Goal: Task Accomplishment & Management: Manage account settings

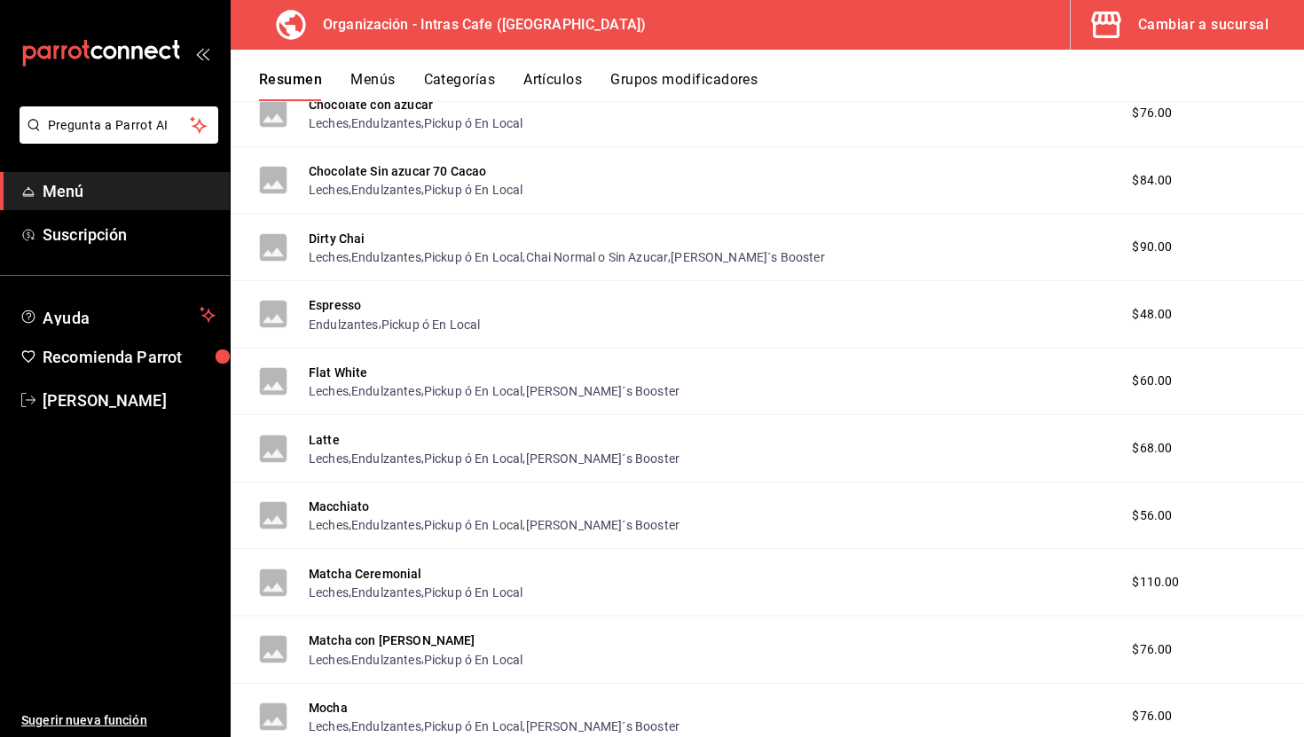
scroll to position [580, 0]
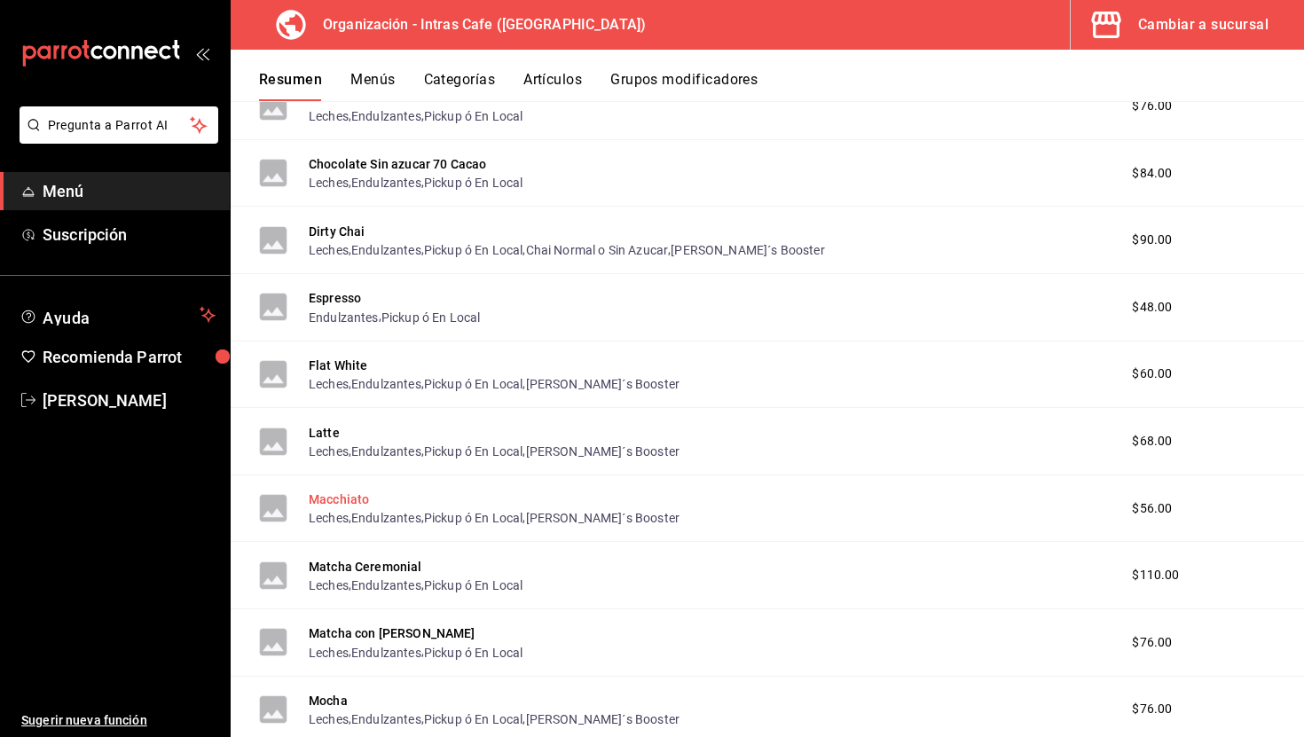
click at [350, 504] on button "Macchiato" at bounding box center [339, 500] width 60 height 18
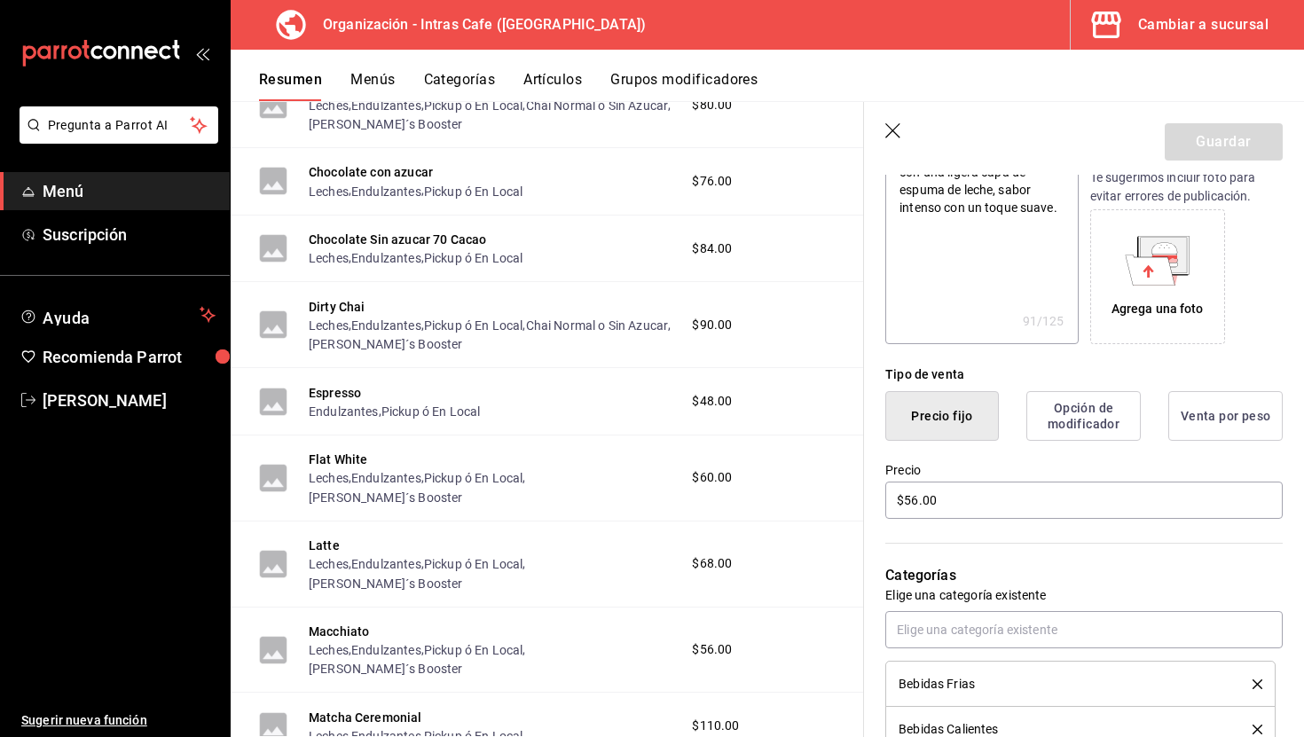
scroll to position [251, 0]
click at [935, 507] on input "$56.00" at bounding box center [1083, 497] width 397 height 37
type textarea "x"
type input "$5.00"
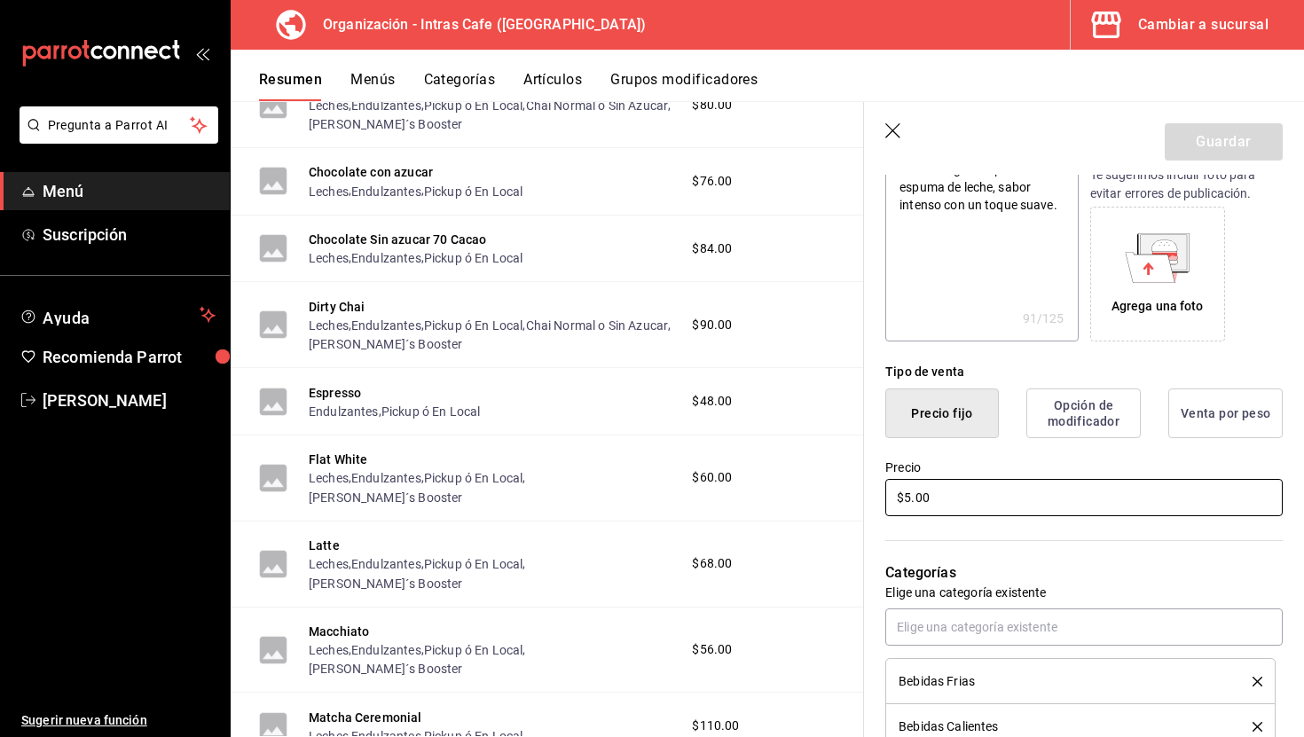
type textarea "x"
type input "$52.00"
type textarea "x"
type input "$5.00"
type textarea "x"
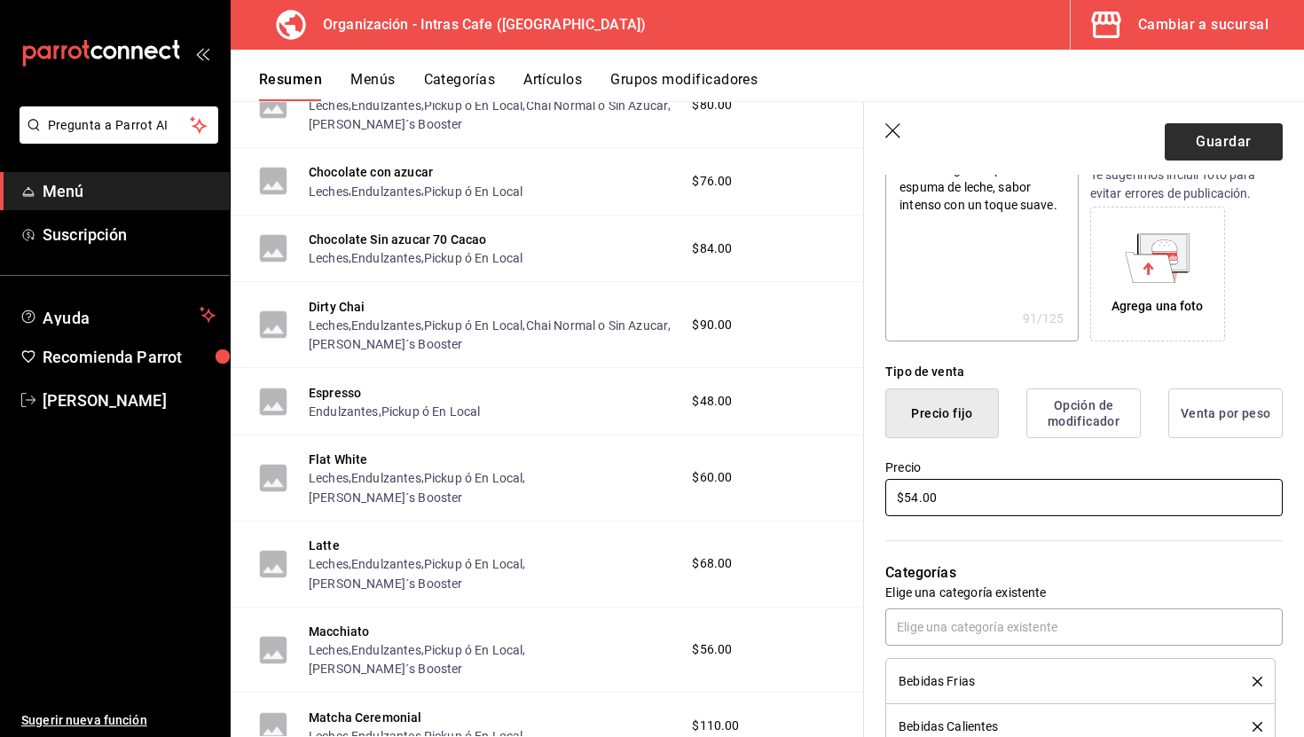
type input "$54.00"
click at [1205, 145] on button "Guardar" at bounding box center [1224, 141] width 118 height 37
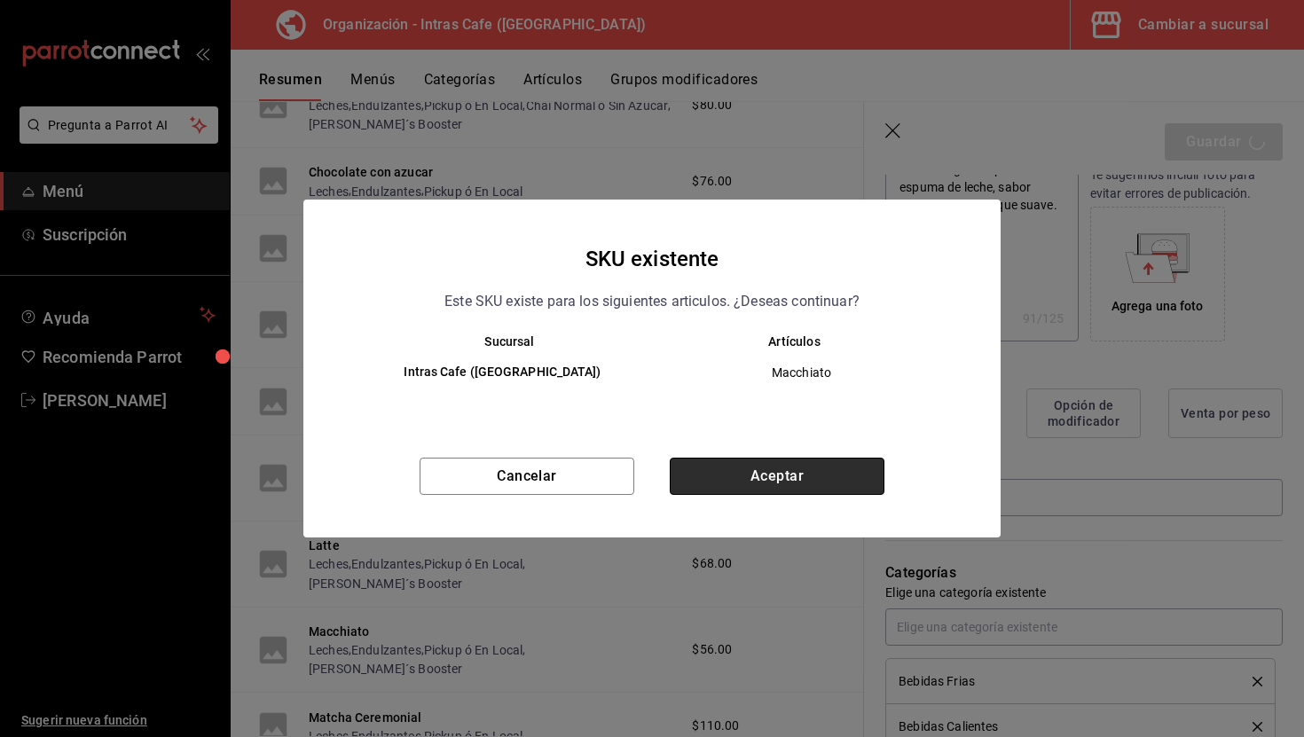
click at [775, 481] on button "Aceptar" at bounding box center [777, 476] width 215 height 37
type textarea "x"
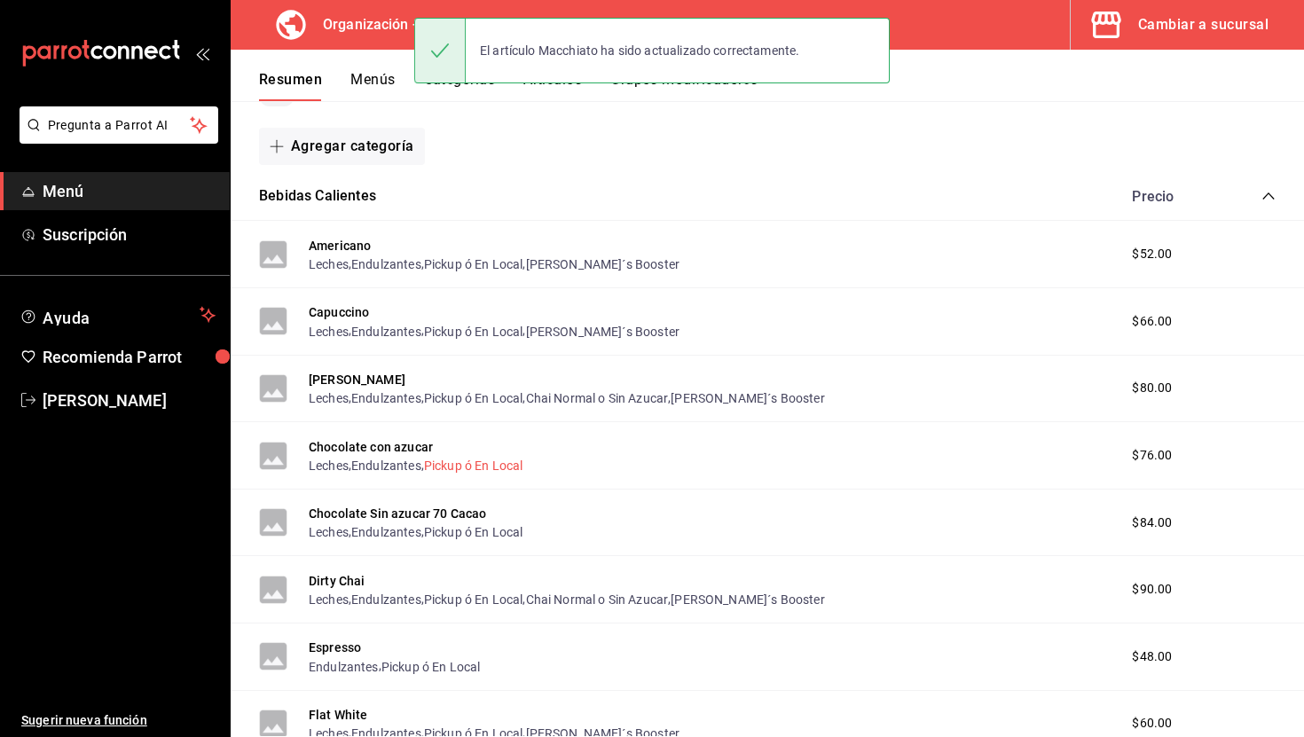
scroll to position [253, 0]
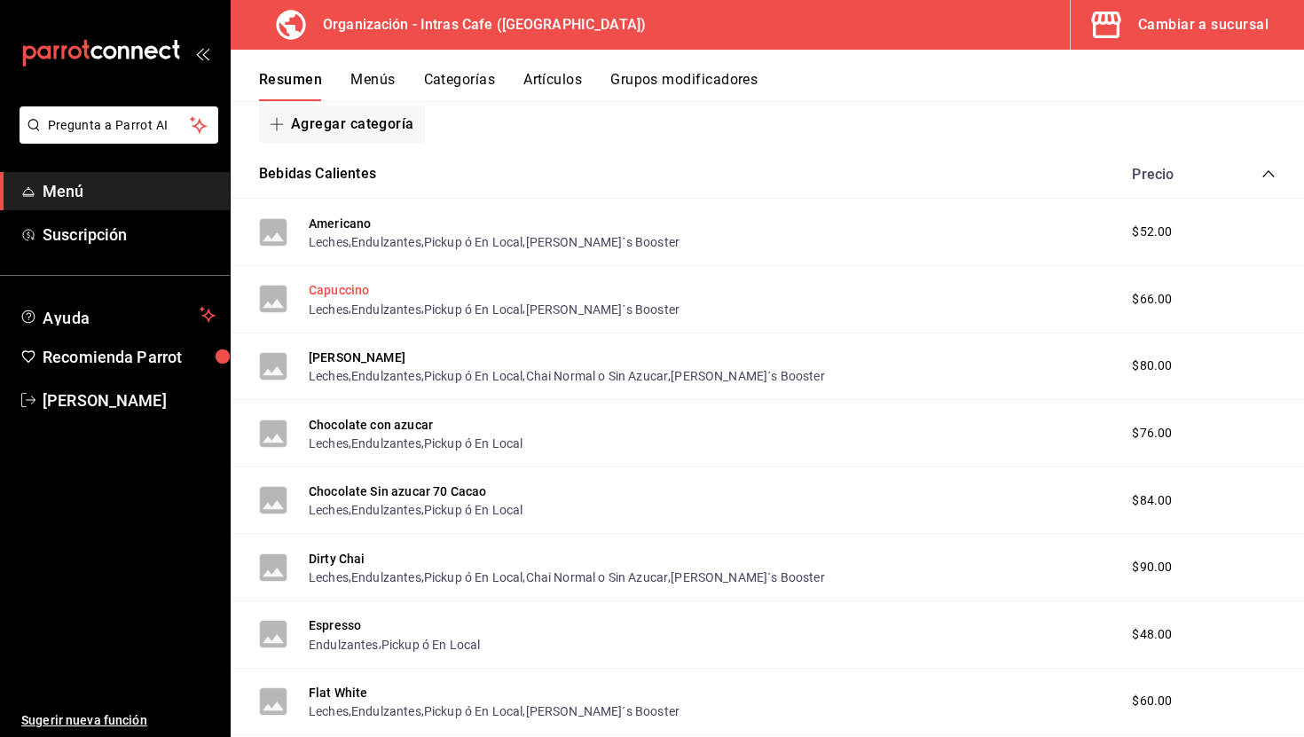
click at [319, 287] on button "Capuccino" at bounding box center [339, 290] width 60 height 18
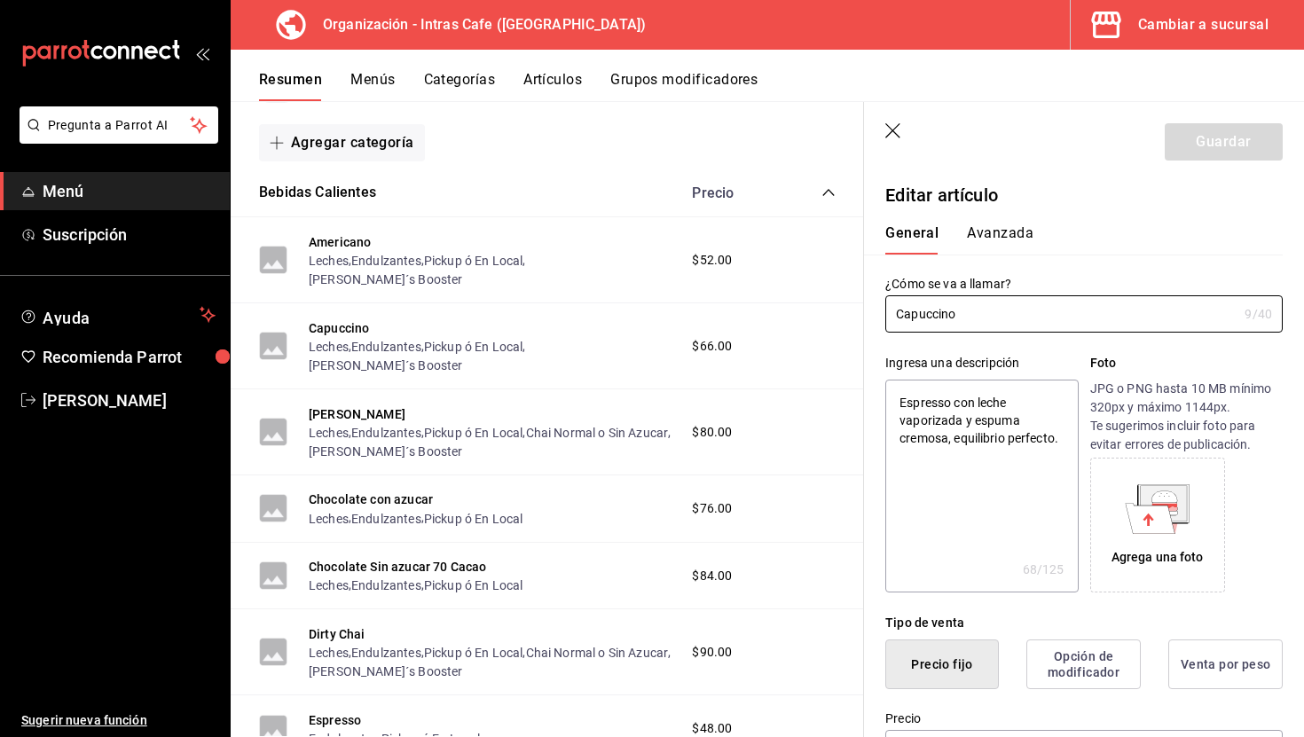
type textarea "x"
type input "$66.00"
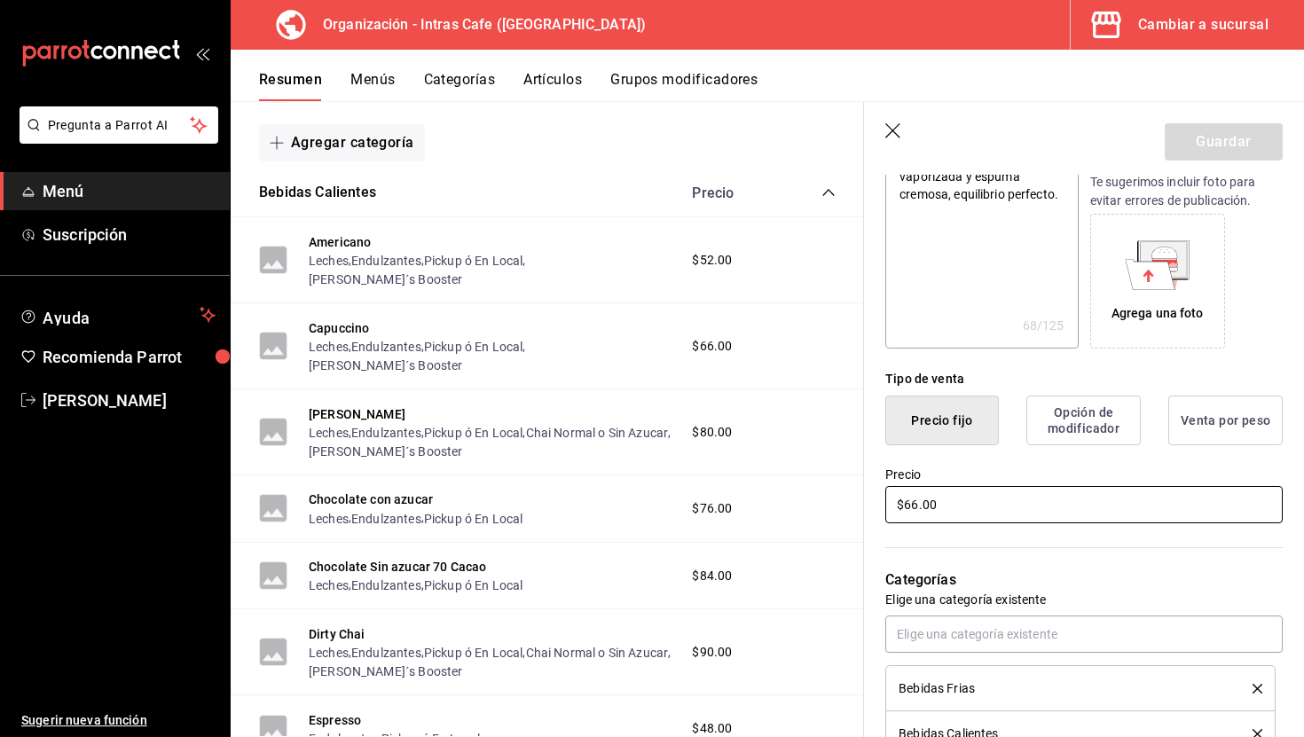
scroll to position [245, 0]
click at [983, 504] on input "$66.00" at bounding box center [1083, 503] width 397 height 37
type textarea "x"
type input "$6.00"
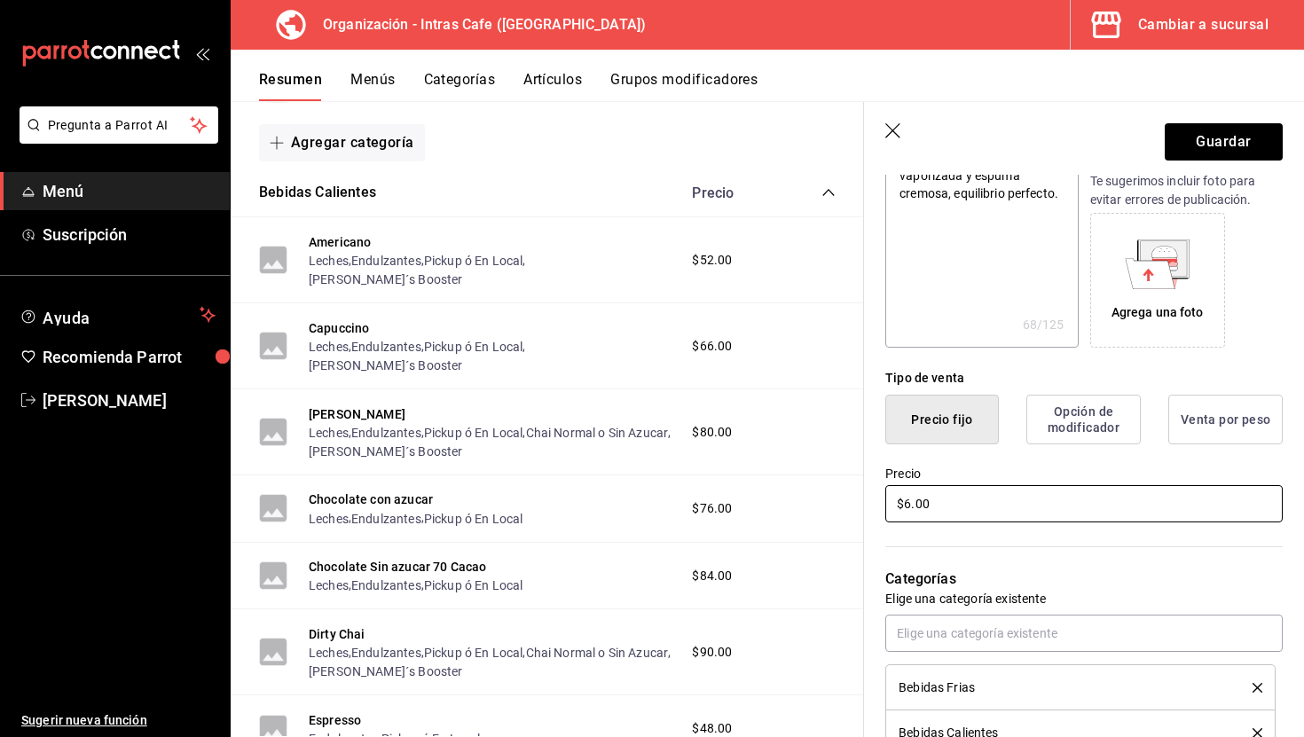
type textarea "x"
type input "$64.00"
click at [1002, 501] on input "$64.00" at bounding box center [1083, 503] width 397 height 37
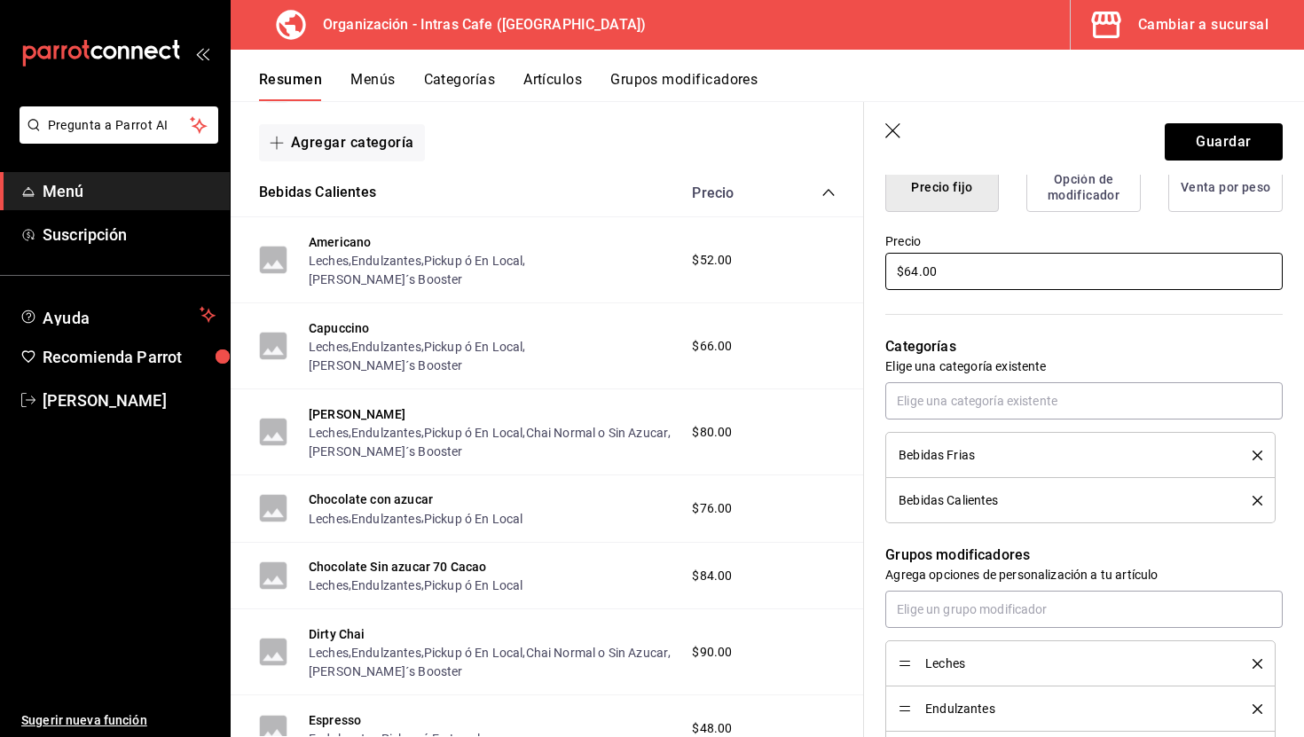
scroll to position [483, 0]
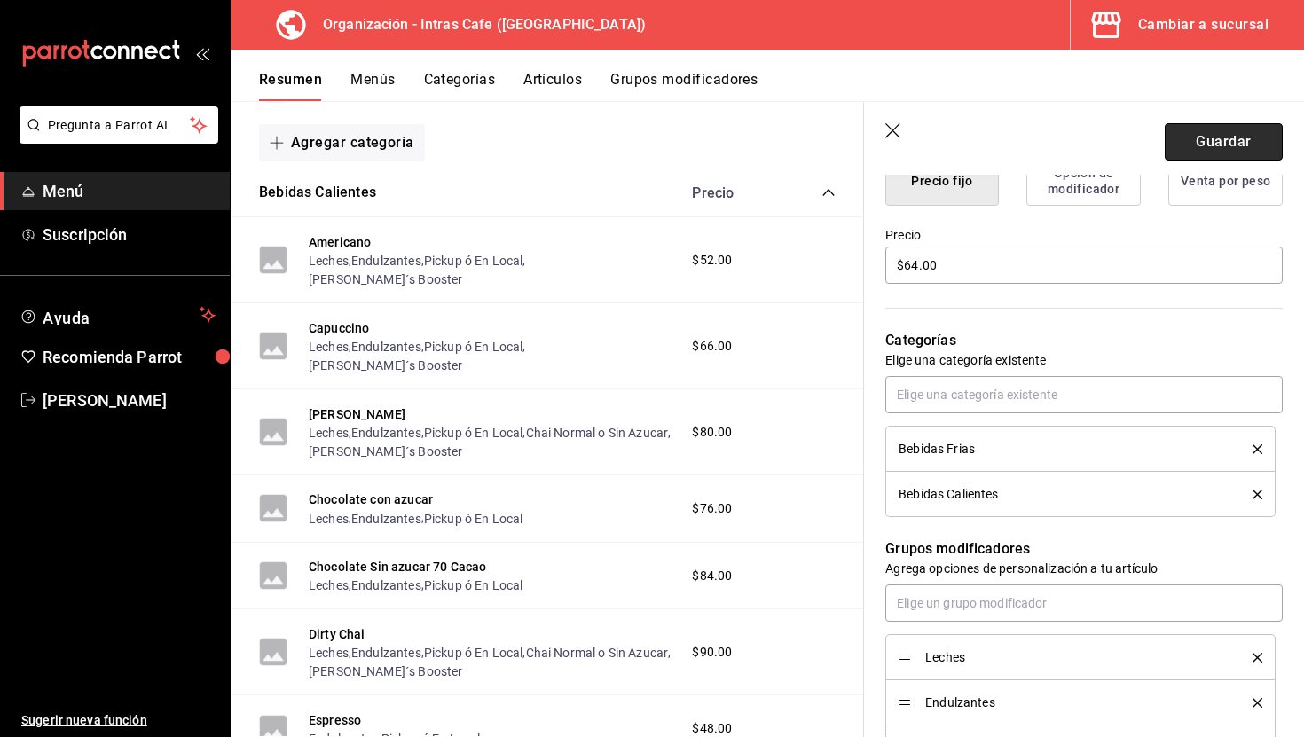
click at [1210, 138] on button "Guardar" at bounding box center [1224, 141] width 118 height 37
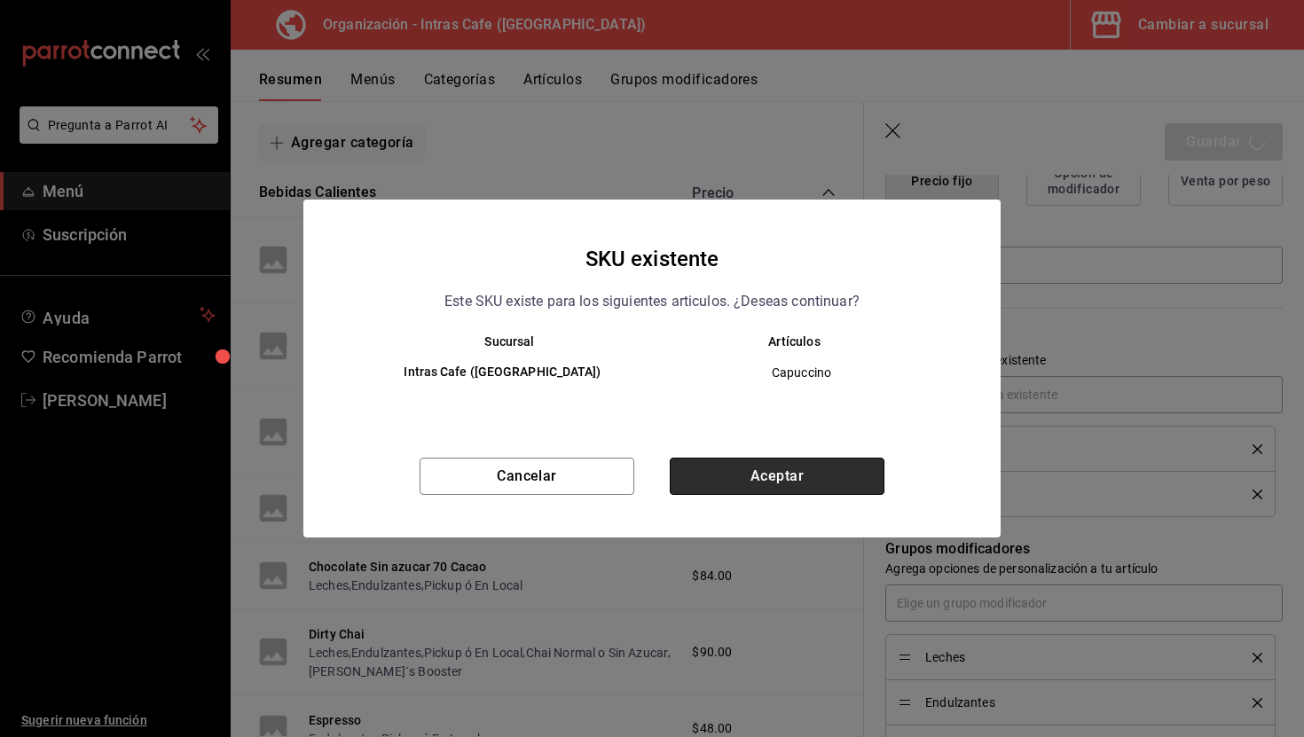
click at [793, 473] on button "Aceptar" at bounding box center [777, 476] width 215 height 37
type textarea "x"
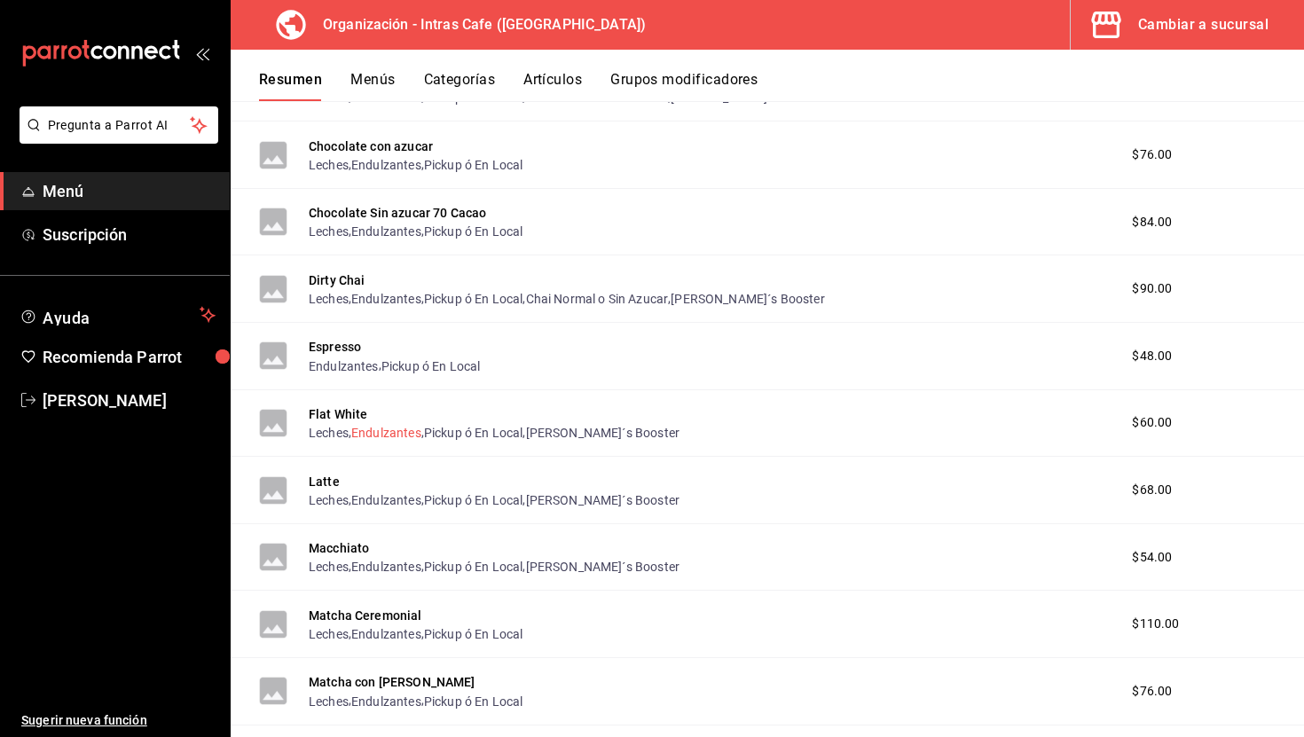
scroll to position [536, 0]
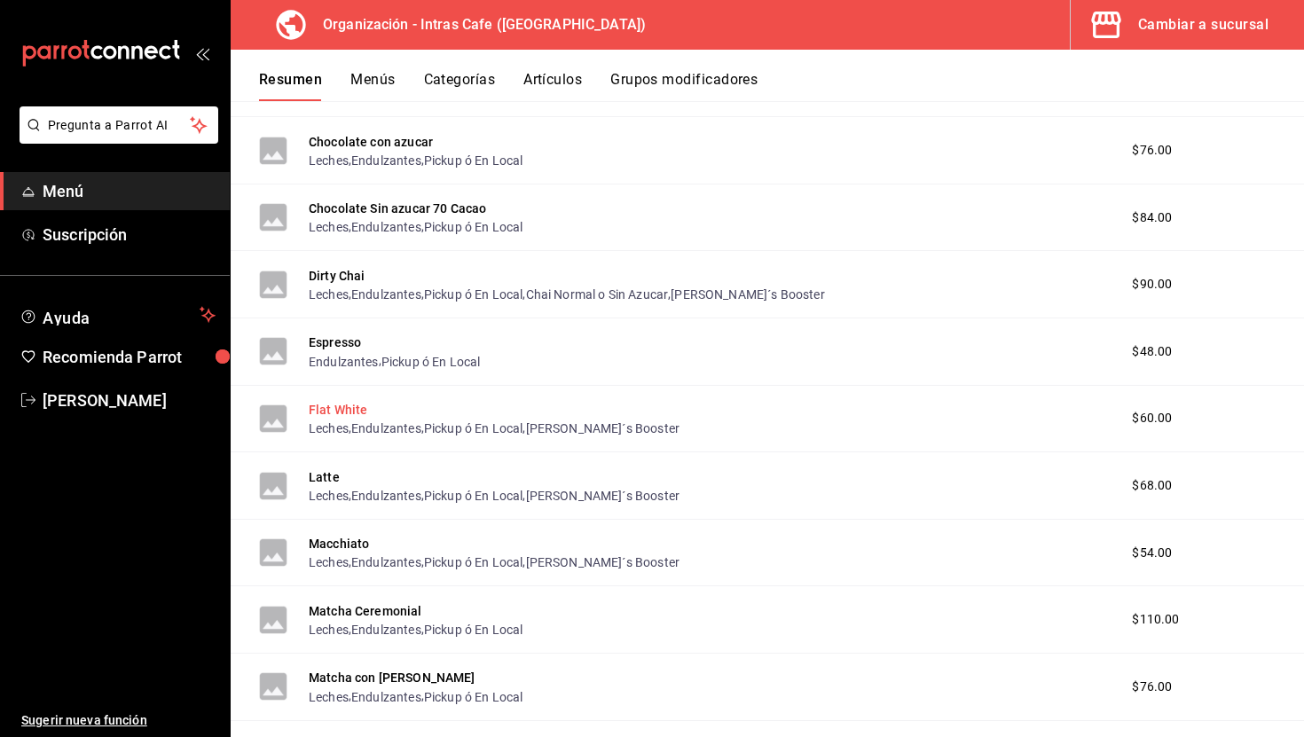
click at [349, 412] on button "Flat White" at bounding box center [338, 410] width 59 height 18
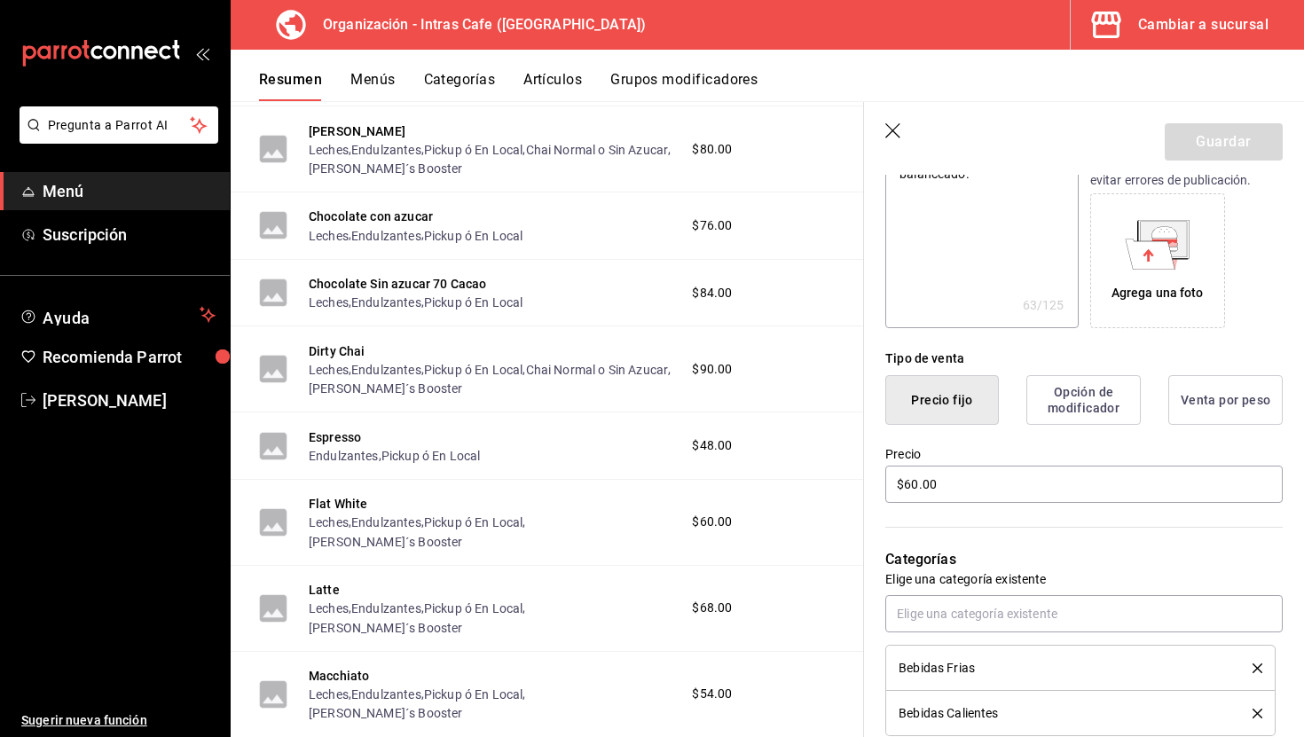
scroll to position [271, 0]
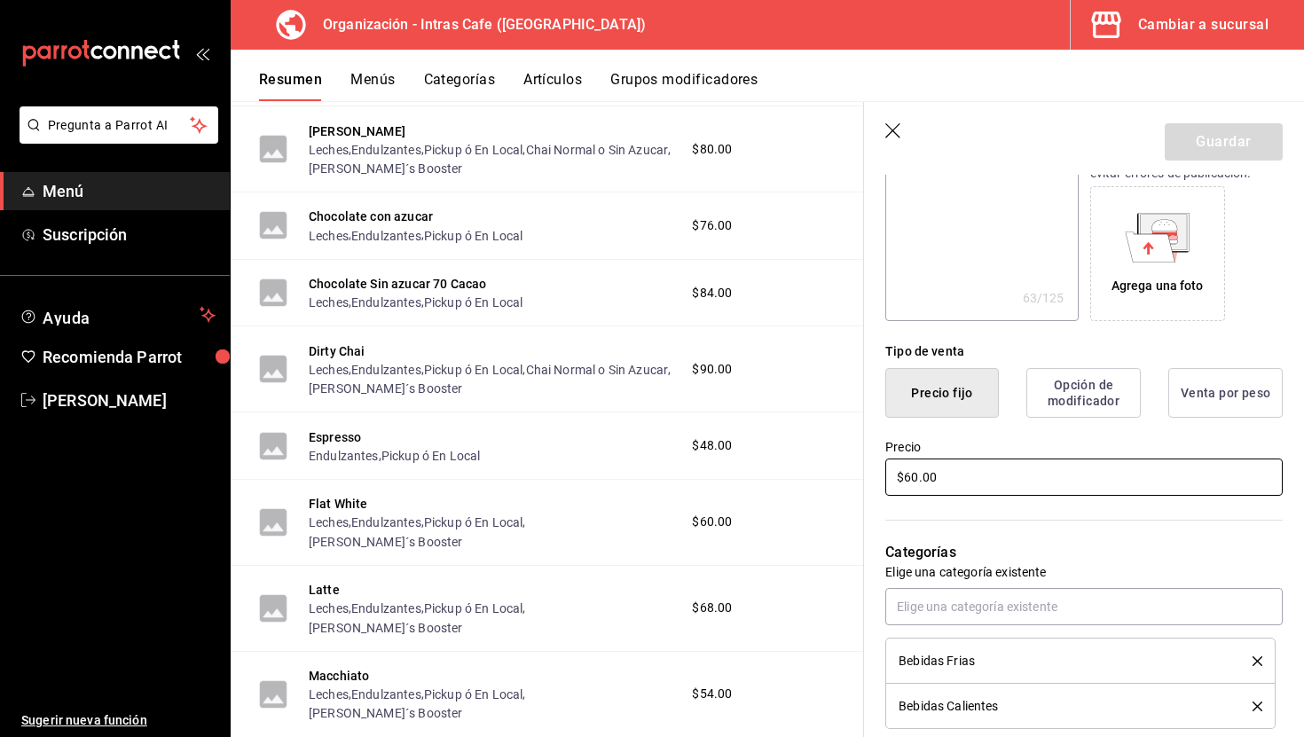
click at [971, 476] on input "$60.00" at bounding box center [1083, 477] width 397 height 37
type textarea "x"
type input "$5.00"
type textarea "x"
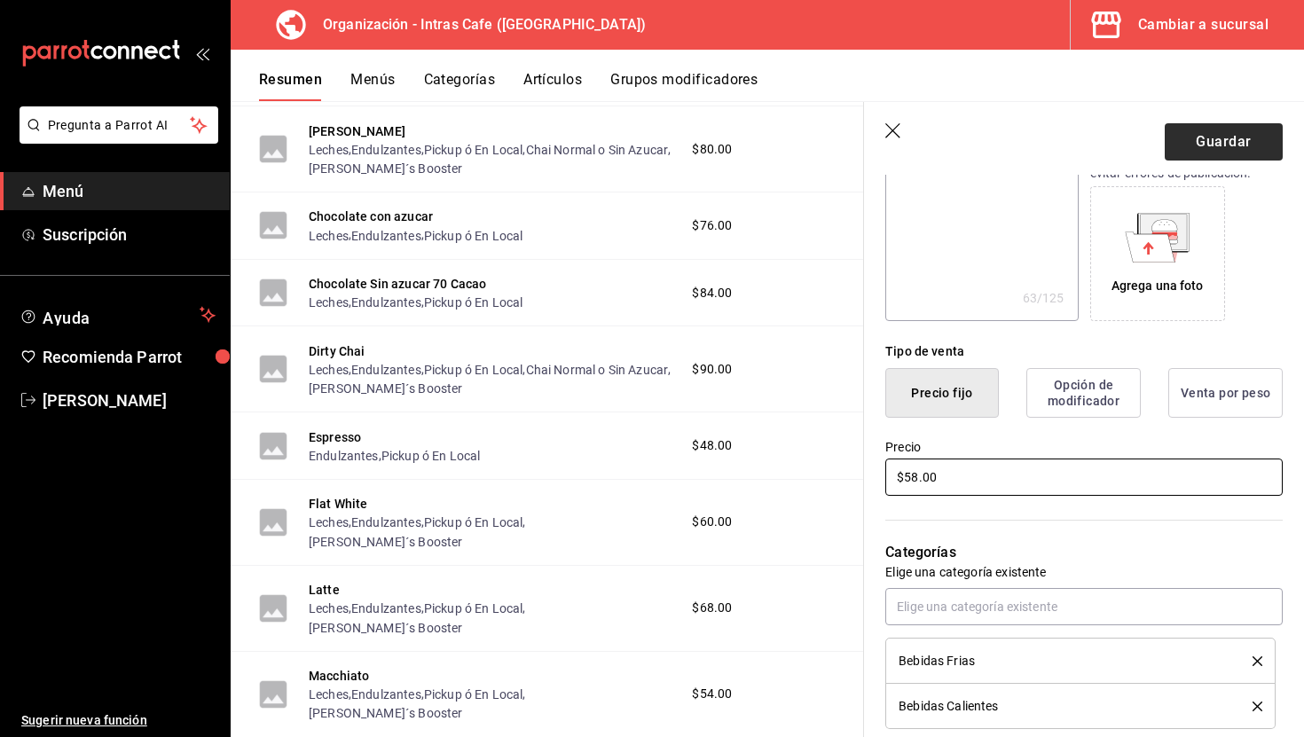
type input "$58.00"
click at [1229, 134] on button "Guardar" at bounding box center [1224, 141] width 118 height 37
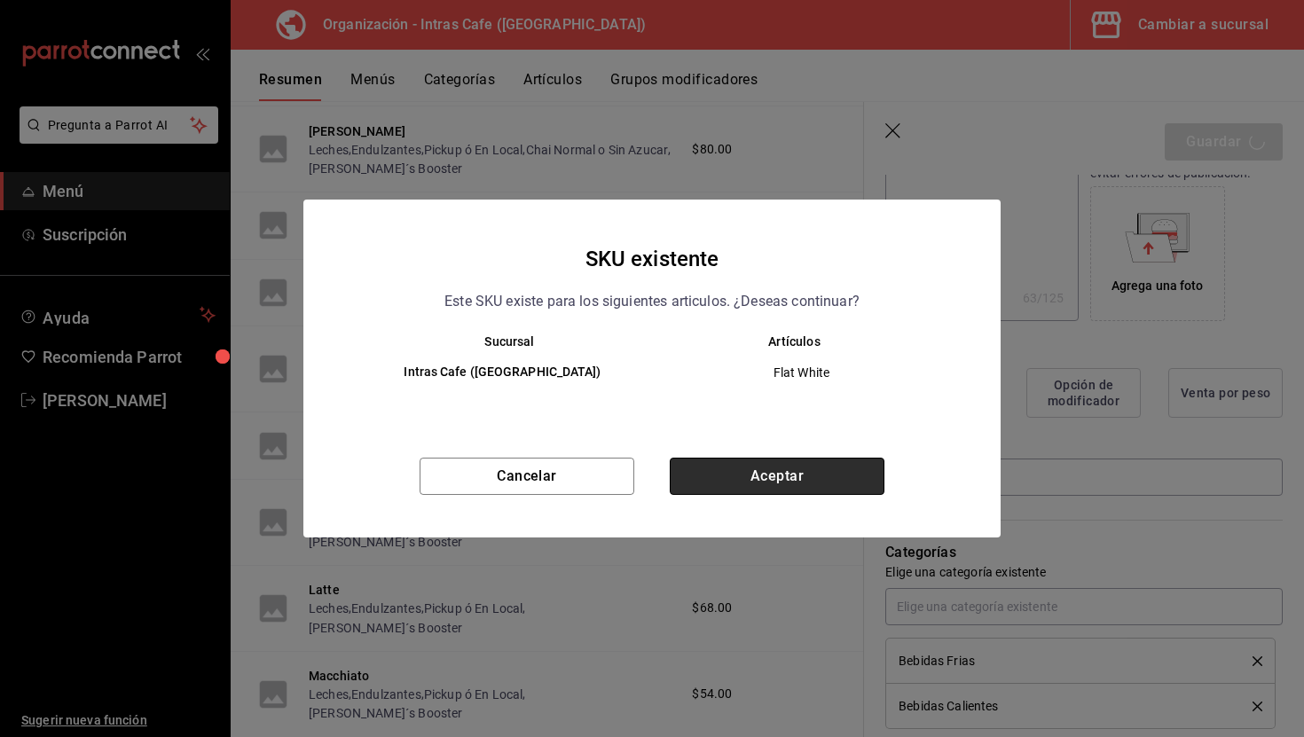
click at [802, 463] on button "Aceptar" at bounding box center [777, 476] width 215 height 37
type textarea "x"
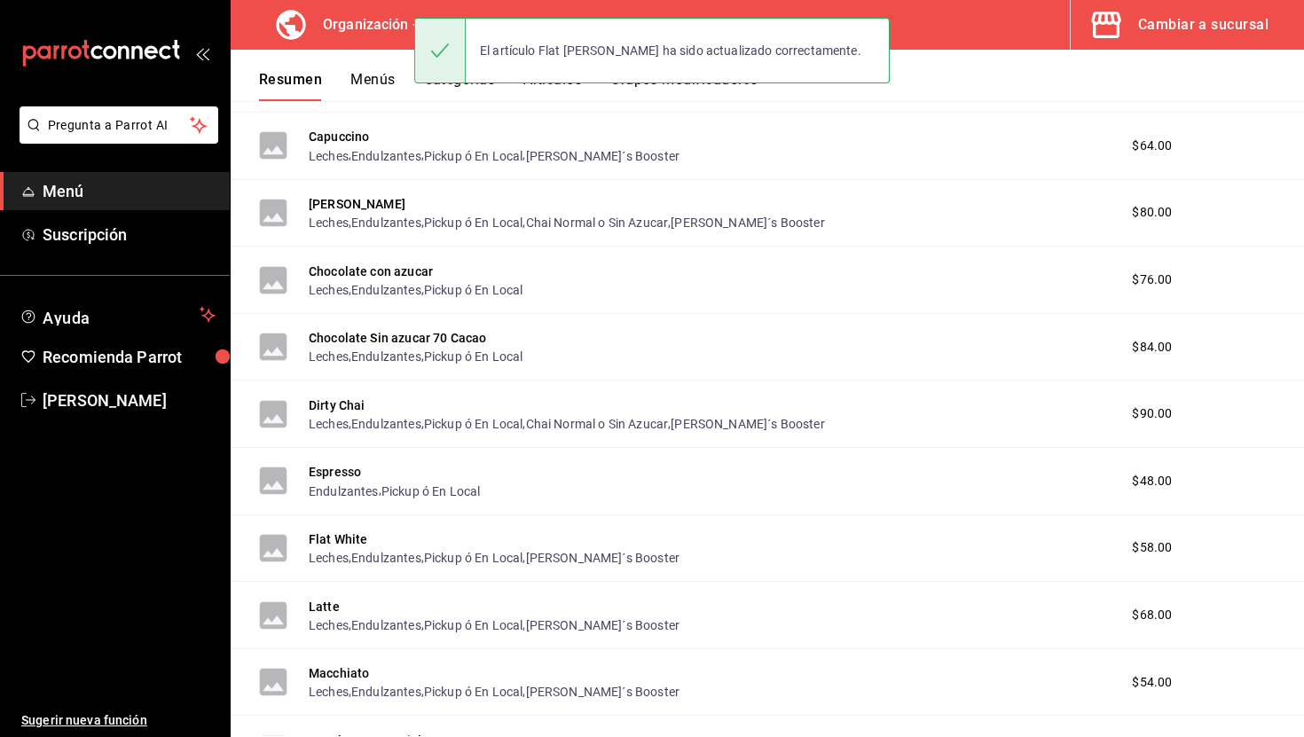
scroll to position [434, 0]
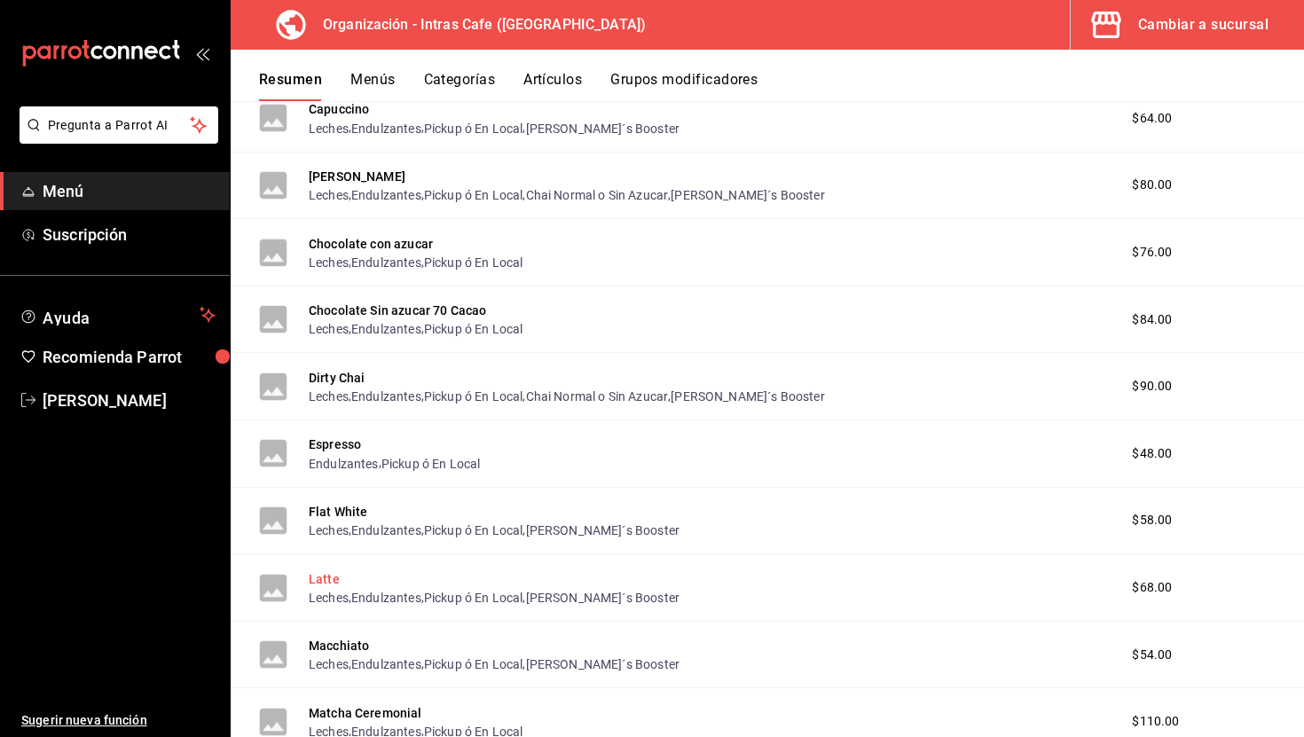
click at [326, 579] on button "Latte" at bounding box center [324, 579] width 31 height 18
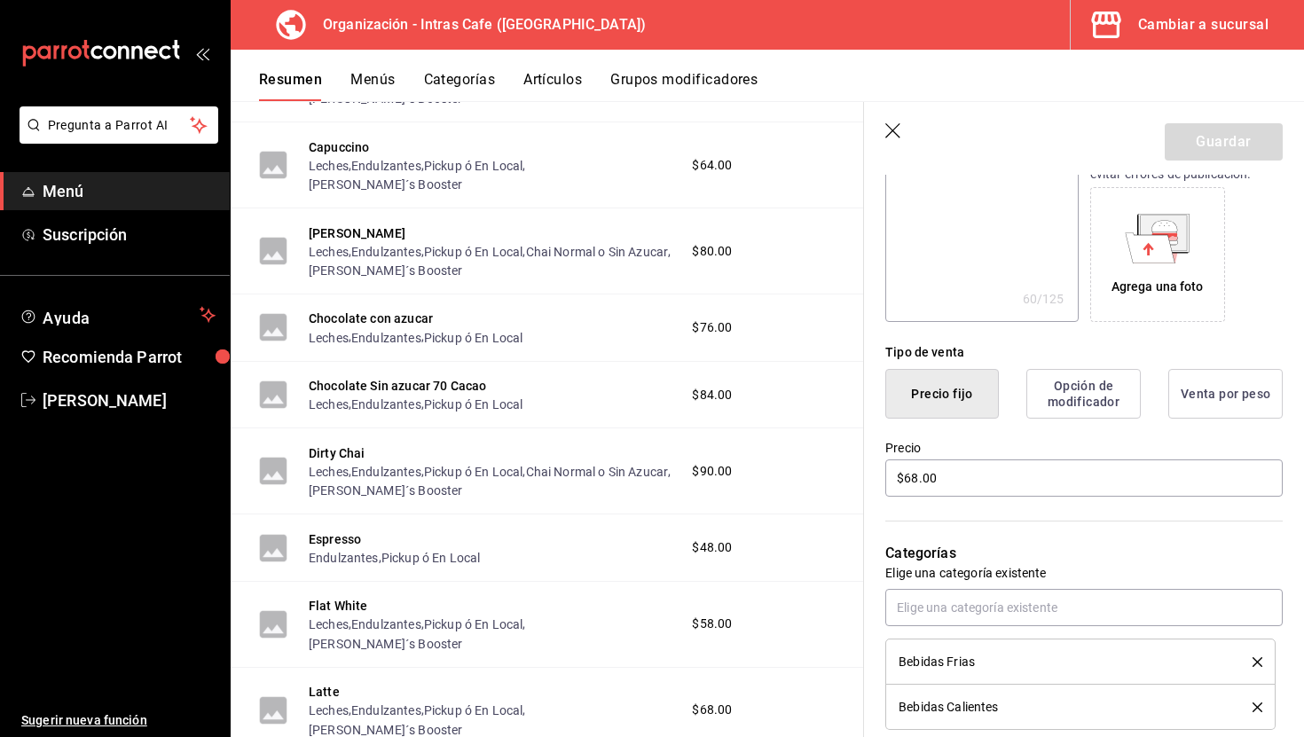
scroll to position [272, 0]
click at [984, 483] on input "$68.00" at bounding box center [1083, 476] width 397 height 37
type textarea "x"
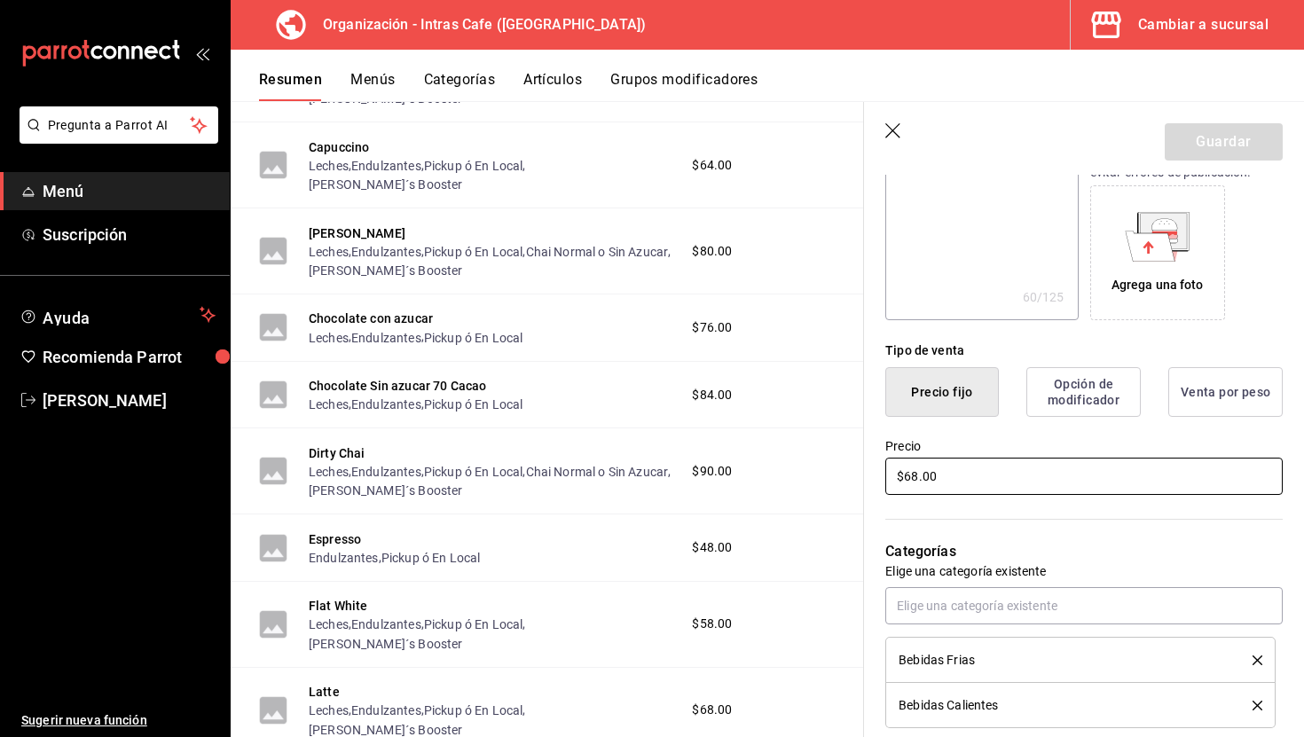
type input "$6.00"
type textarea "x"
type input "$64.00"
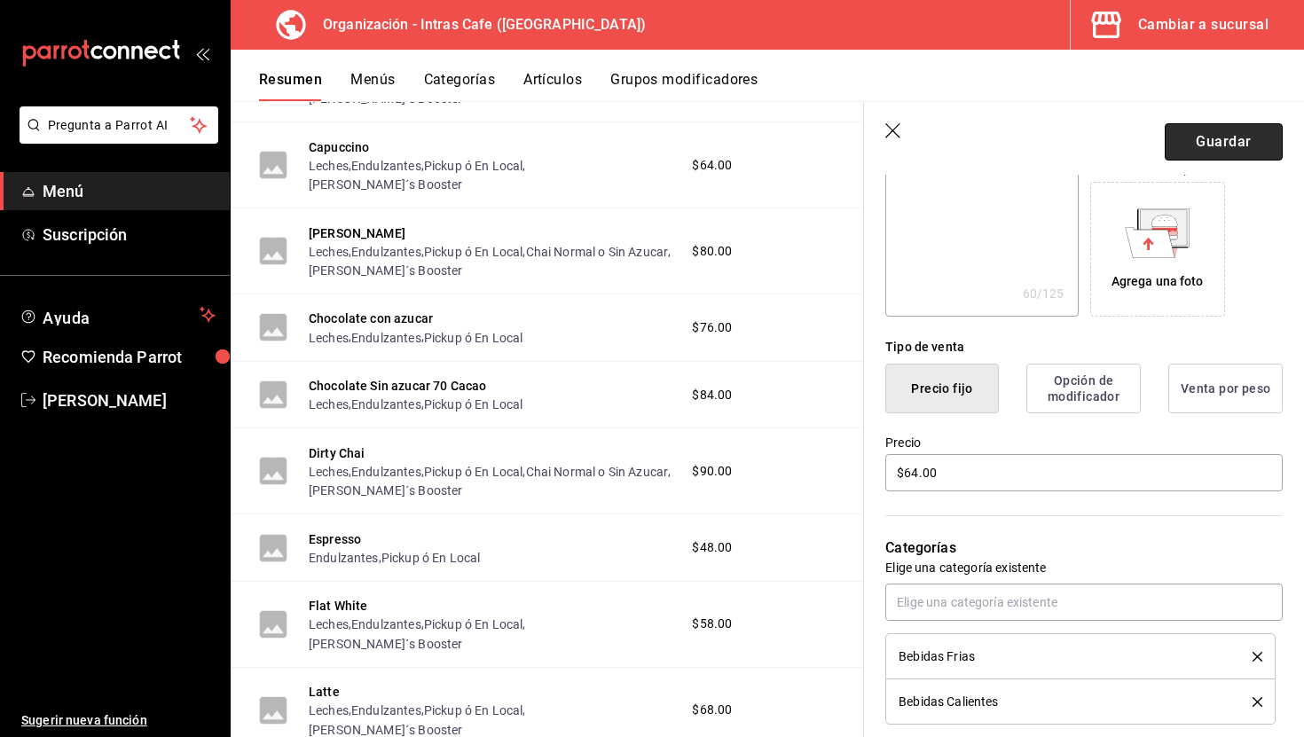
click at [1230, 138] on button "Guardar" at bounding box center [1224, 141] width 118 height 37
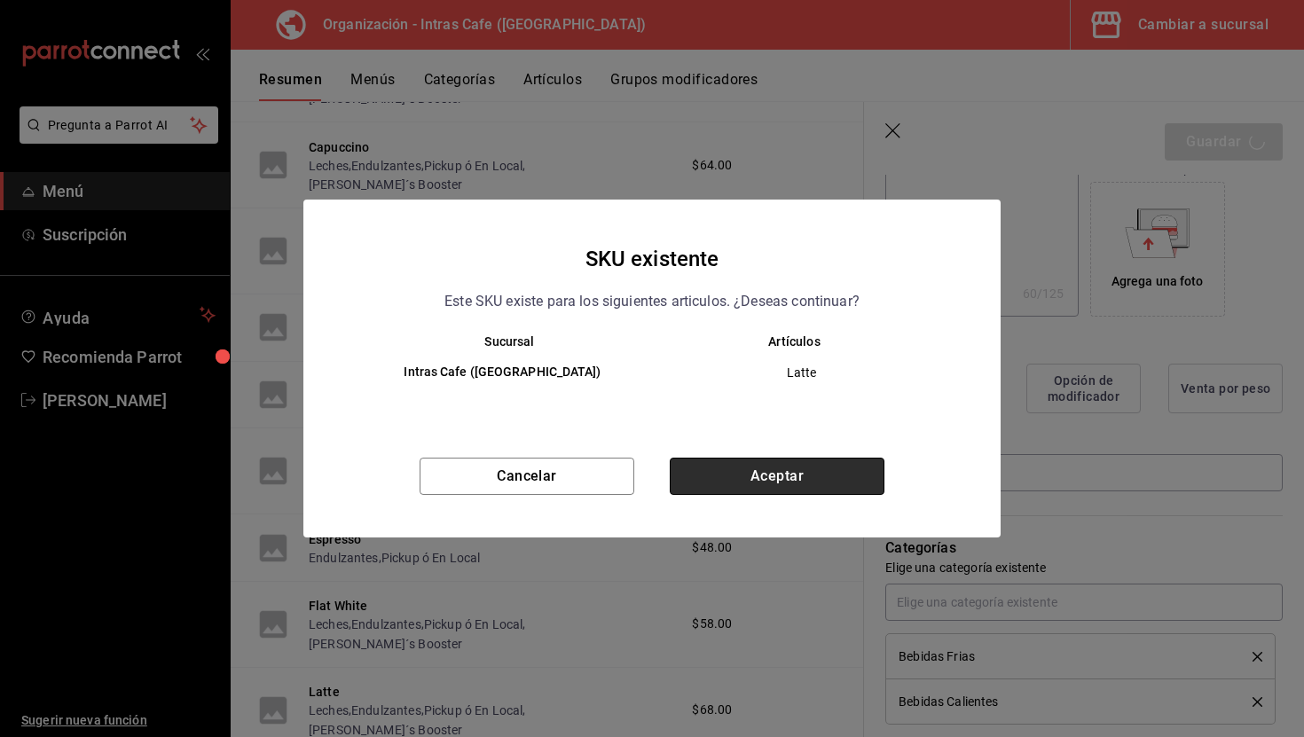
click at [715, 486] on button "Aceptar" at bounding box center [777, 476] width 215 height 37
type textarea "x"
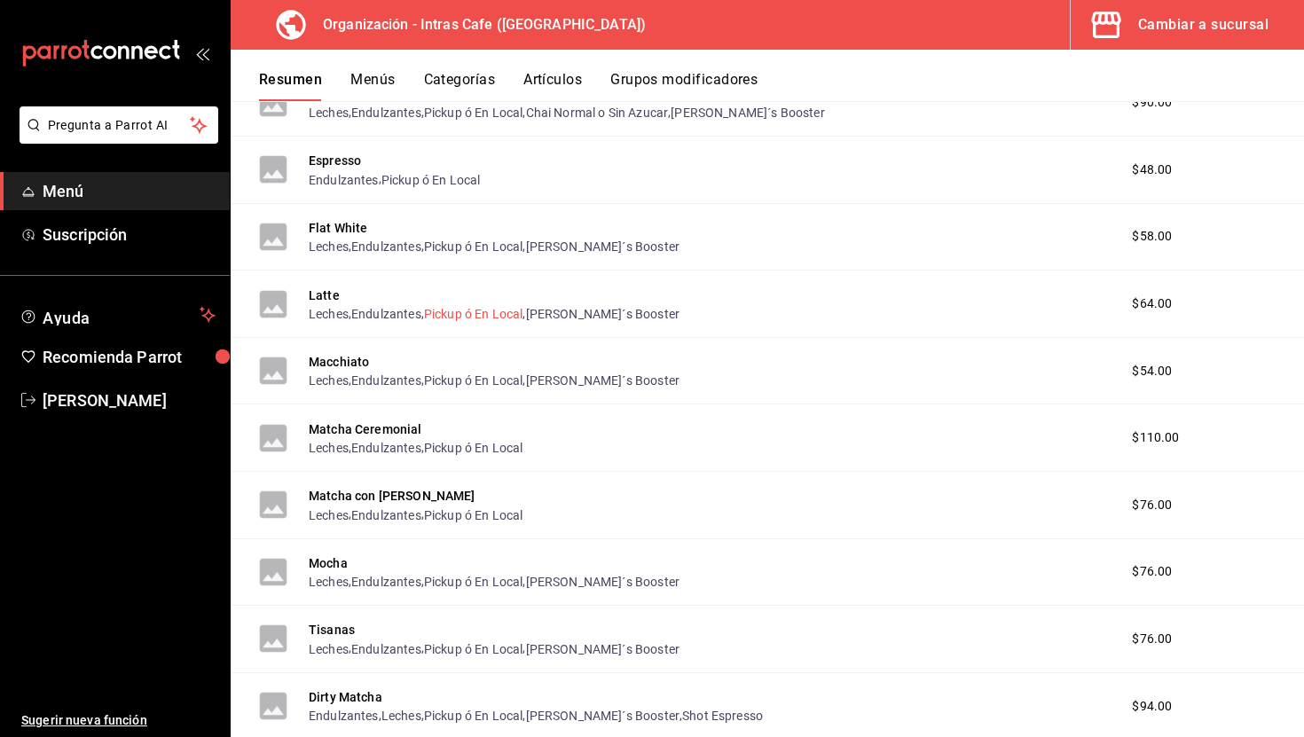
scroll to position [734, 0]
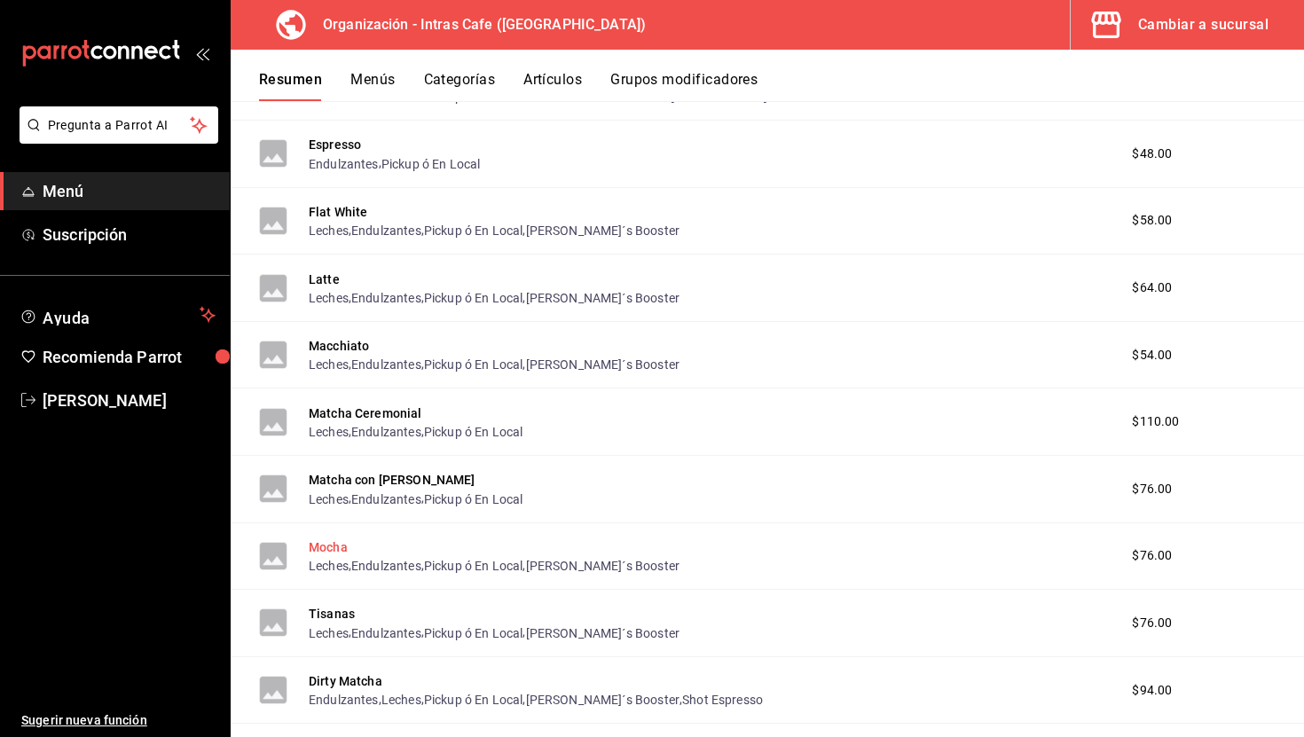
click at [335, 545] on button "Mocha" at bounding box center [328, 547] width 39 height 18
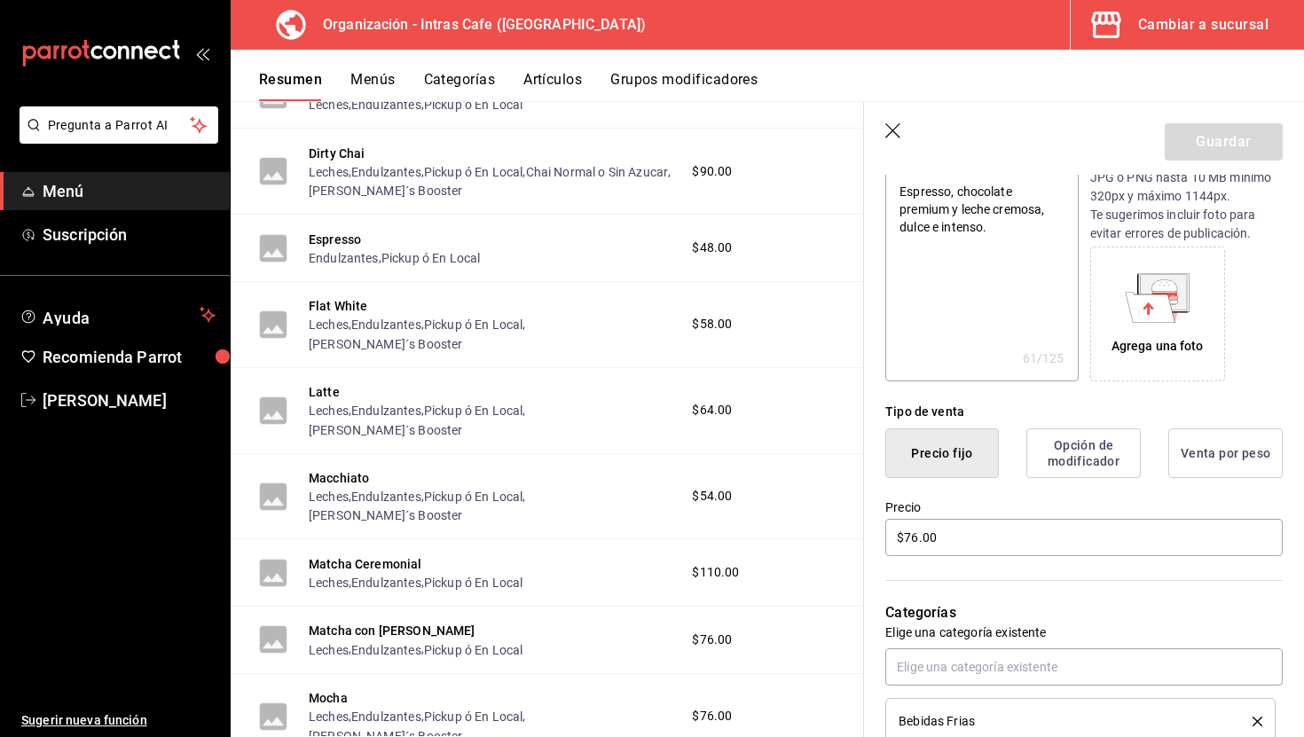
scroll to position [221, 0]
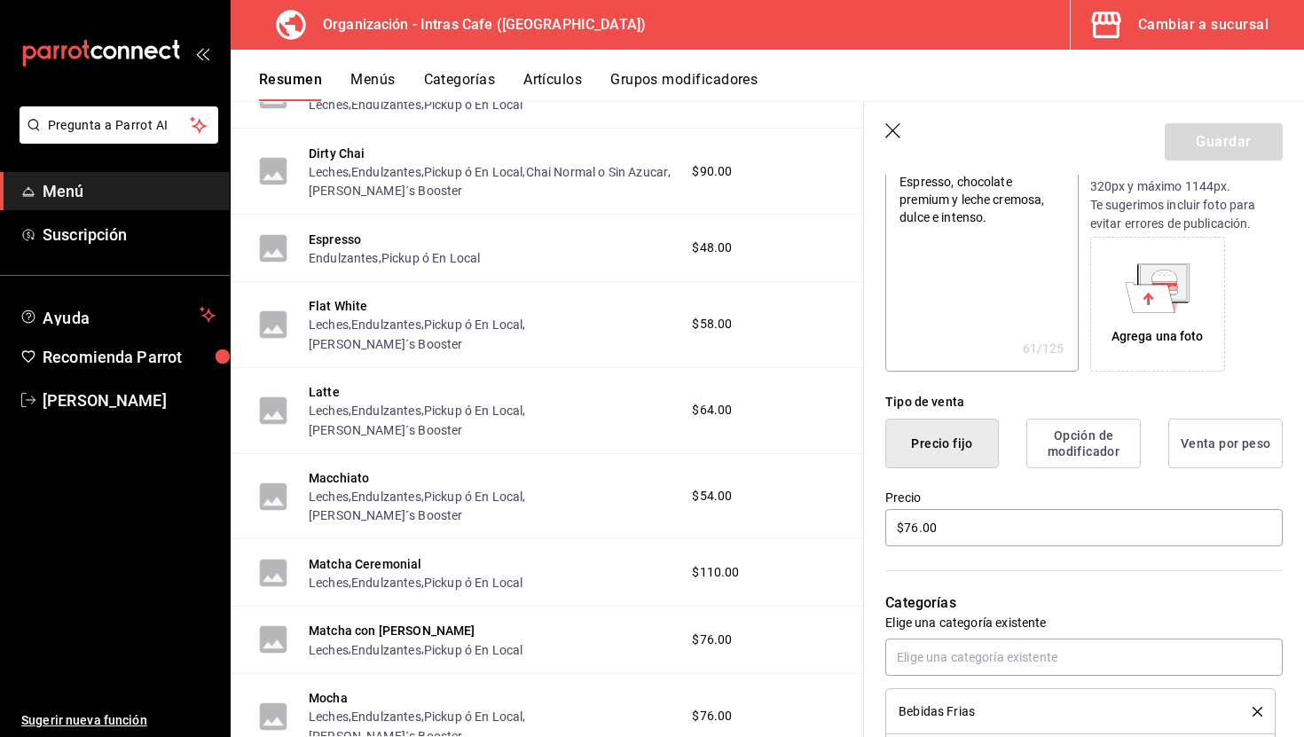
click at [891, 131] on icon "button" at bounding box center [894, 132] width 18 height 18
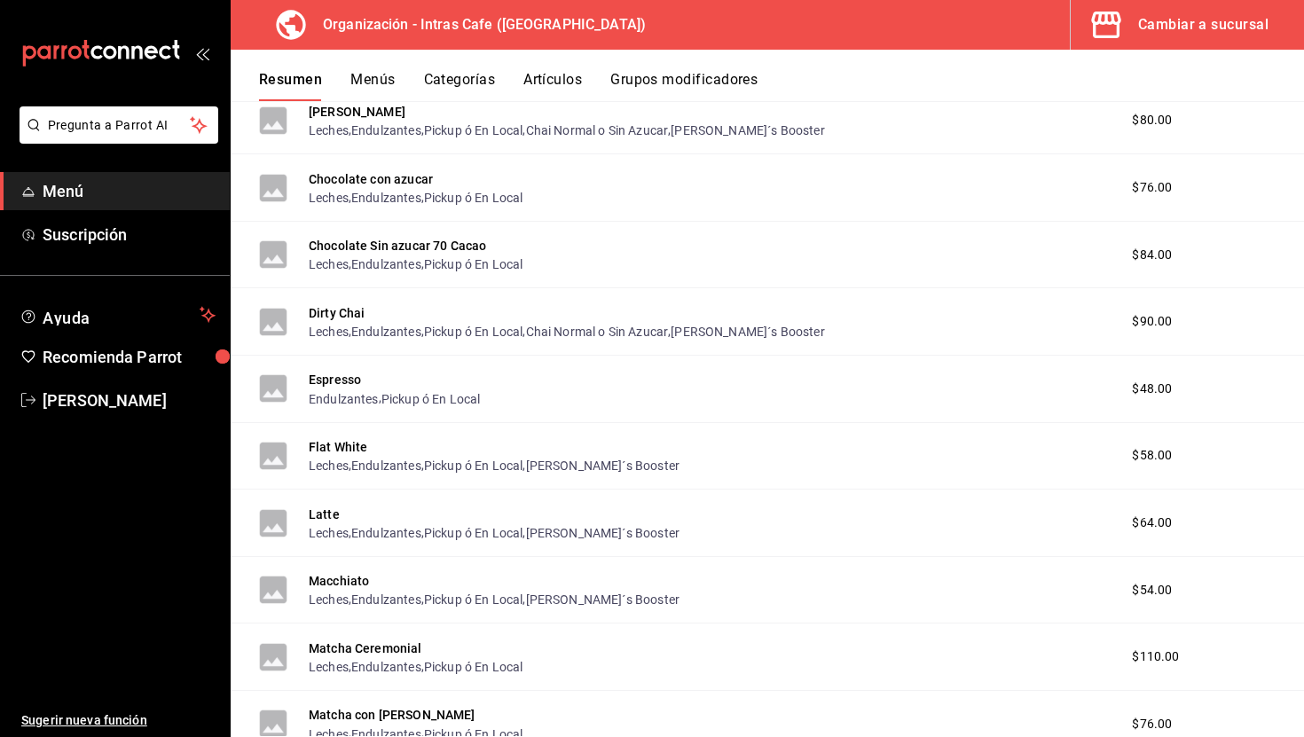
scroll to position [497, 0]
click at [341, 318] on button "Dirty Chai" at bounding box center [337, 315] width 57 height 18
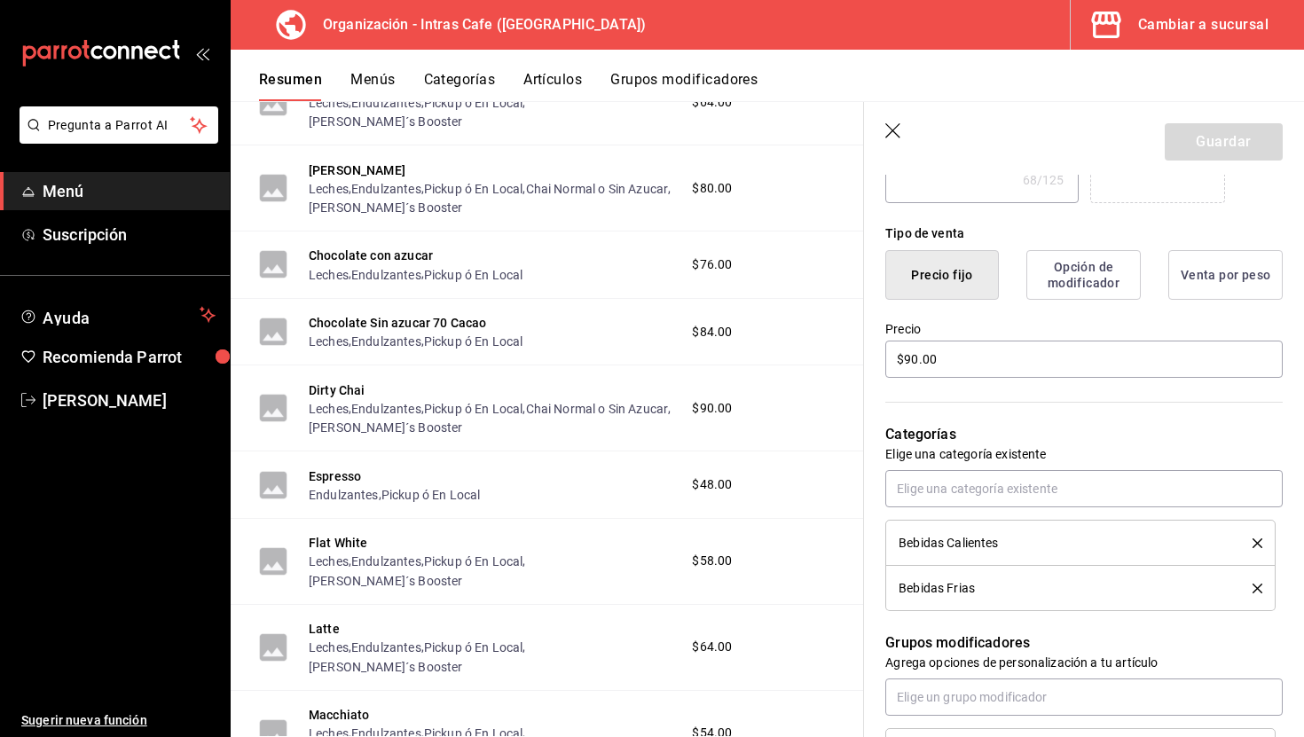
scroll to position [390, 0]
click at [962, 372] on input "$90.00" at bounding box center [1083, 358] width 397 height 37
type textarea "x"
type input "$8.00"
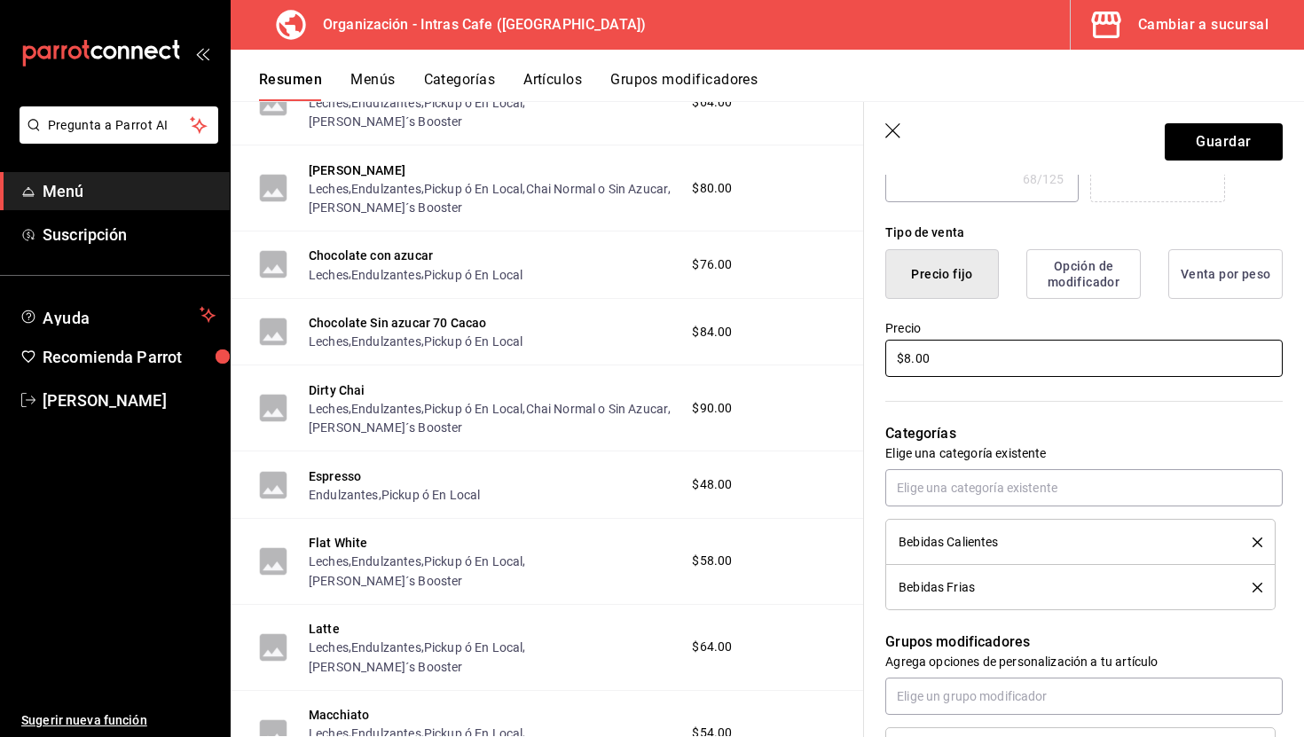
type textarea "x"
type input "$84.00"
type textarea "x"
type input "$8.00"
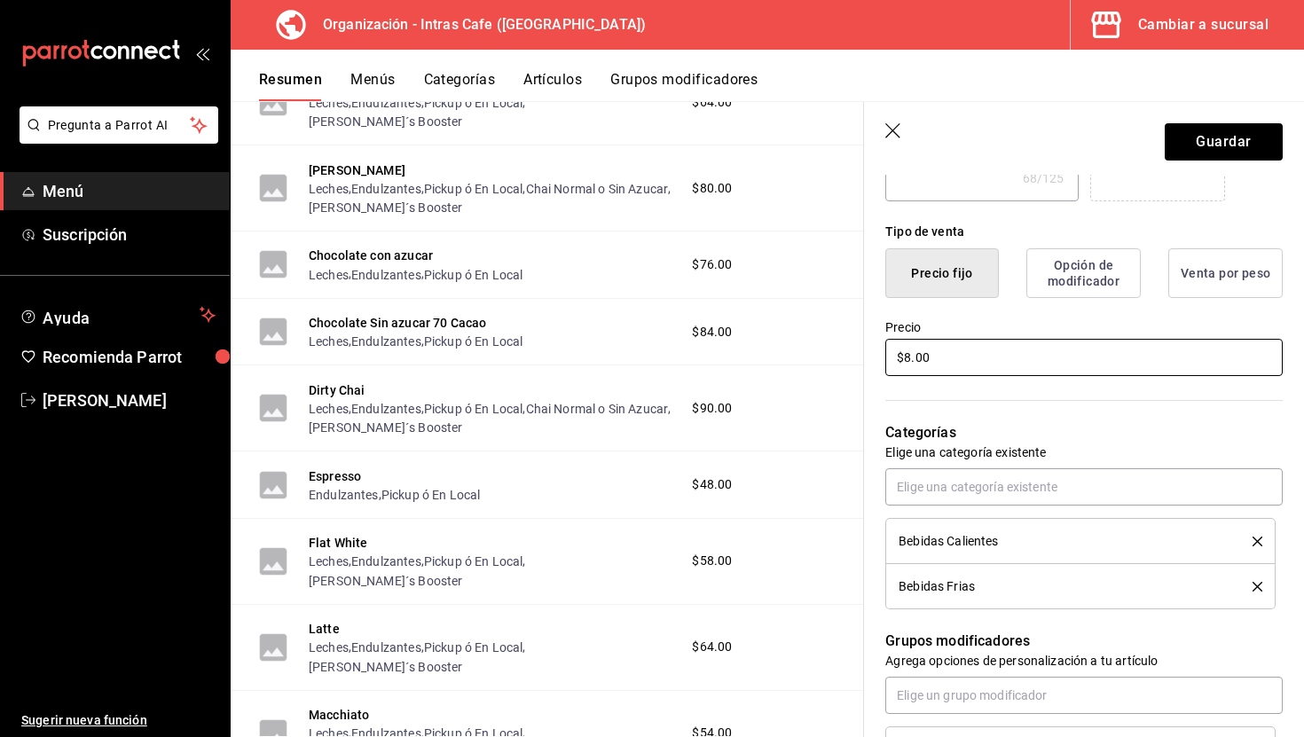
type textarea "x"
type input "$82.00"
click at [1193, 142] on button "Guardar" at bounding box center [1224, 141] width 118 height 37
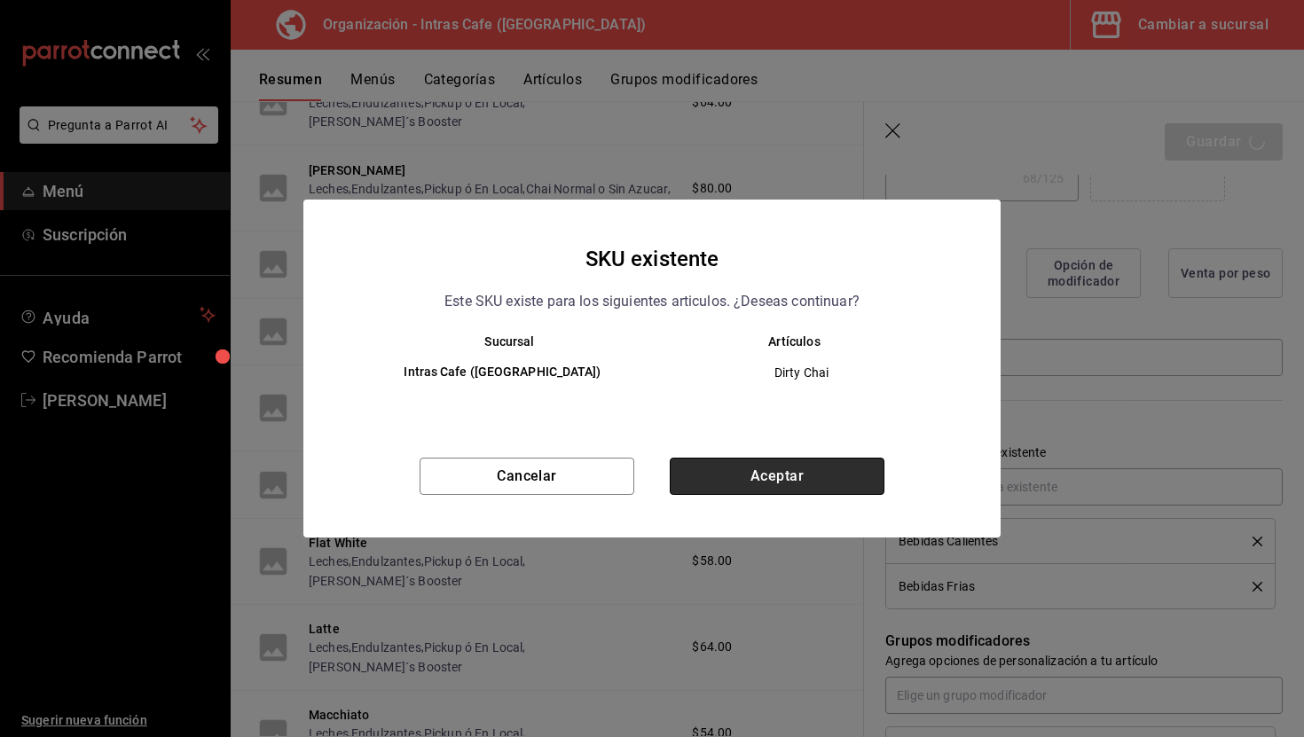
click at [840, 481] on button "Aceptar" at bounding box center [777, 476] width 215 height 37
type textarea "x"
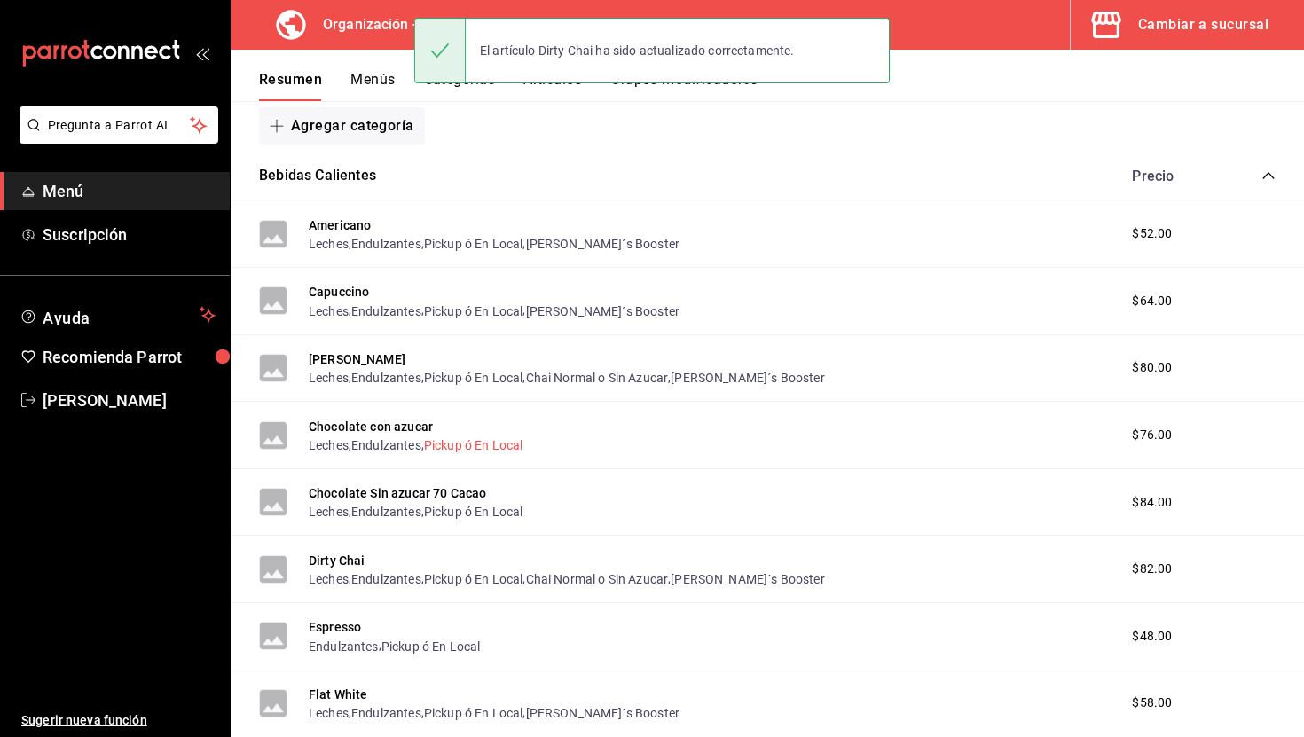
scroll to position [254, 0]
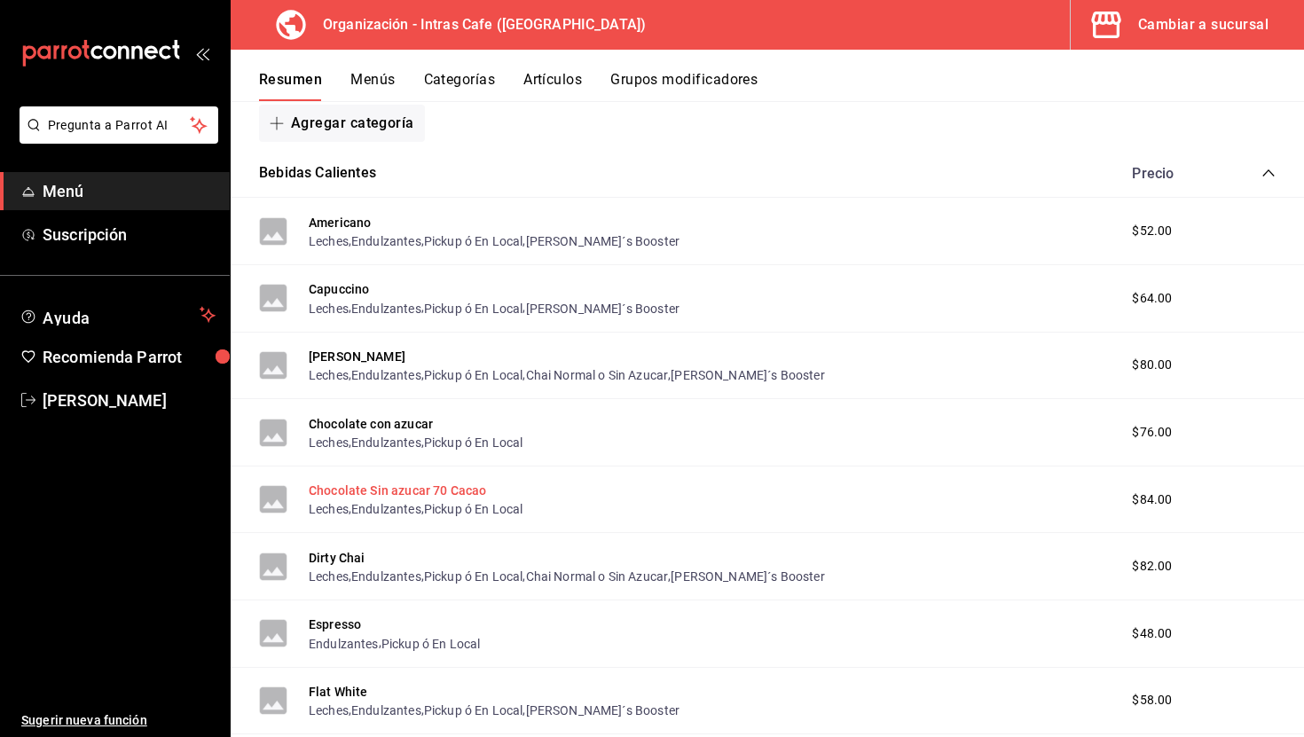
click at [451, 491] on button "Chocolate Sin azucar 70 Cacao" at bounding box center [397, 491] width 177 height 18
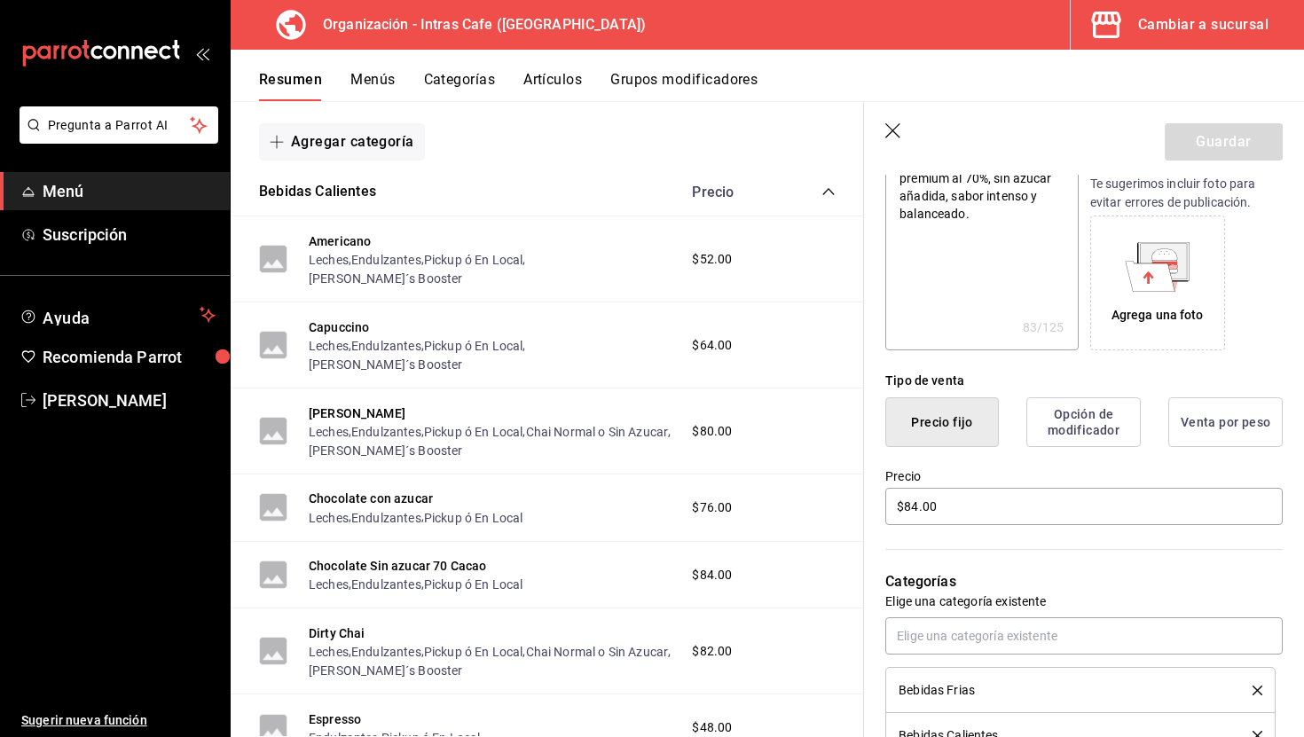
scroll to position [243, 0]
click at [951, 515] on input "$84.00" at bounding box center [1083, 505] width 397 height 37
type textarea "x"
type input "$8.00"
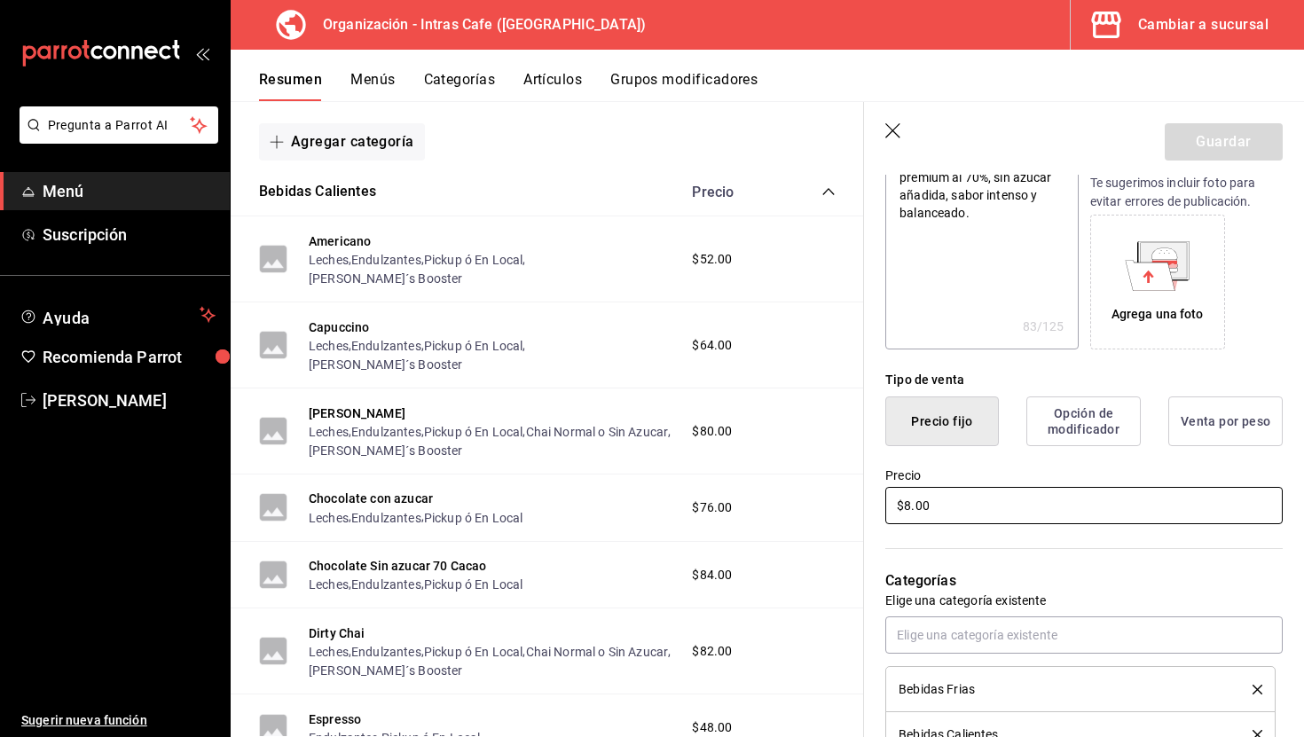
type textarea "x"
type input "$82.00"
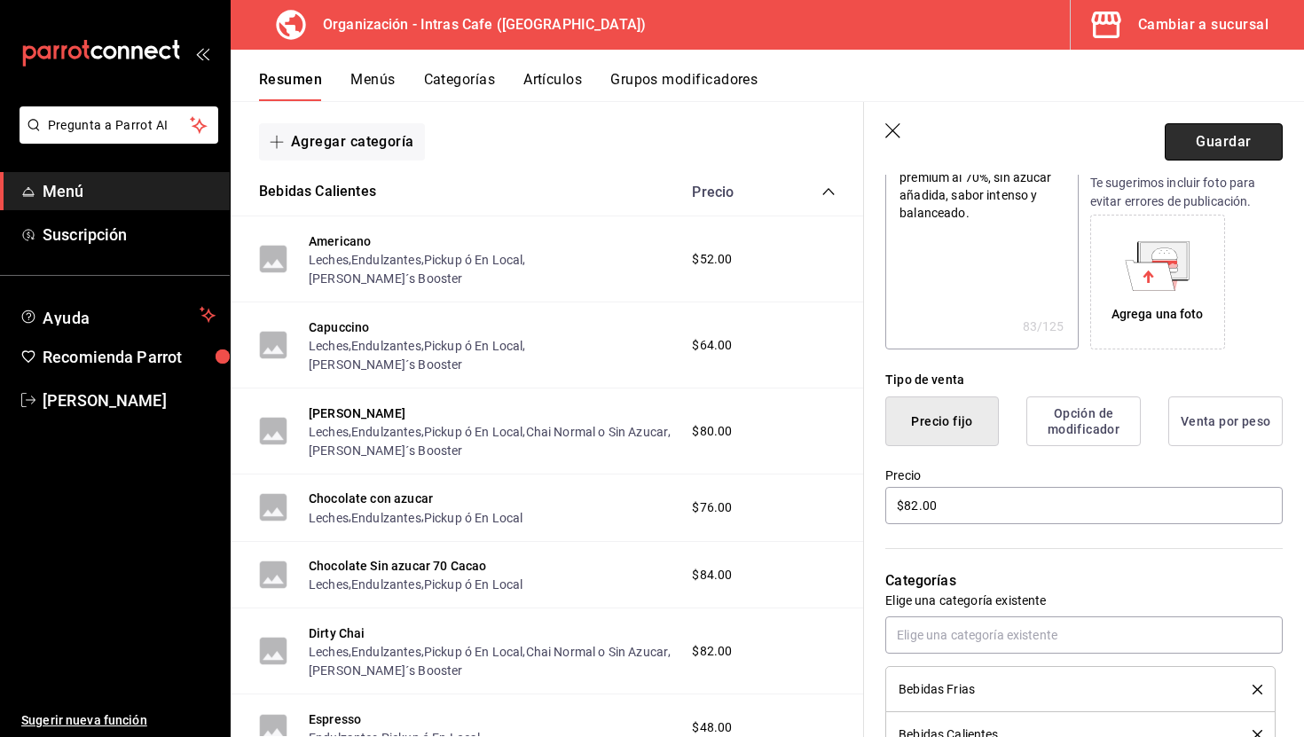
click at [1202, 135] on button "Guardar" at bounding box center [1224, 141] width 118 height 37
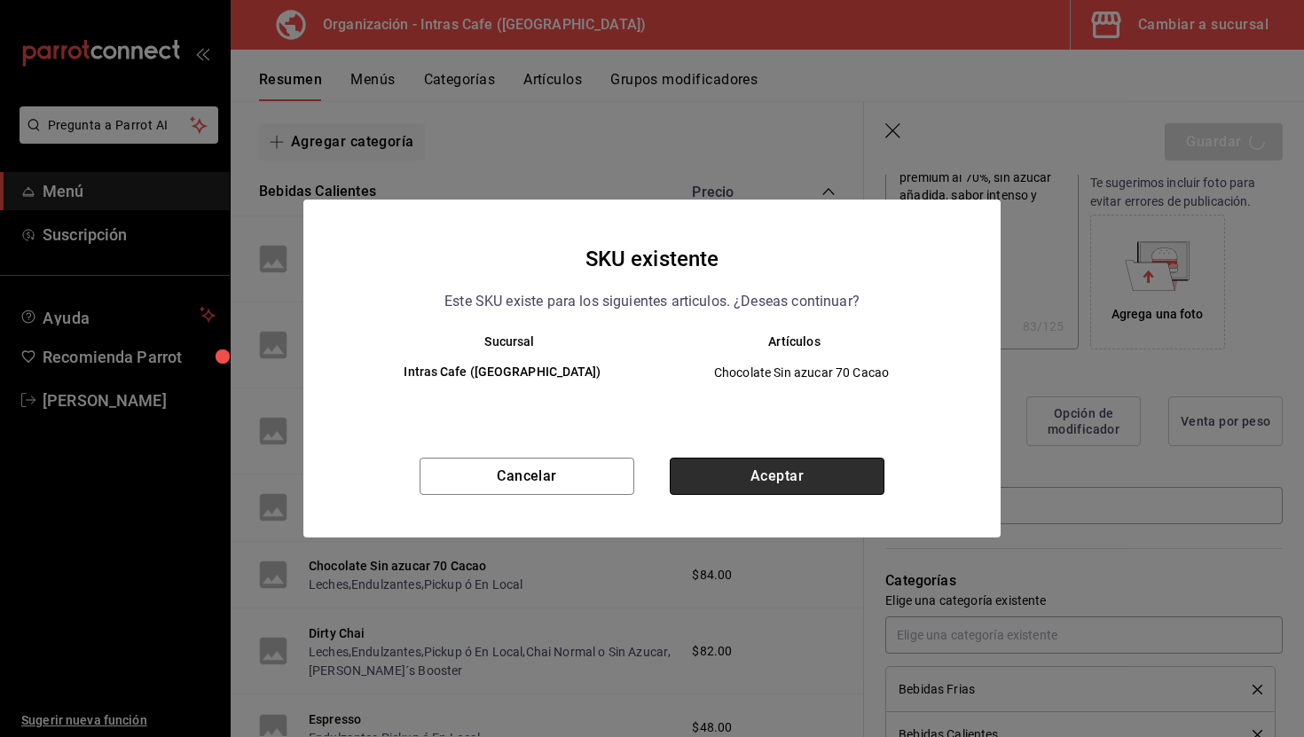
click at [798, 475] on button "Aceptar" at bounding box center [777, 476] width 215 height 37
type textarea "x"
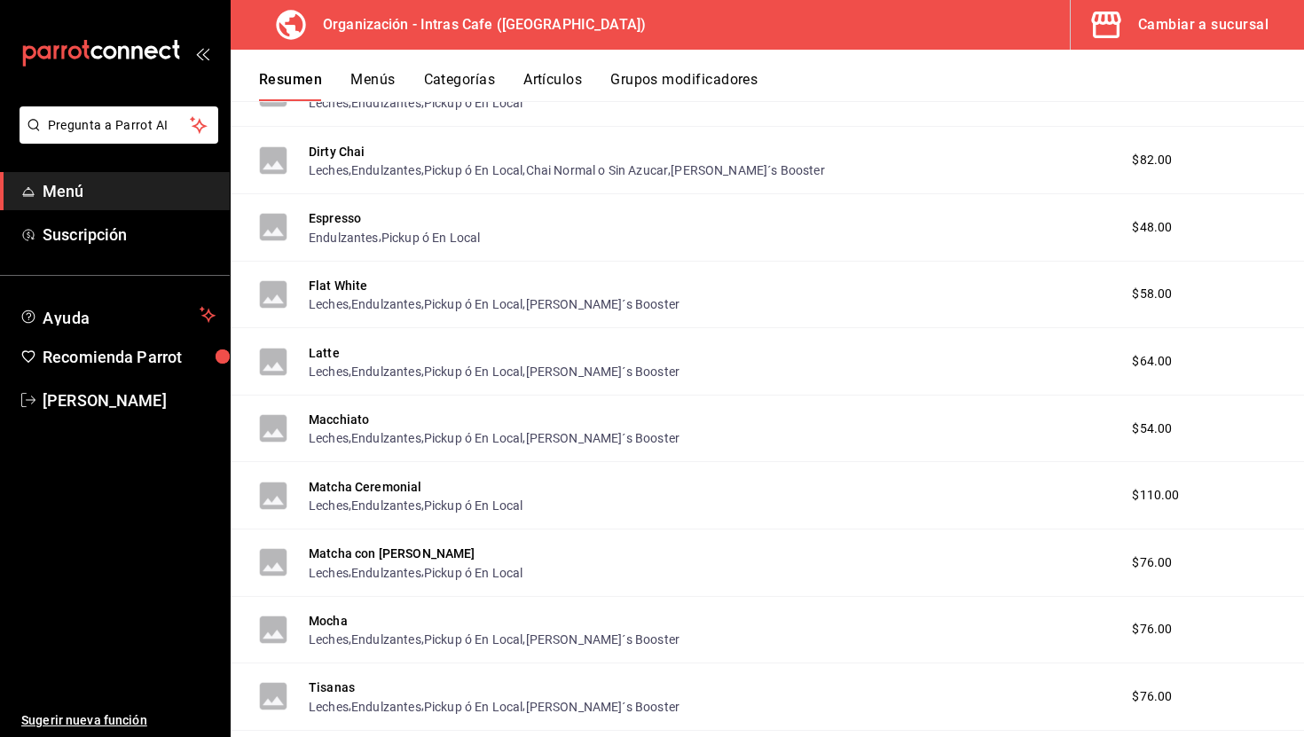
scroll to position [666, 0]
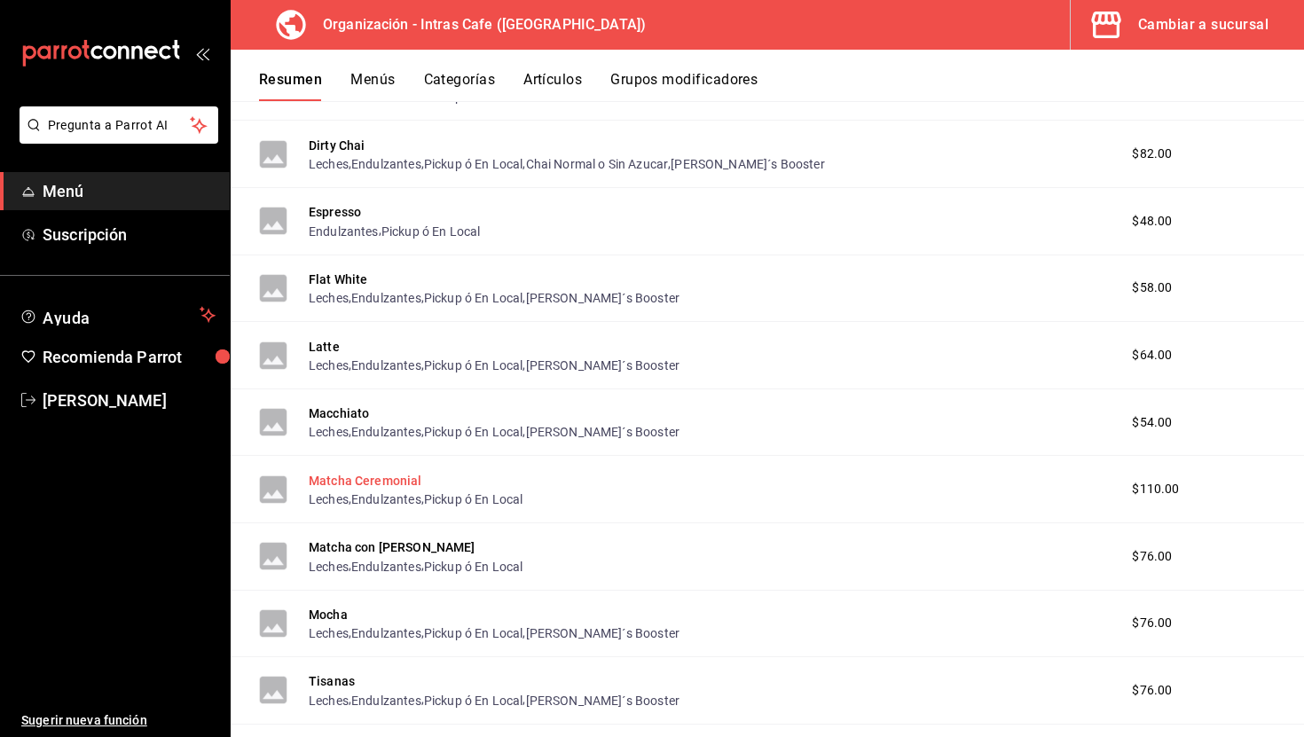
click at [399, 478] on button "Matcha Ceremonial" at bounding box center [366, 481] width 114 height 18
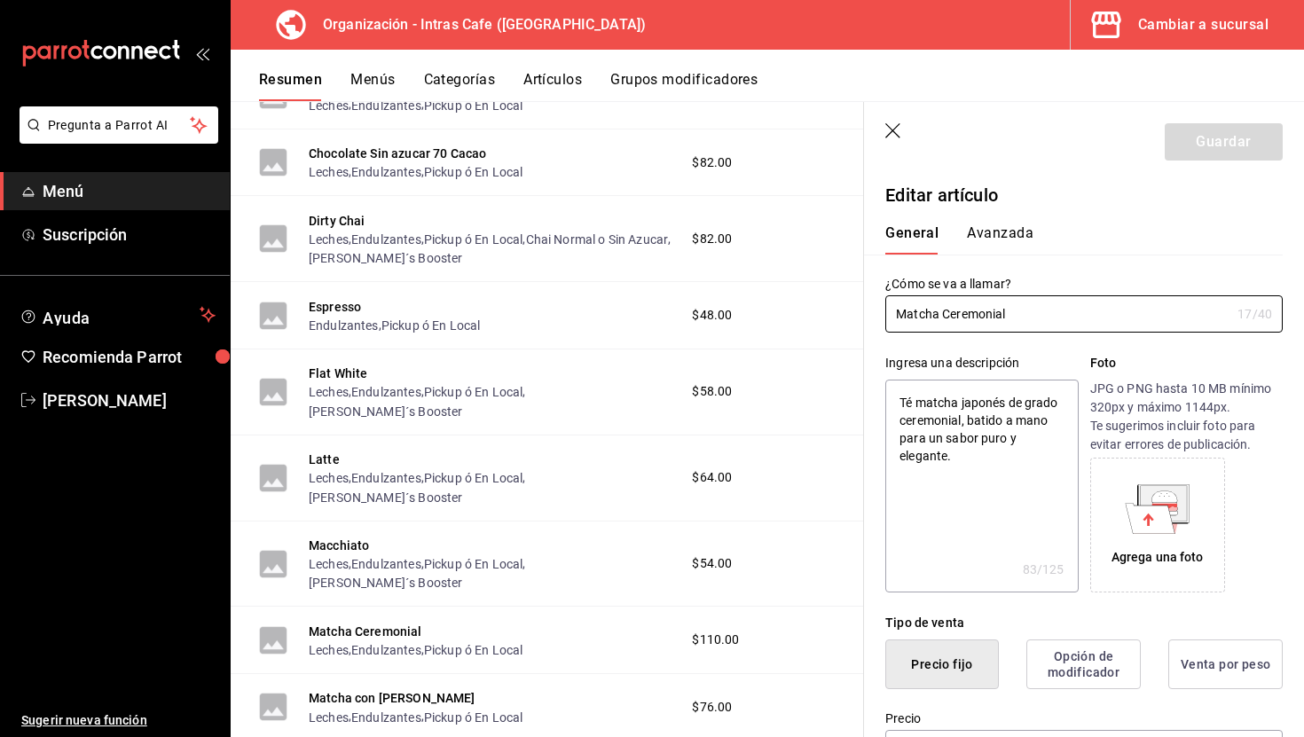
type textarea "x"
type input "$110.00"
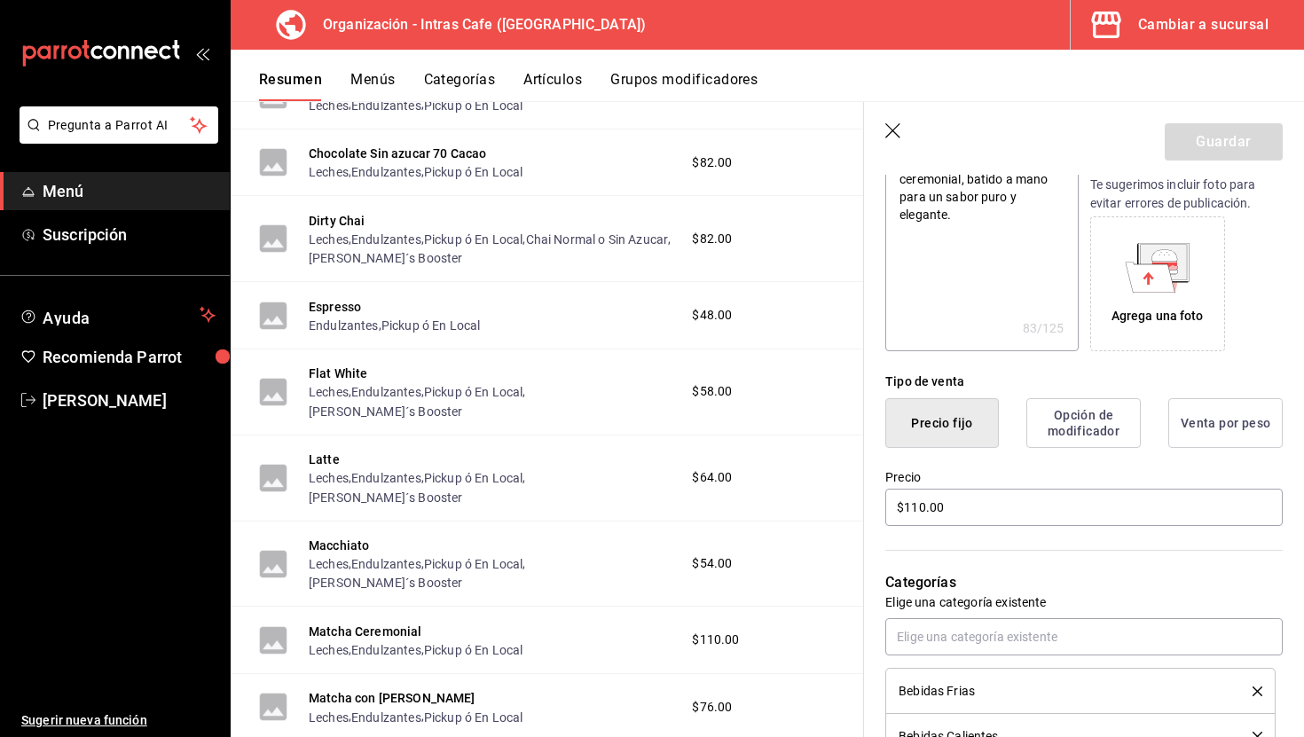
scroll to position [243, 0]
click at [964, 512] on input "$110.00" at bounding box center [1083, 505] width 397 height 37
type textarea "x"
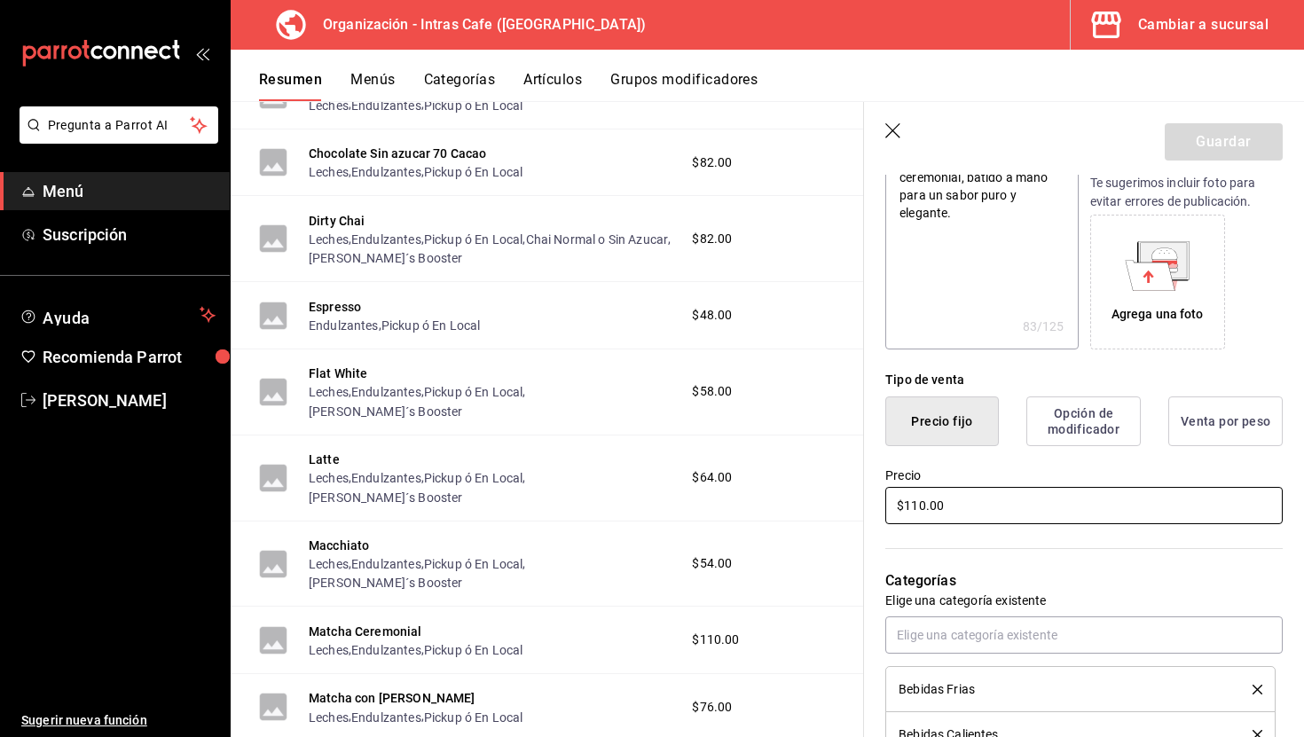
type input "$1.00"
type textarea "x"
type input "$10.00"
type textarea "x"
type input "$100.00"
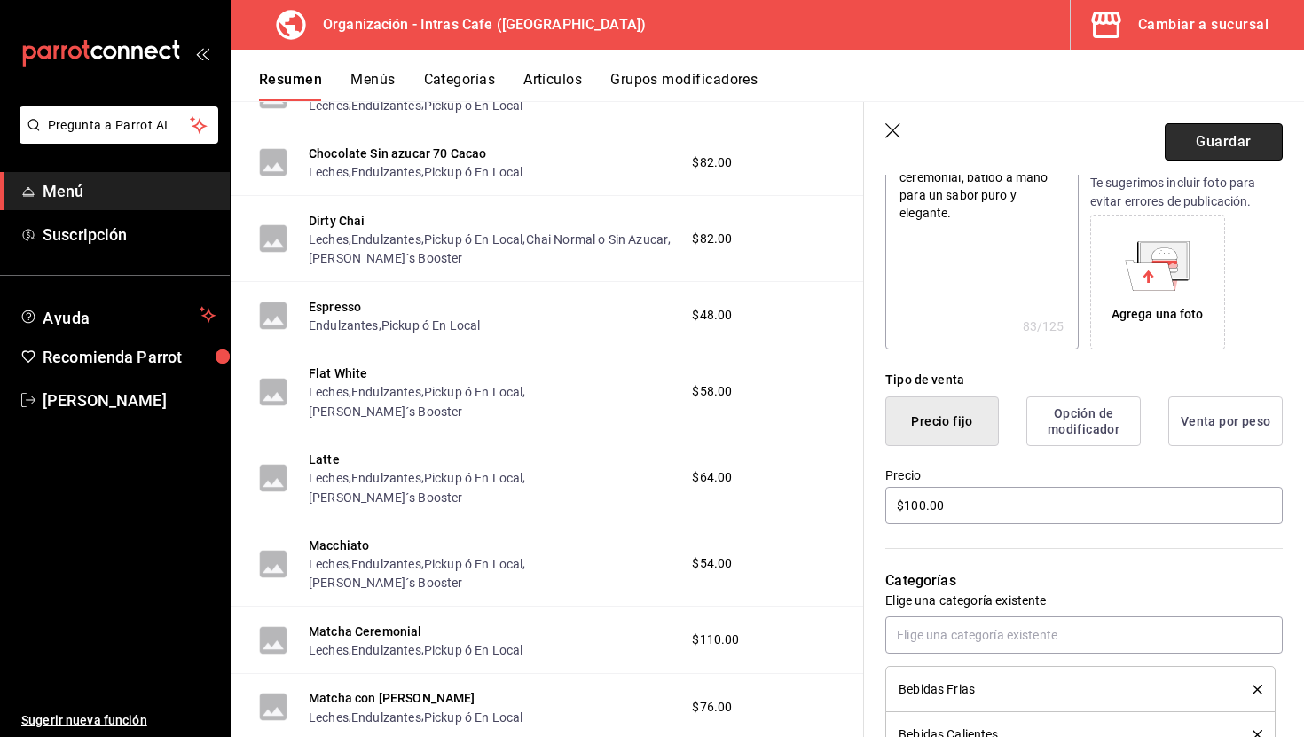
click at [1230, 137] on button "Guardar" at bounding box center [1224, 141] width 118 height 37
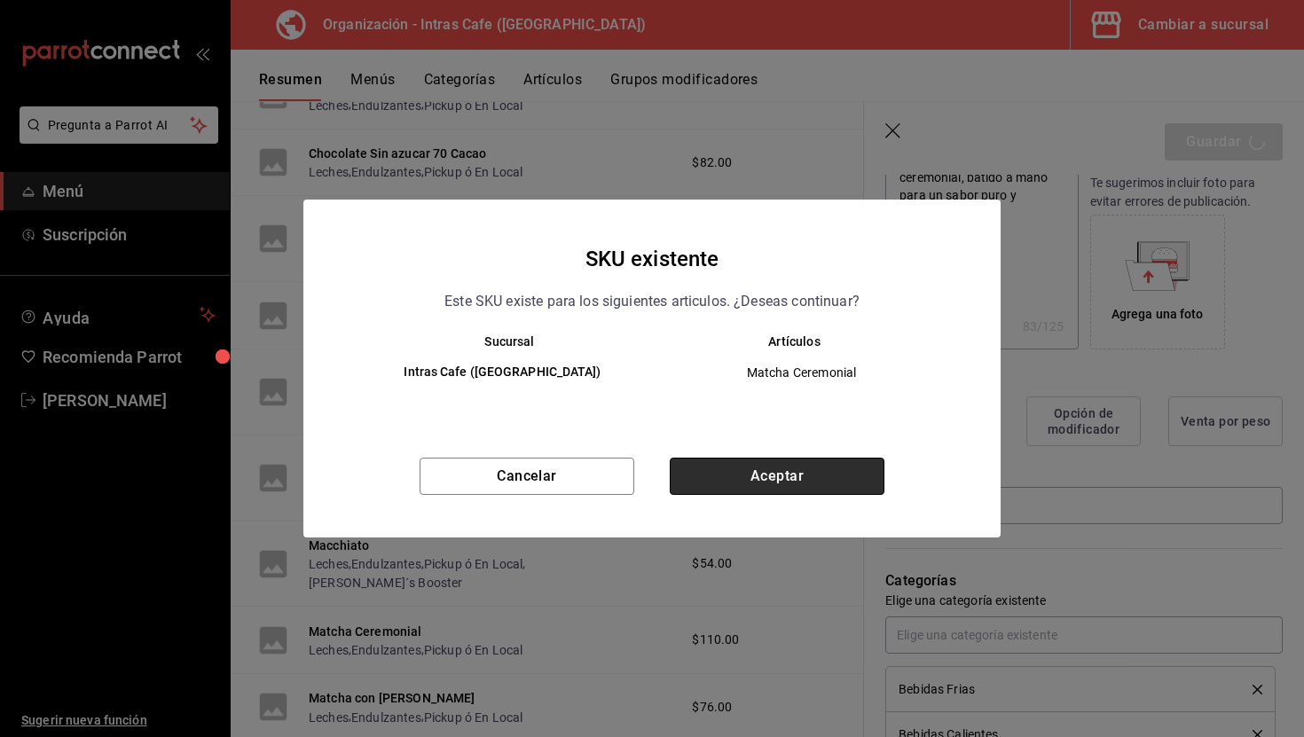
click at [774, 464] on button "Aceptar" at bounding box center [777, 476] width 215 height 37
type textarea "x"
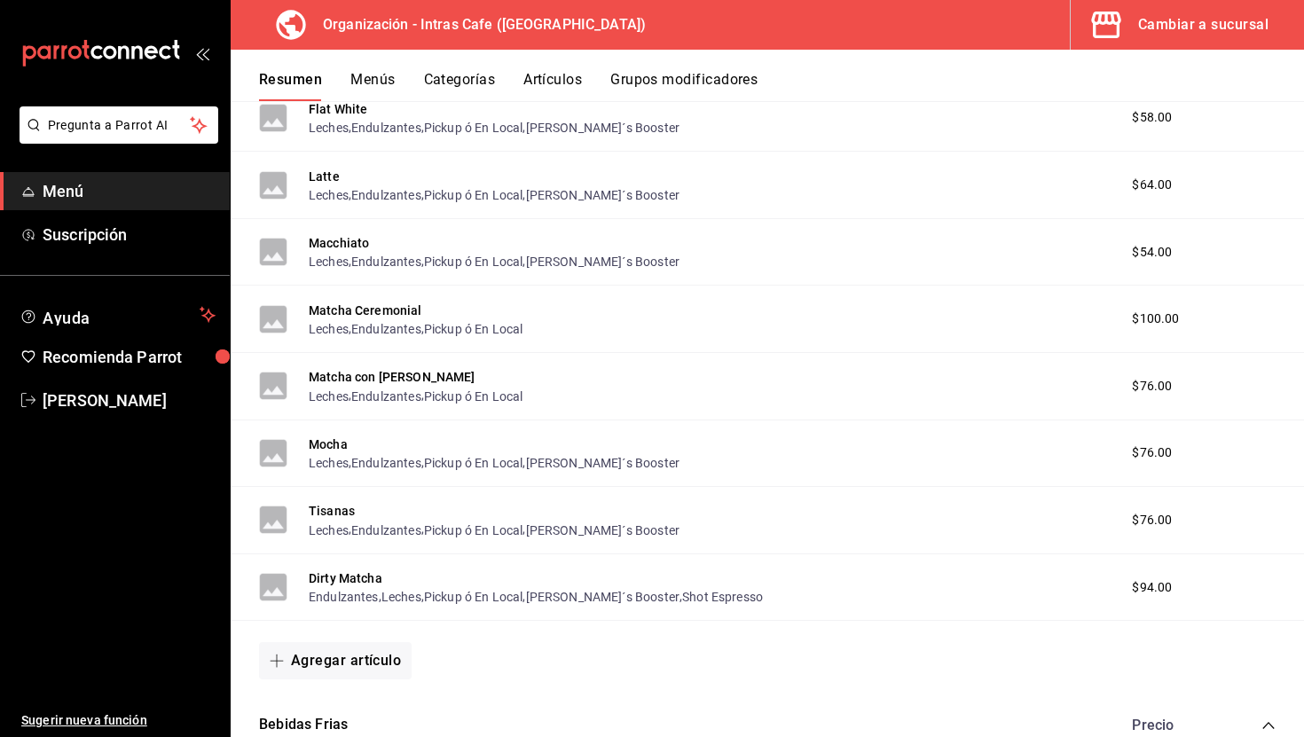
scroll to position [837, 0]
click at [336, 515] on button "Tisanas" at bounding box center [332, 510] width 46 height 18
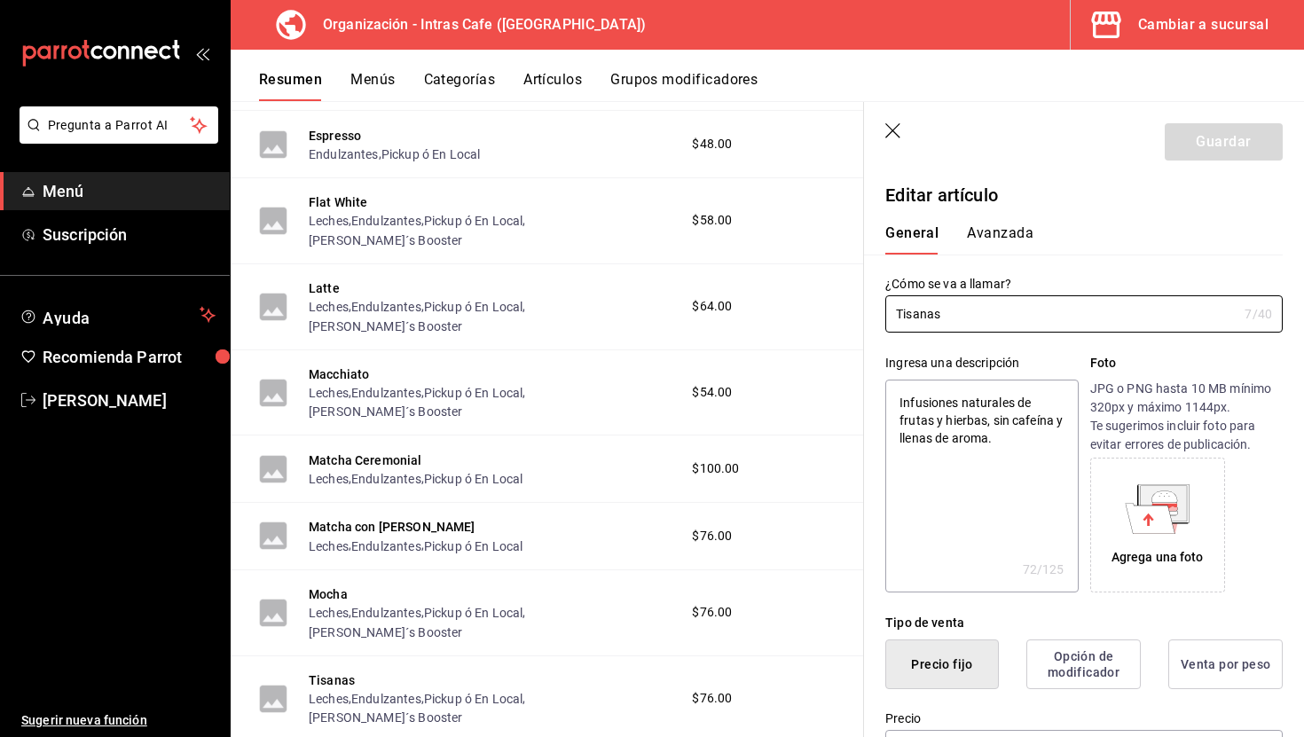
type textarea "x"
type input "$76.00"
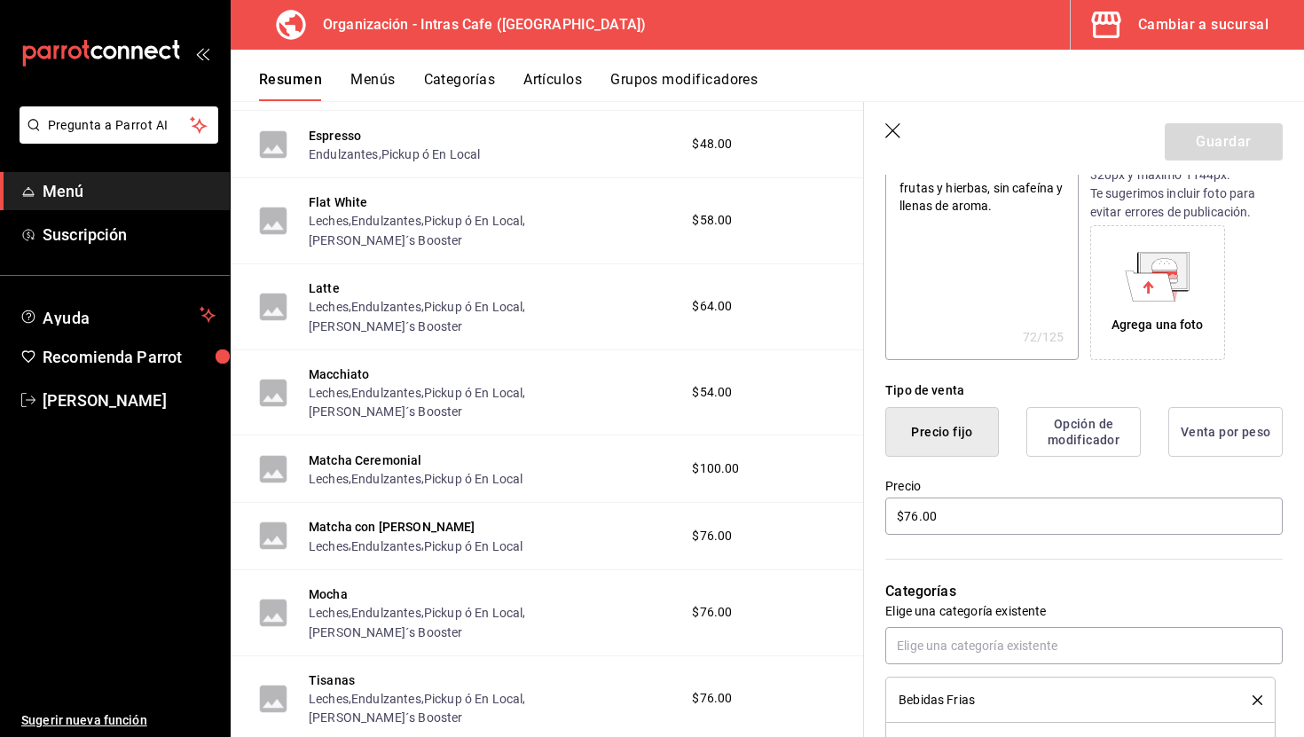
scroll to position [233, 0]
click at [951, 527] on input "$76.00" at bounding box center [1083, 515] width 397 height 37
type textarea "x"
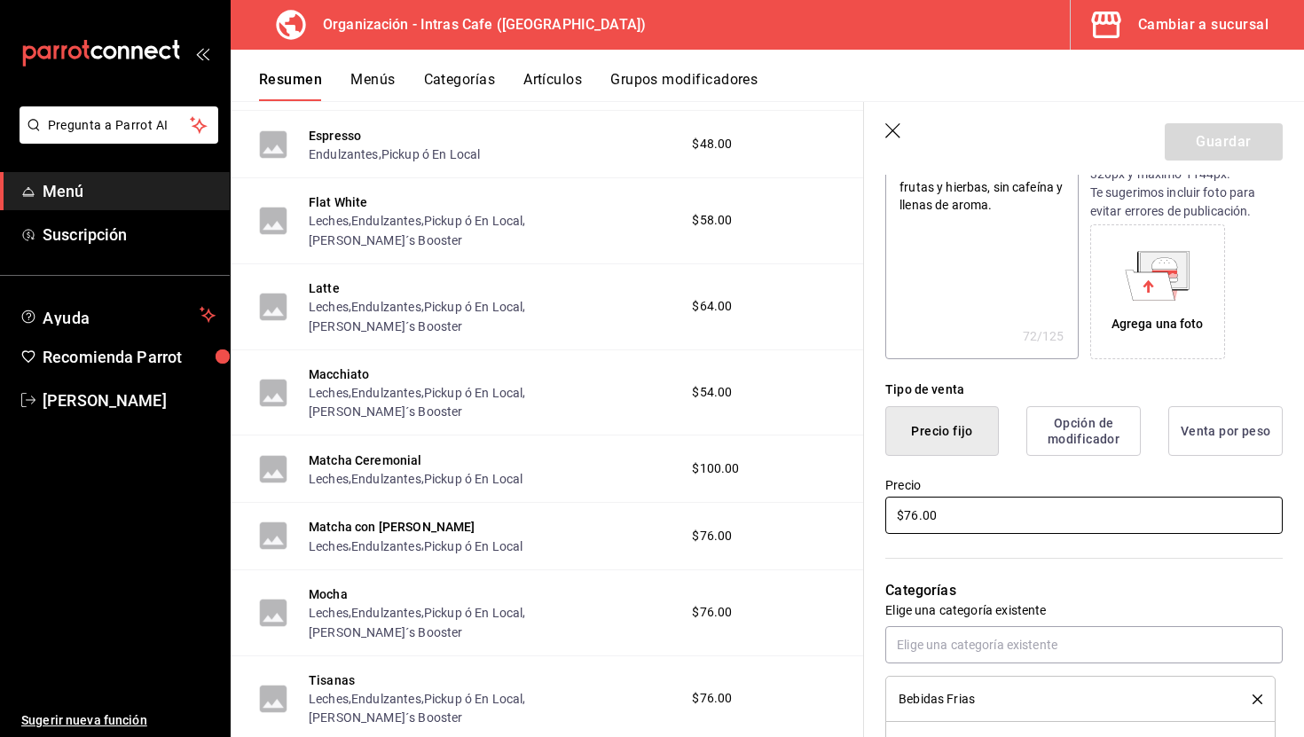
type input "$6.00"
type textarea "x"
type input "$64.00"
click at [1190, 143] on button "Guardar" at bounding box center [1224, 141] width 118 height 37
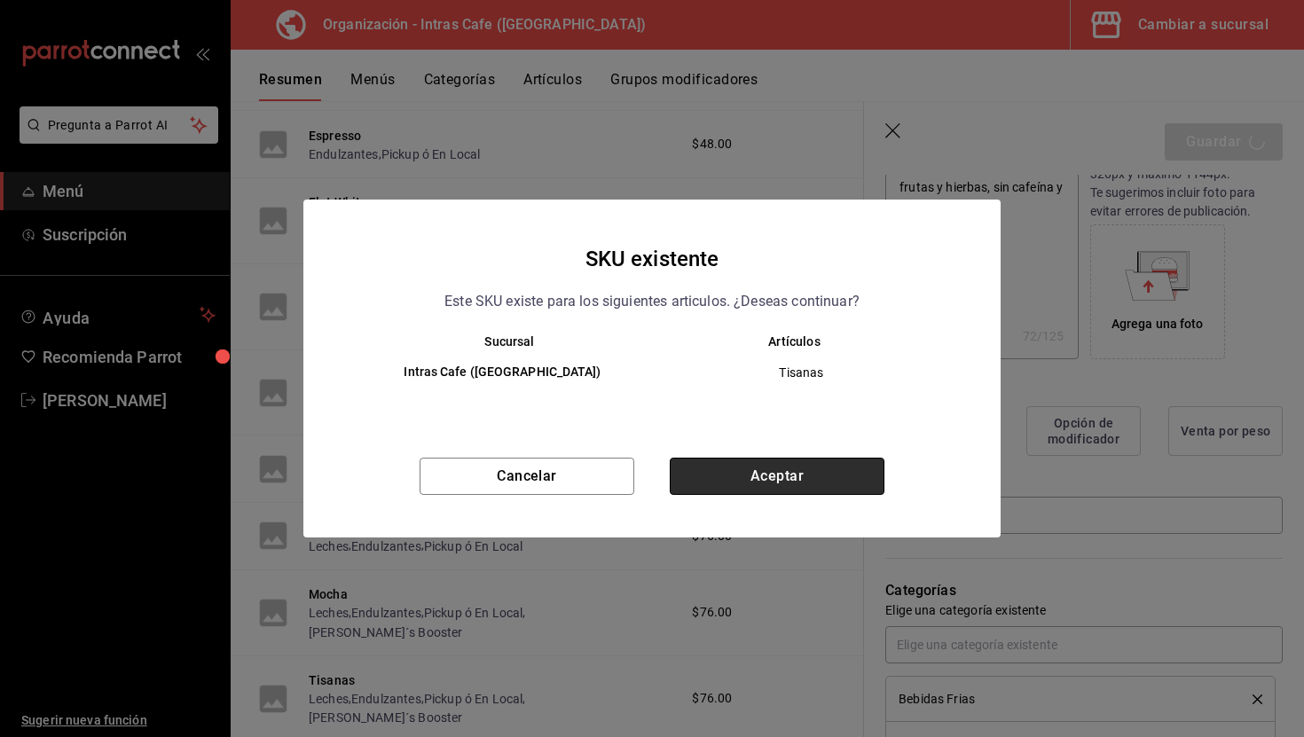
click at [840, 476] on button "Aceptar" at bounding box center [777, 476] width 215 height 37
type textarea "x"
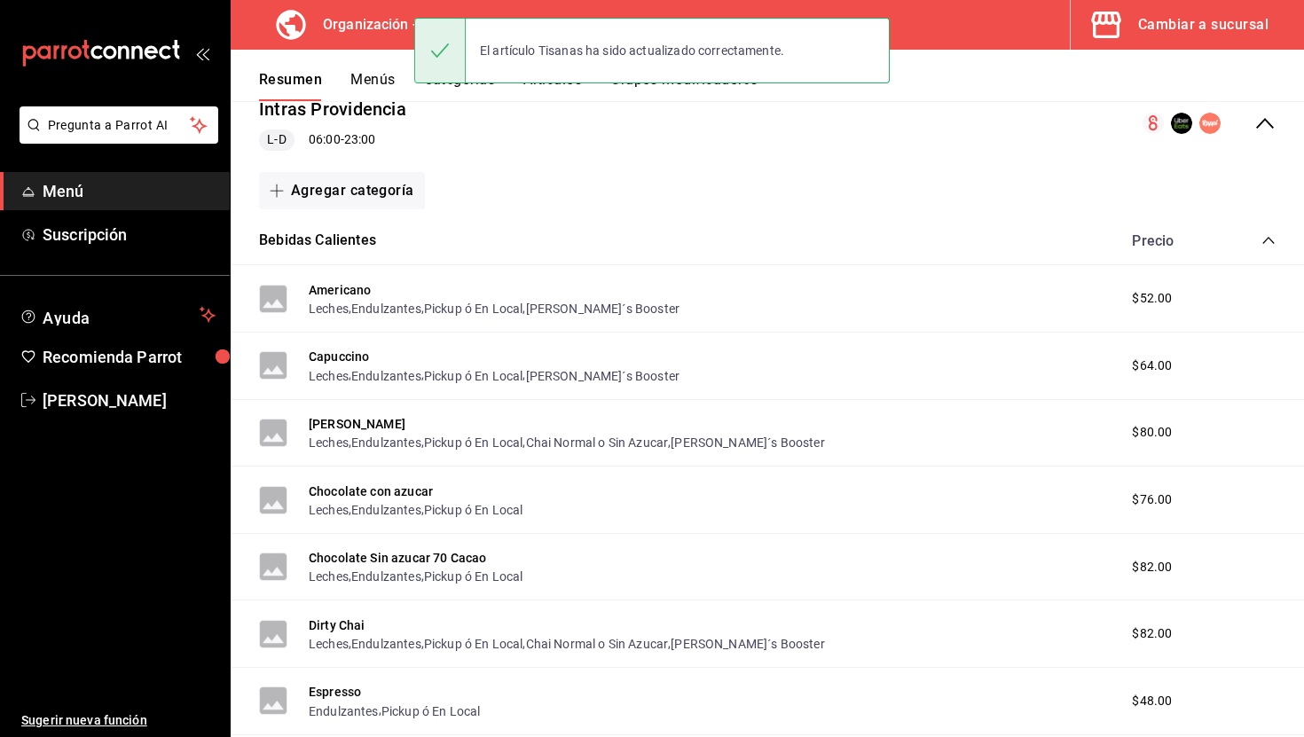
scroll to position [231, 0]
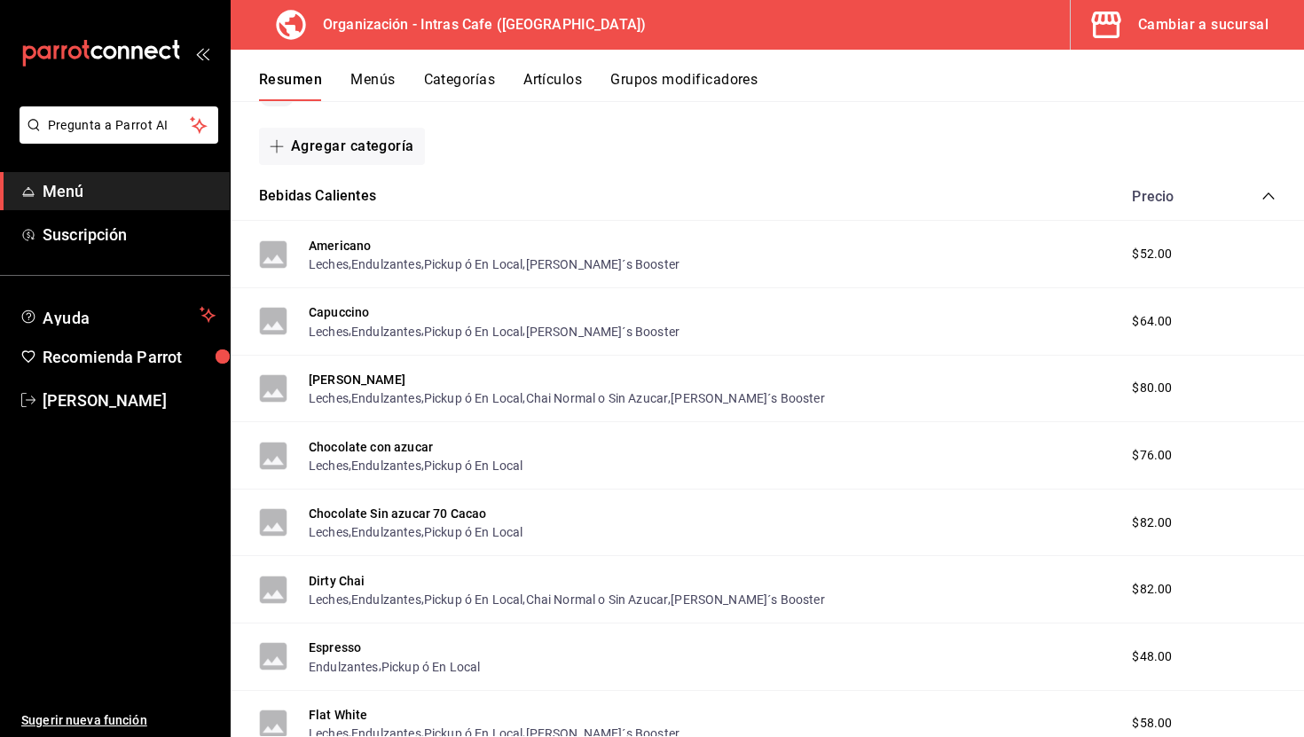
click at [648, 93] on button "Grupos modificadores" at bounding box center [683, 86] width 147 height 30
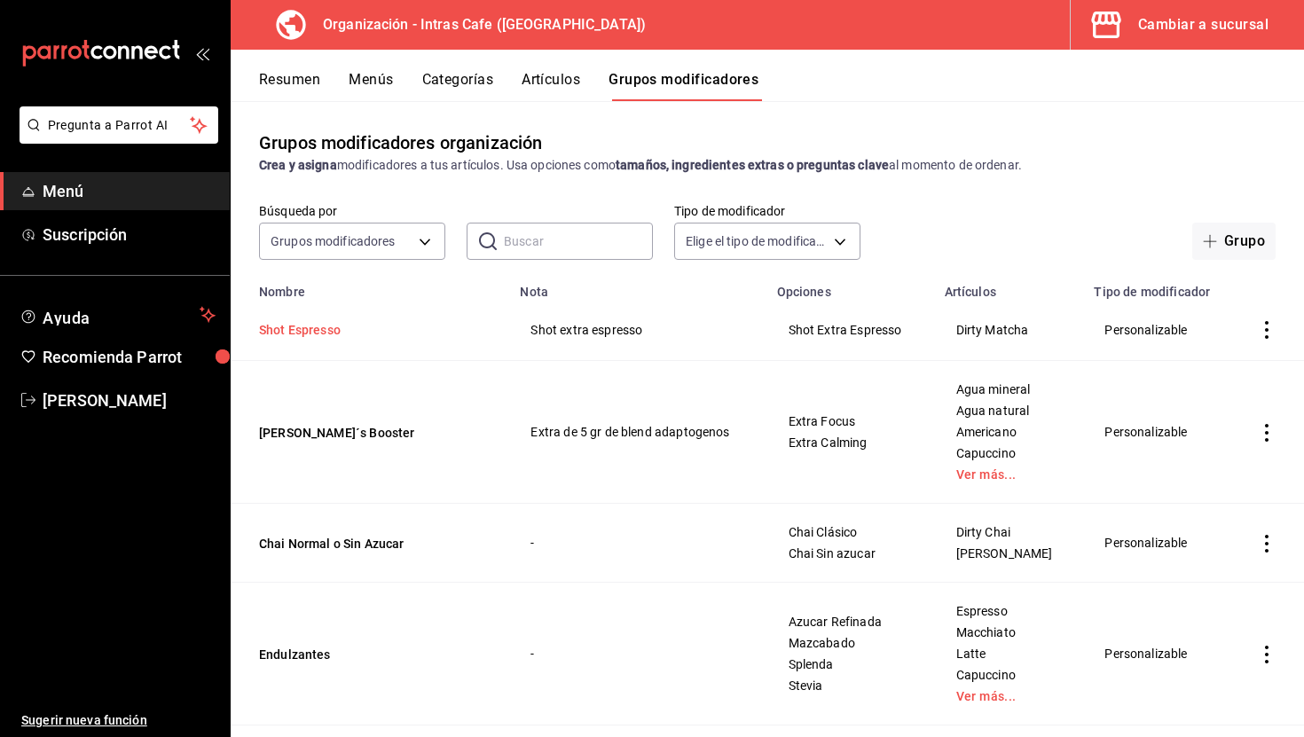
click at [348, 322] on button "Shot Espresso" at bounding box center [365, 330] width 213 height 18
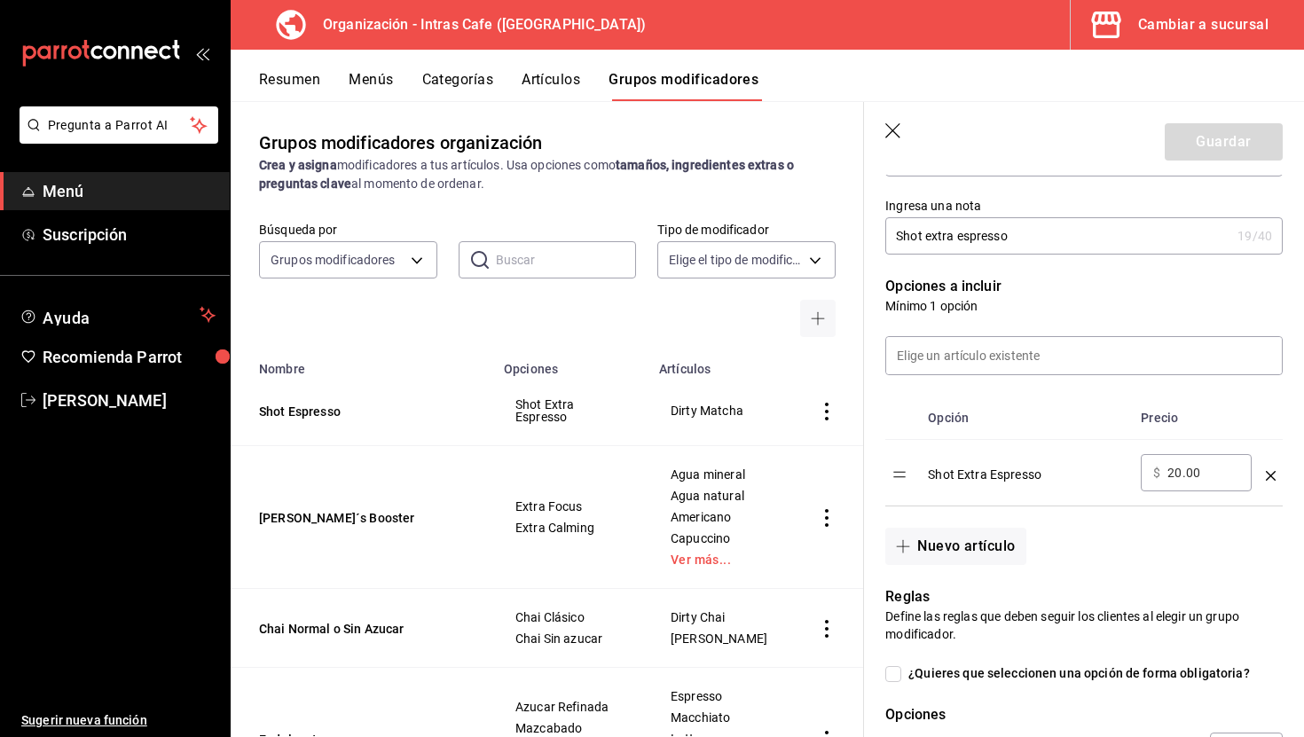
scroll to position [363, 0]
click at [1185, 465] on input "20.00" at bounding box center [1203, 472] width 72 height 18
type input "24.00"
click at [1232, 138] on button "Guardar" at bounding box center [1224, 141] width 118 height 37
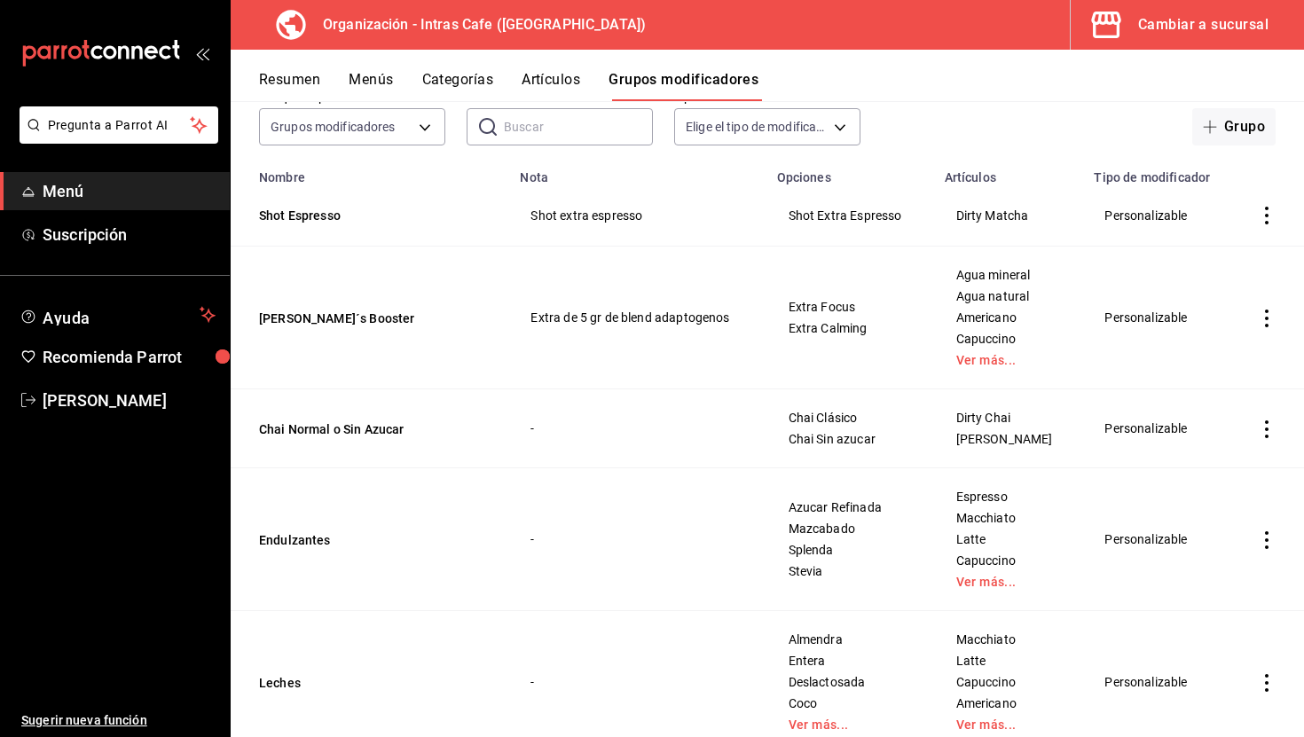
scroll to position [109, 0]
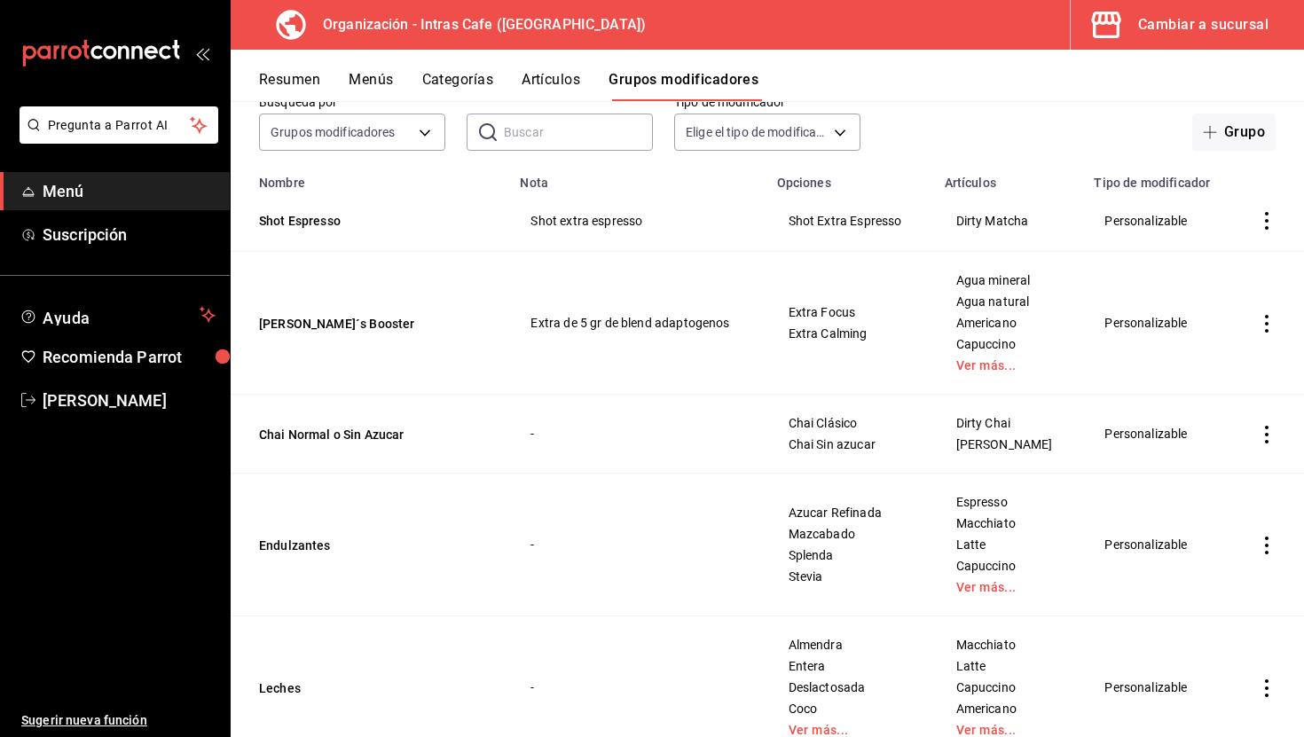
click at [311, 81] on button "Resumen" at bounding box center [289, 86] width 61 height 30
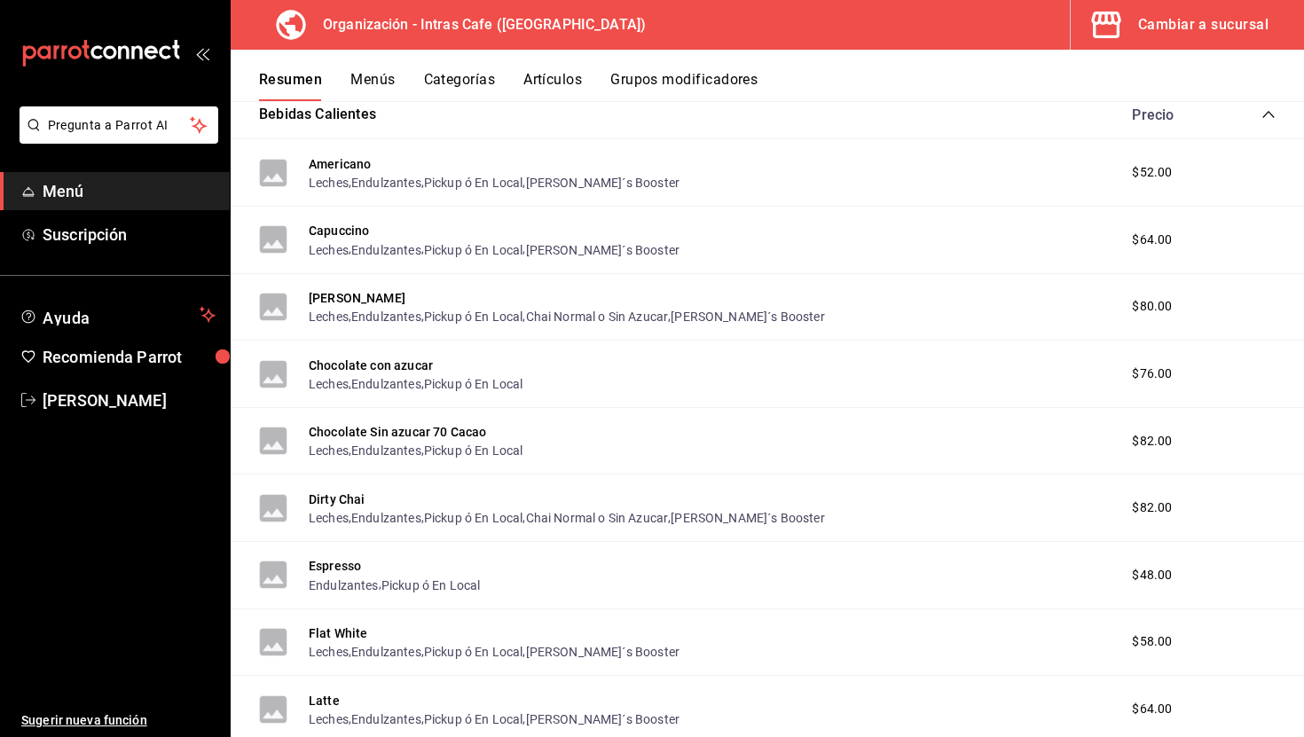
scroll to position [316, 0]
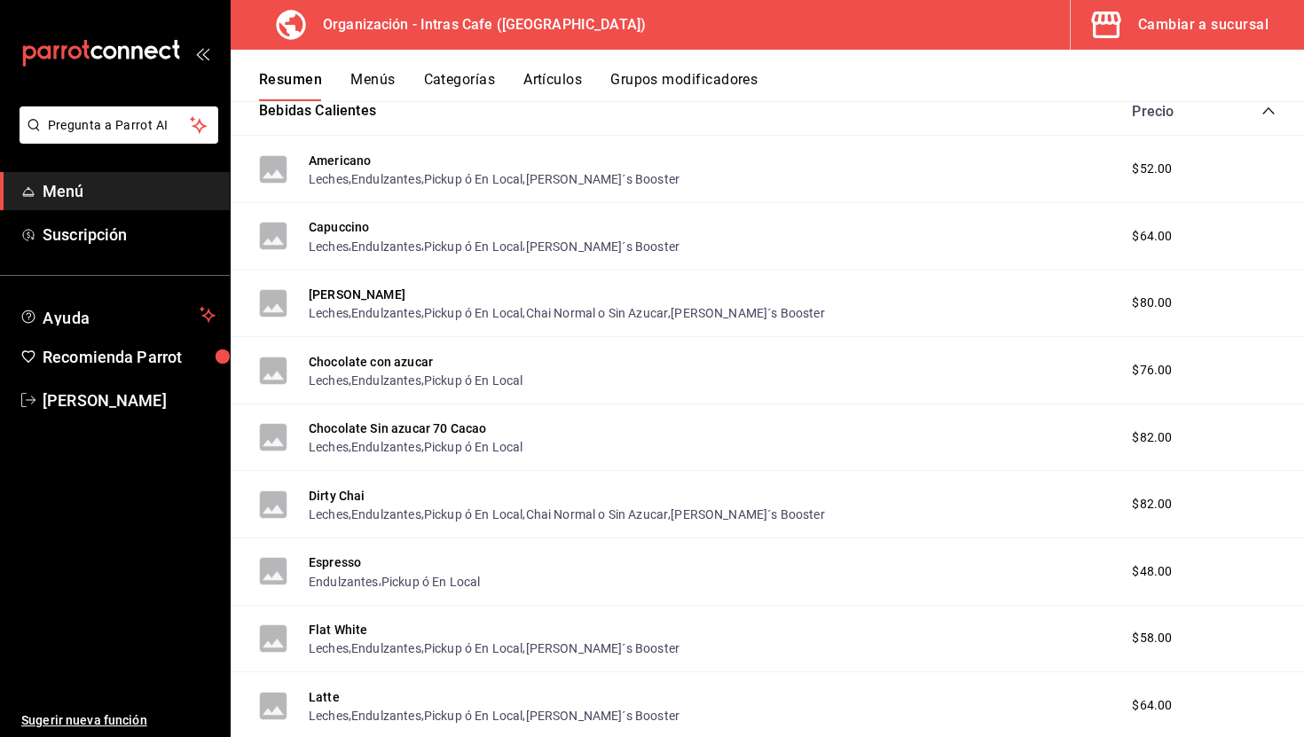
click at [530, 83] on button "Artículos" at bounding box center [552, 86] width 59 height 30
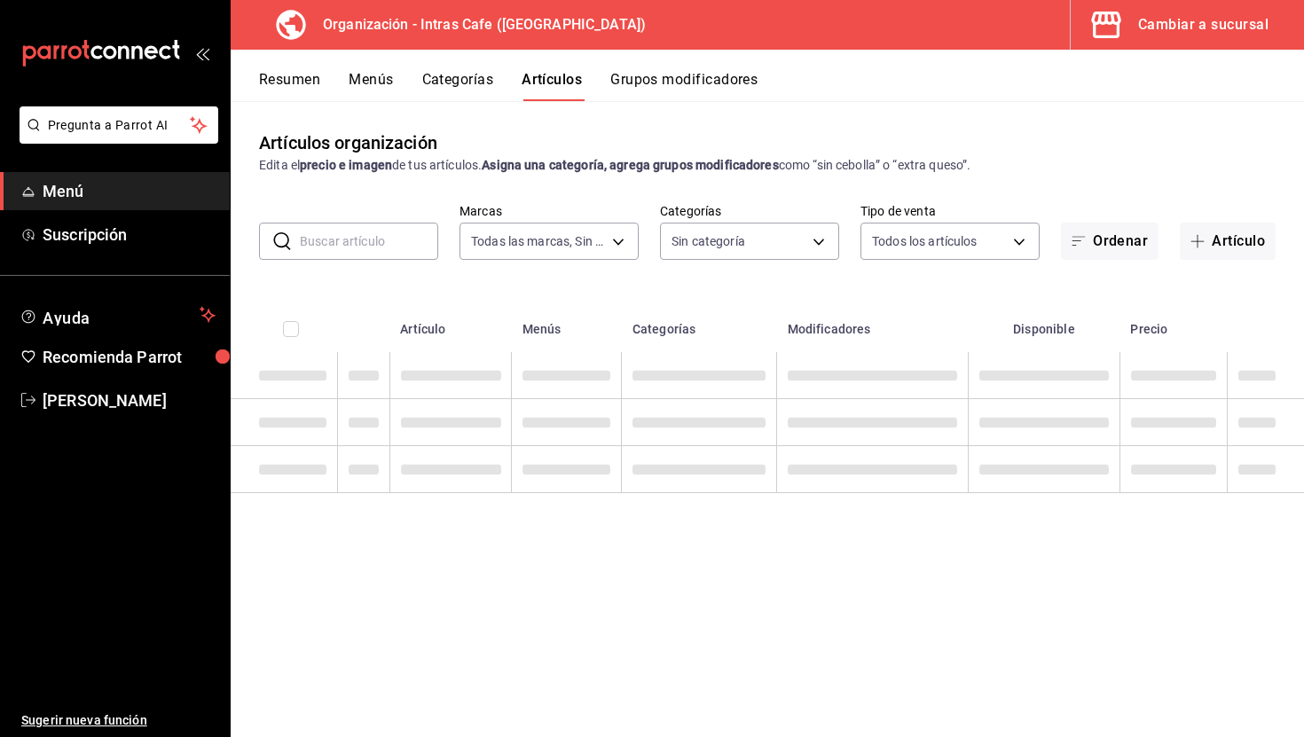
type input "c2cfcce2-fb76-4ff9-8752-6bbb7544c6ef"
type input "b0ad465b-7ec4-4903-8896-e1c6ee570755,8ba5616e-b9c5-4ce6-85f0-982139c4b07e,cad75…"
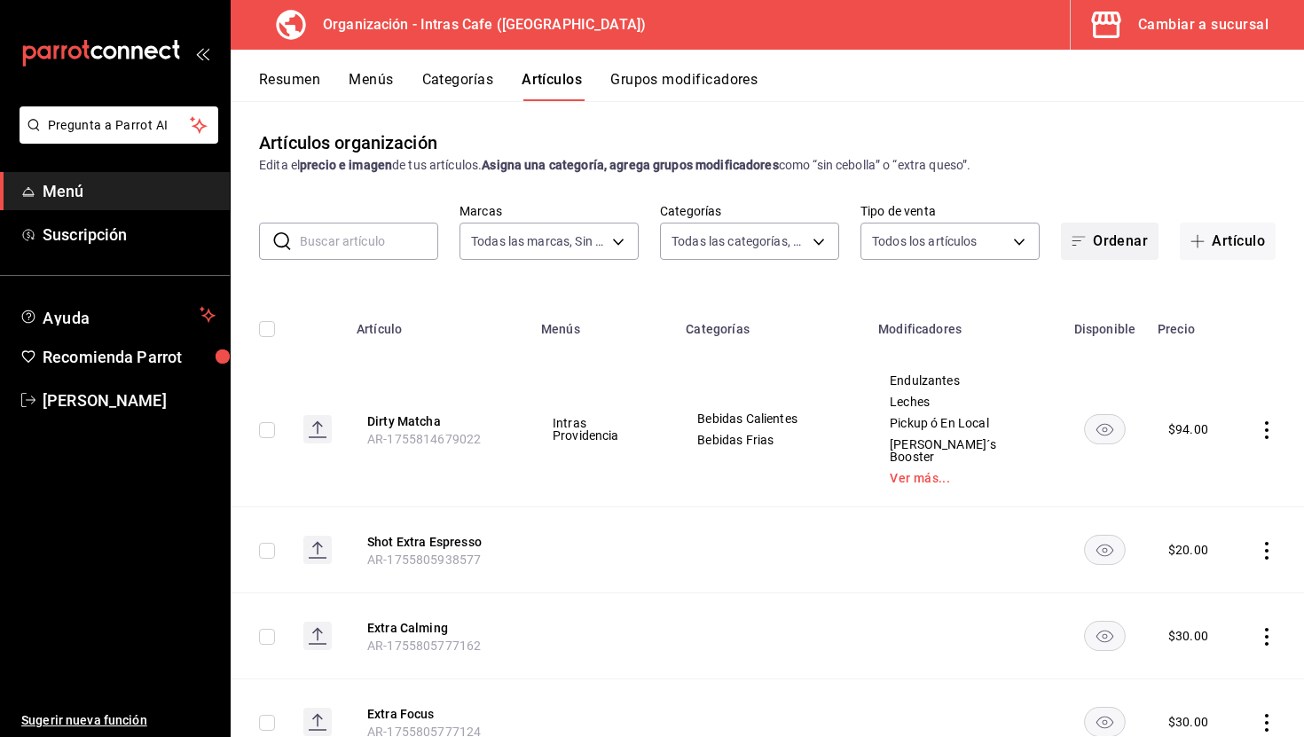
click at [1127, 240] on button "Ordenar" at bounding box center [1110, 241] width 98 height 37
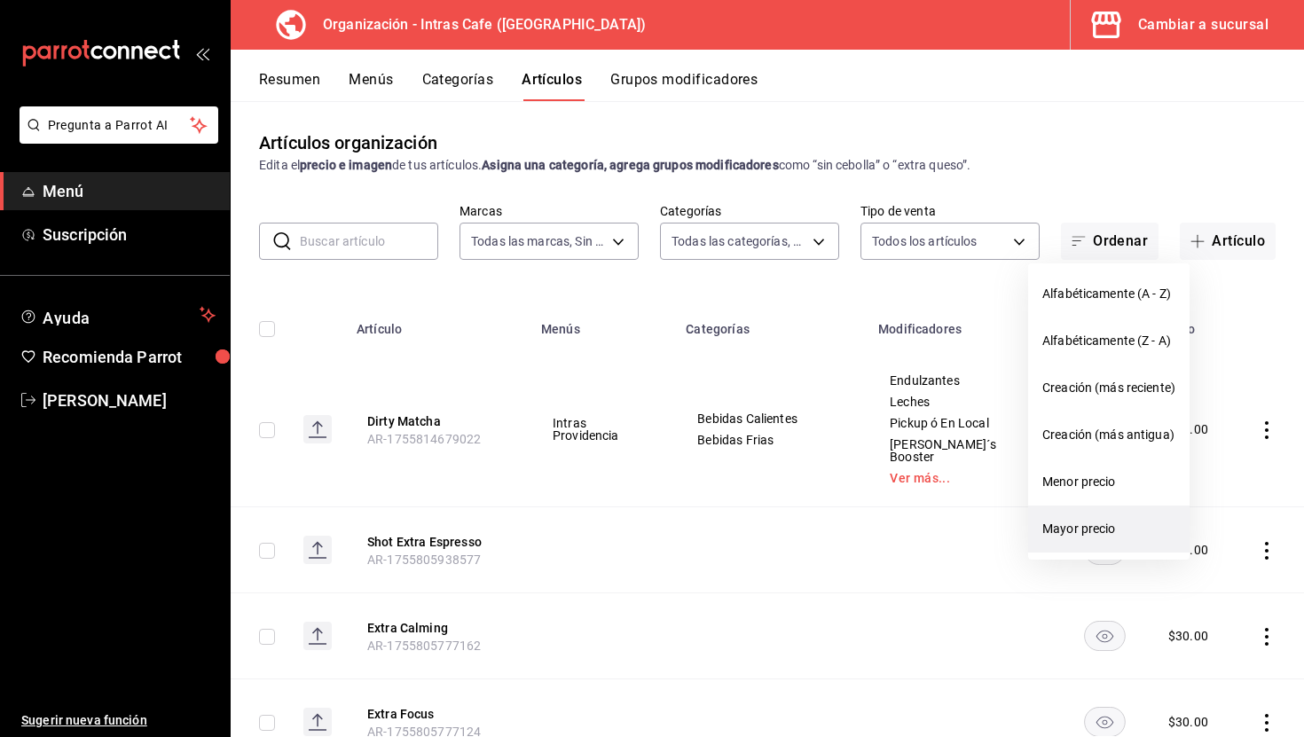
click at [1101, 516] on li "Mayor precio" at bounding box center [1108, 529] width 161 height 47
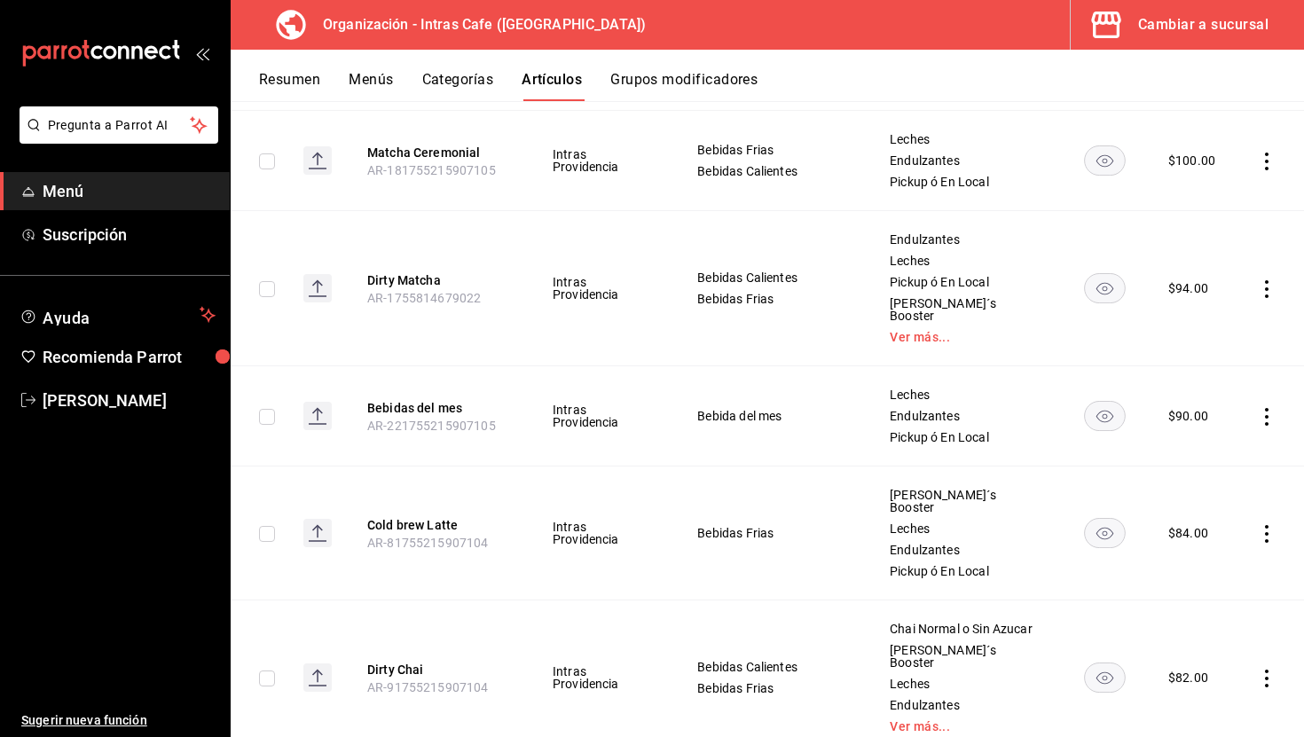
scroll to position [504, 0]
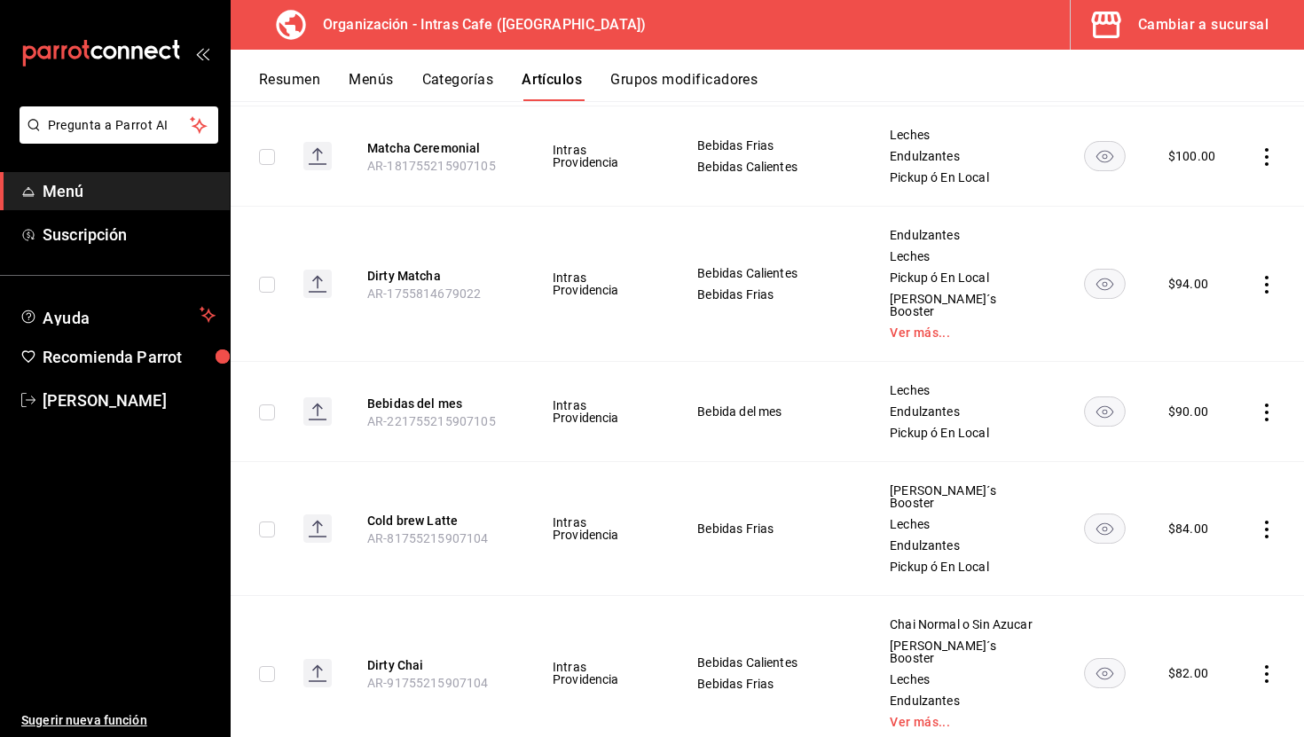
click at [312, 90] on button "Resumen" at bounding box center [289, 86] width 61 height 30
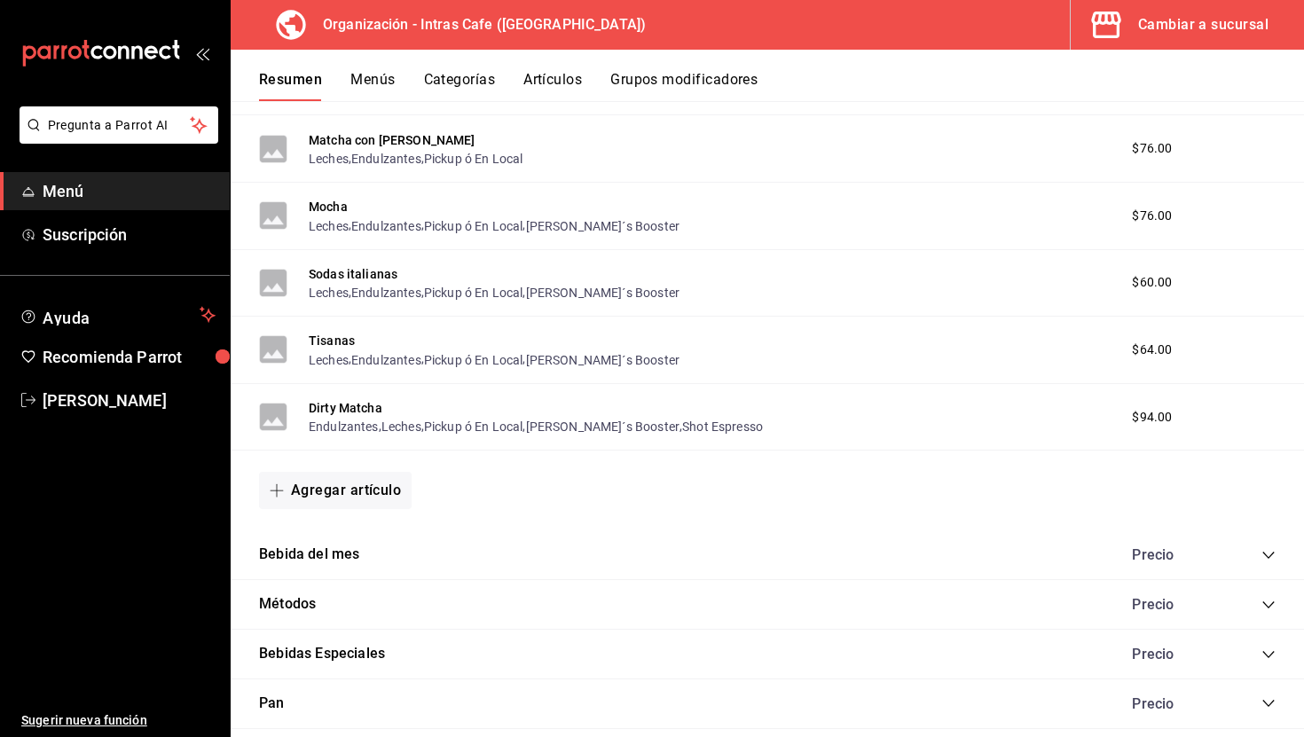
scroll to position [2706, 0]
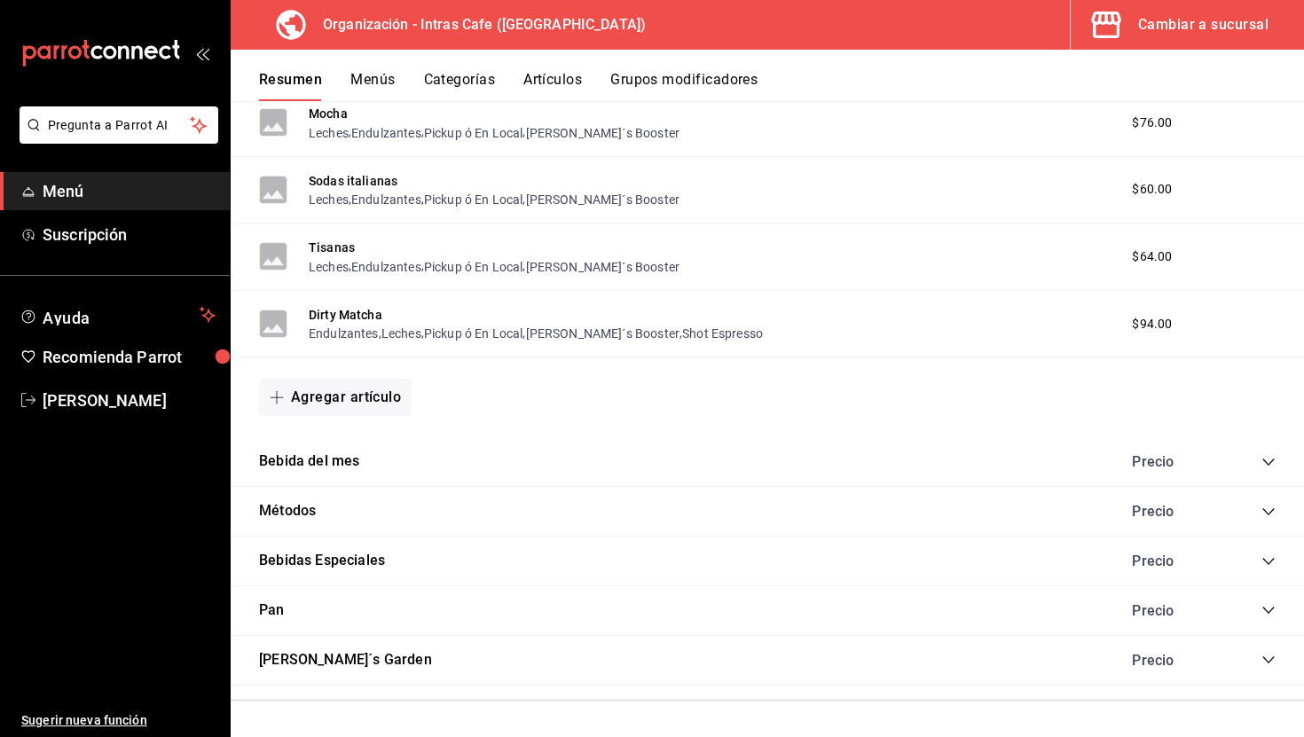
click at [1262, 462] on icon "collapse-category-row" at bounding box center [1268, 462] width 14 height 14
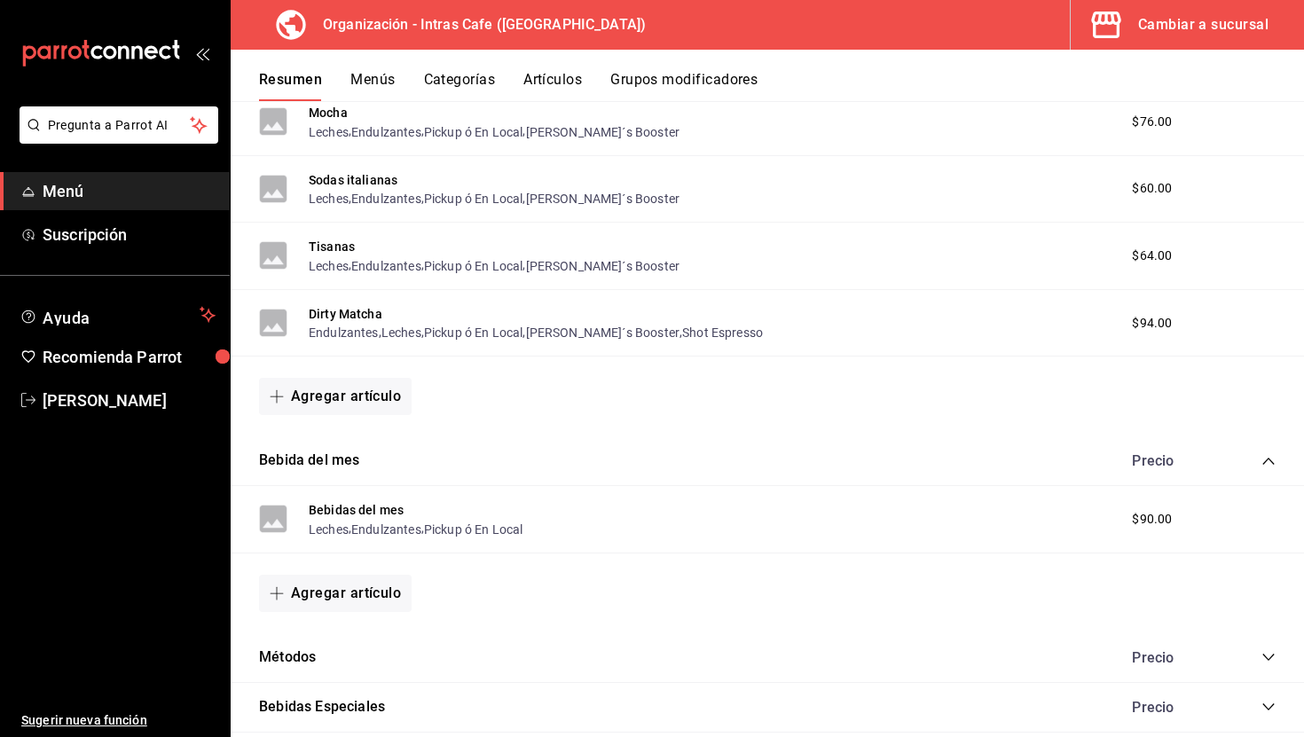
scroll to position [2852, 0]
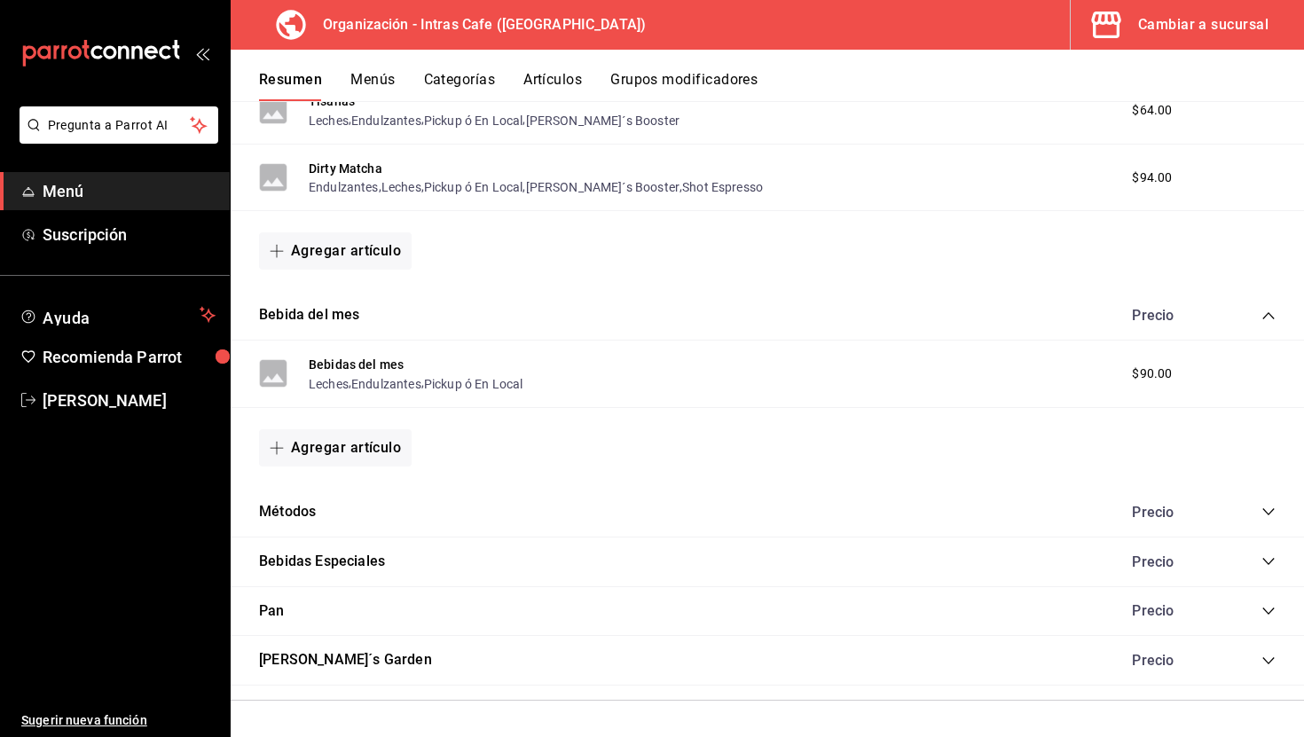
click at [1266, 515] on icon "collapse-category-row" at bounding box center [1268, 512] width 14 height 14
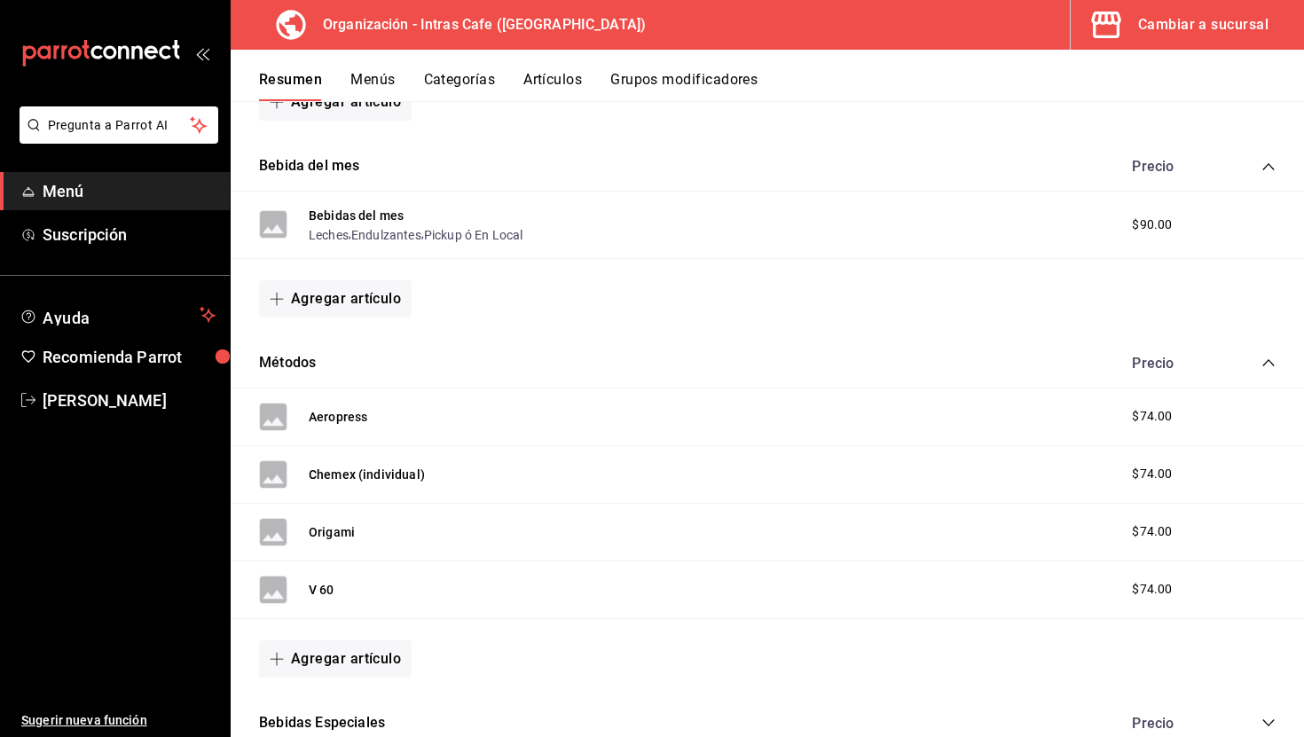
scroll to position [3163, 0]
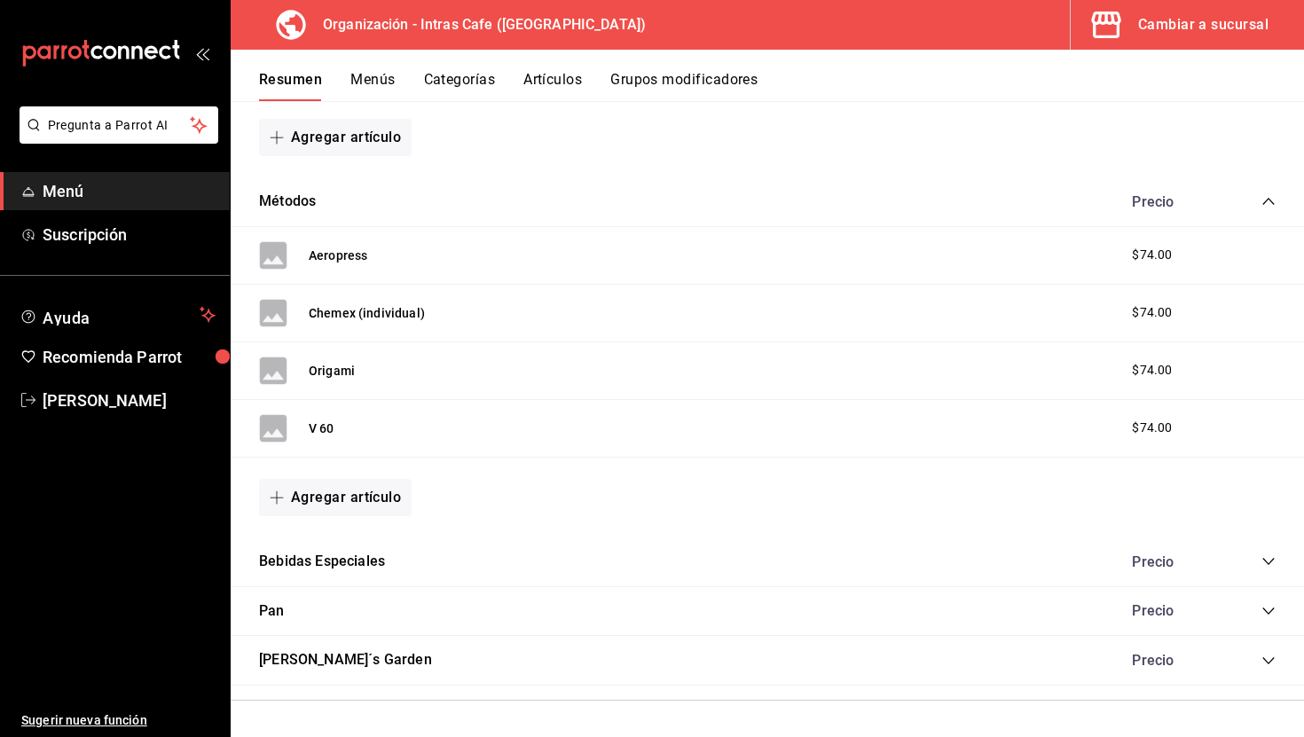
click at [1260, 562] on div "Precio" at bounding box center [1194, 562] width 161 height 17
click at [1270, 561] on icon "collapse-category-row" at bounding box center [1268, 561] width 14 height 14
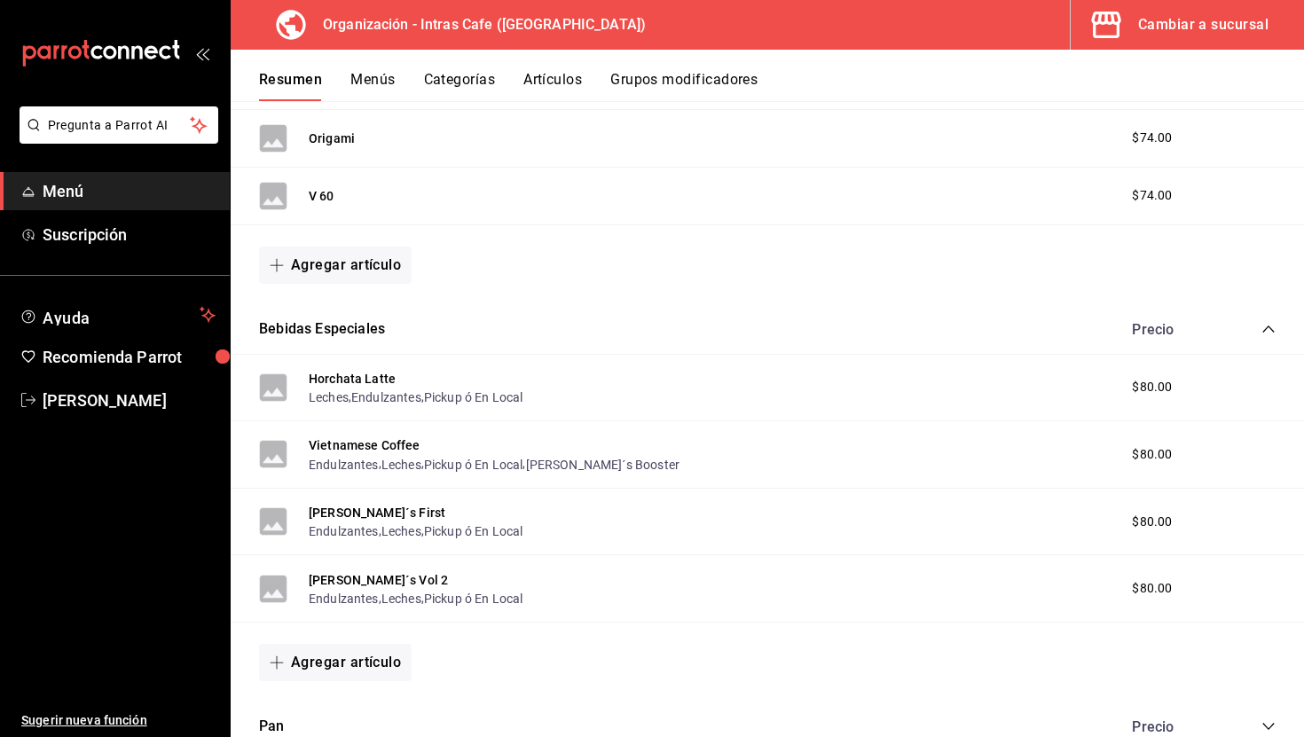
scroll to position [3511, 0]
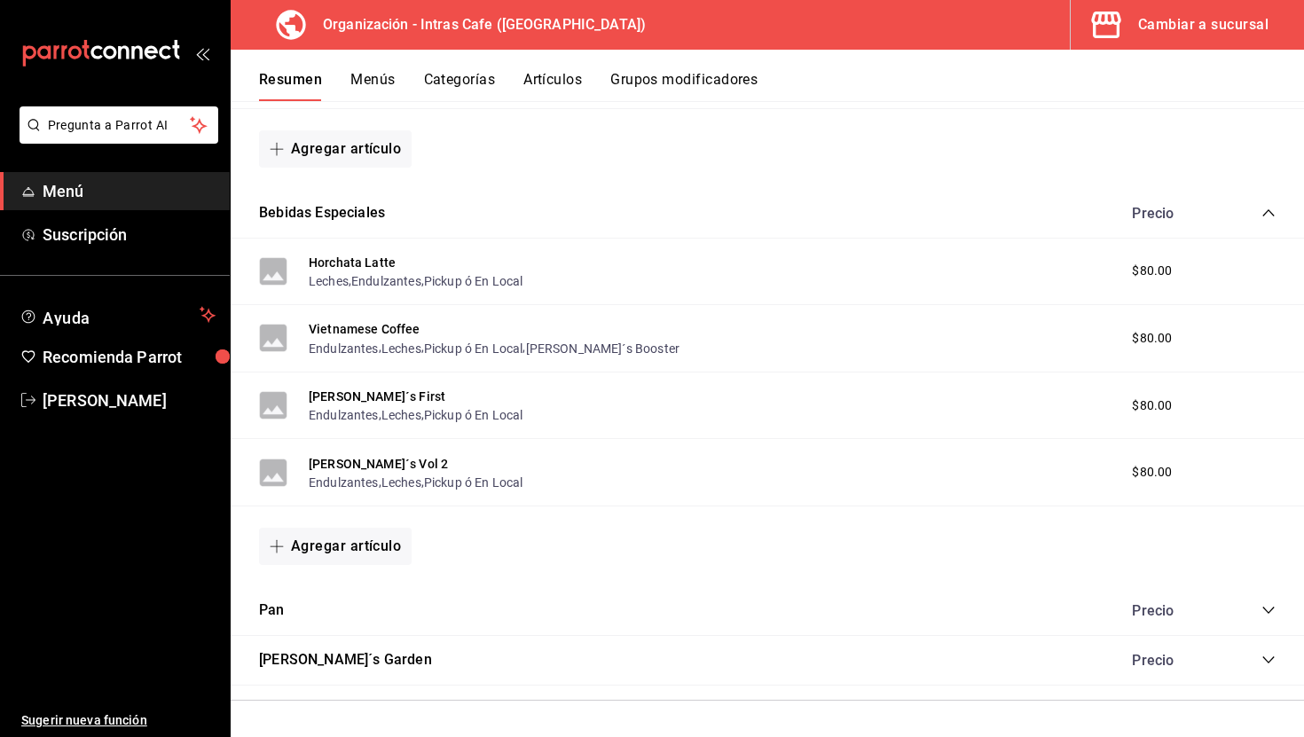
click at [1269, 606] on icon "collapse-category-row" at bounding box center [1268, 610] width 14 height 14
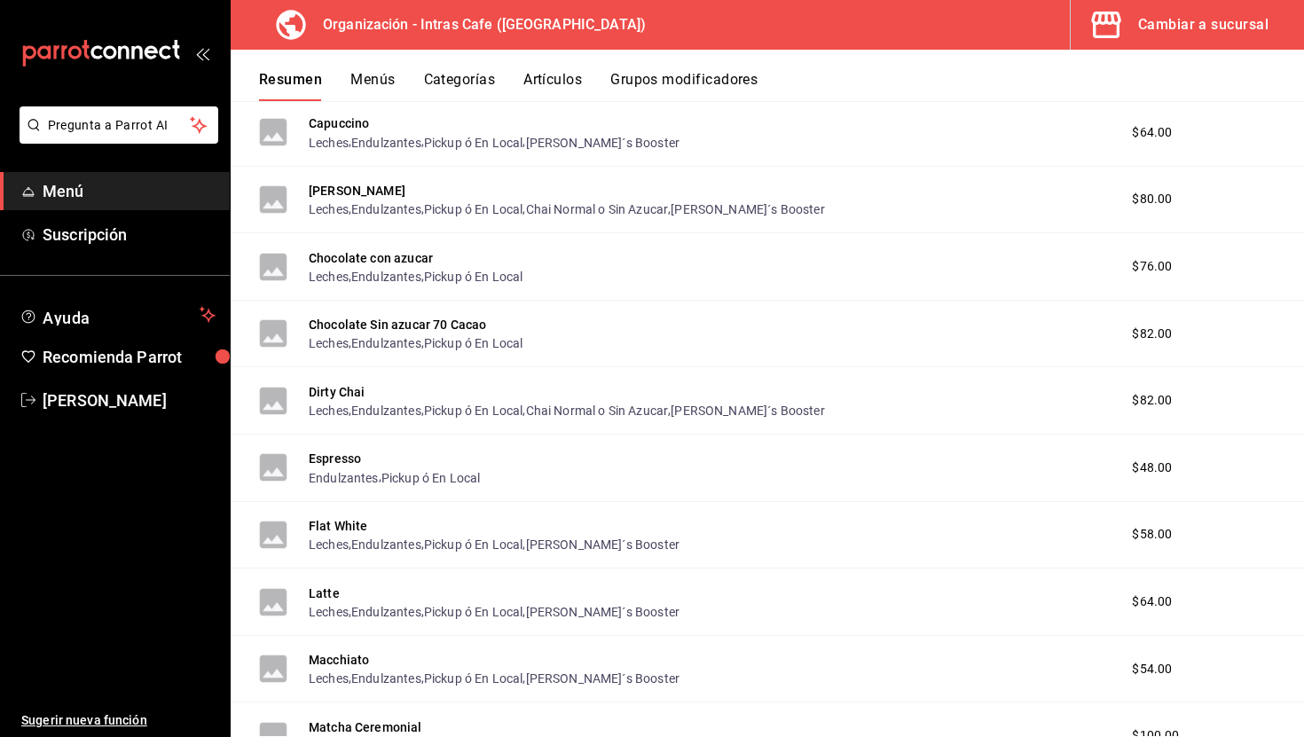
scroll to position [378, 0]
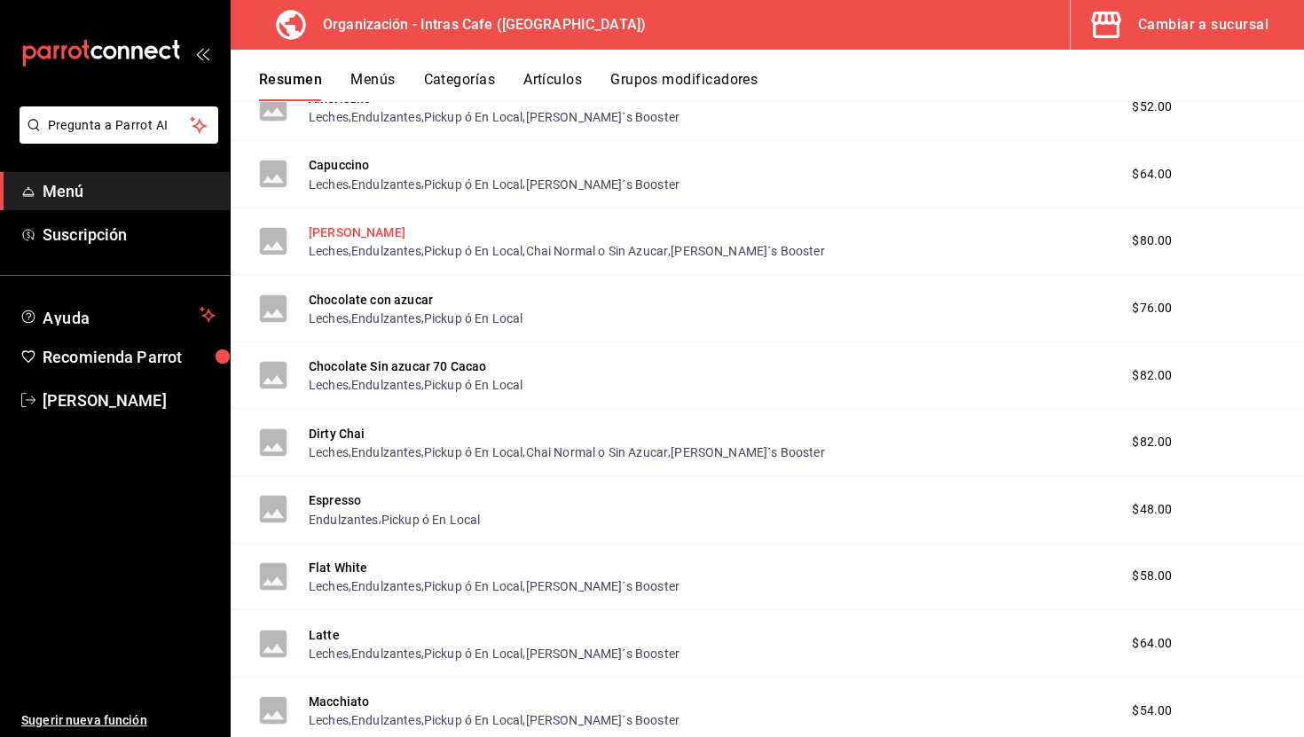
click at [357, 232] on button "[PERSON_NAME]" at bounding box center [357, 233] width 97 height 18
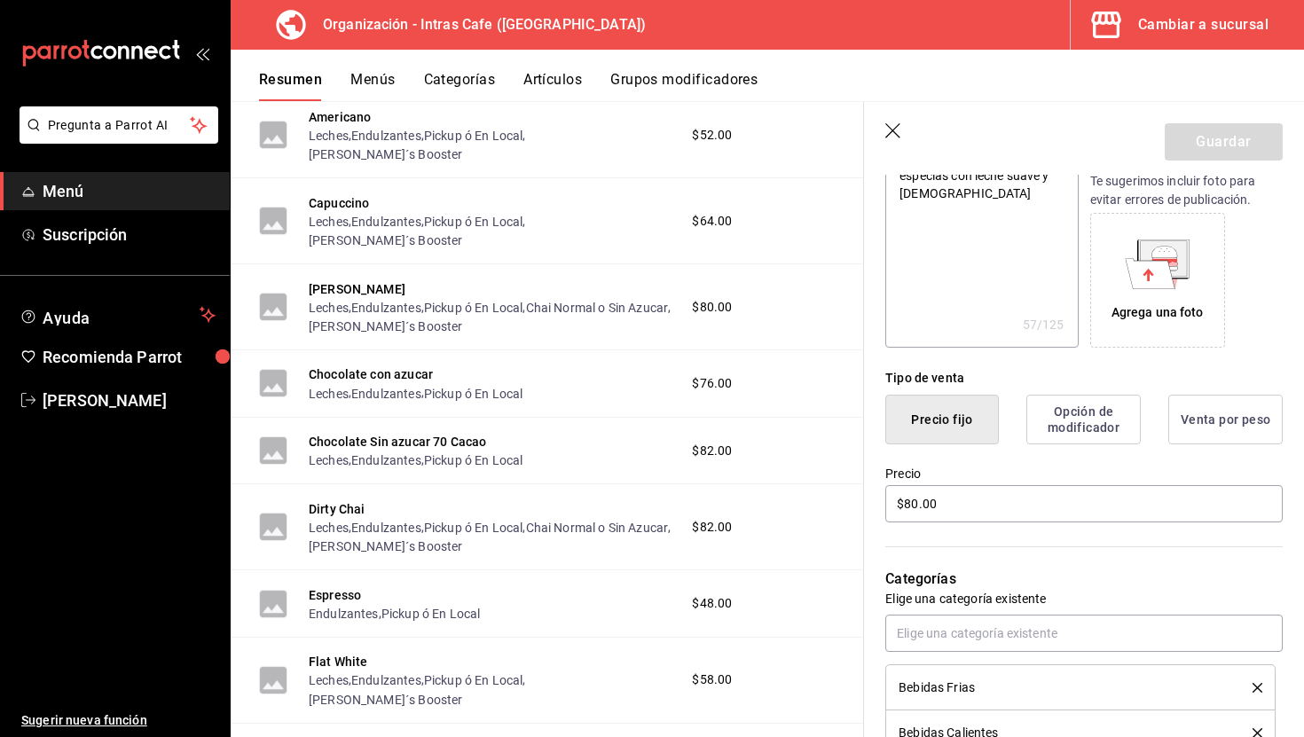
scroll to position [246, 0]
click at [984, 499] on input "$80.00" at bounding box center [1083, 502] width 397 height 37
type textarea "x"
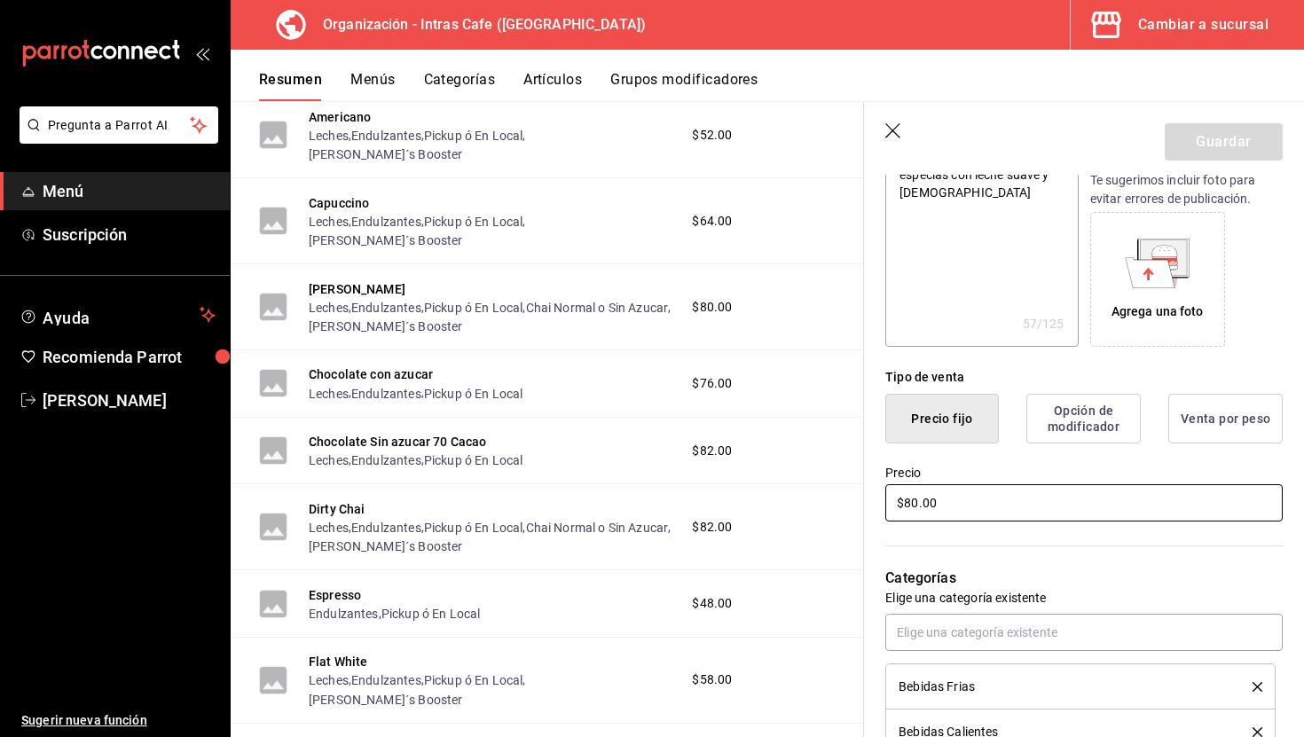
type input "$7.00"
type textarea "x"
type input "$78.00"
click at [1216, 147] on button "Guardar" at bounding box center [1224, 141] width 118 height 37
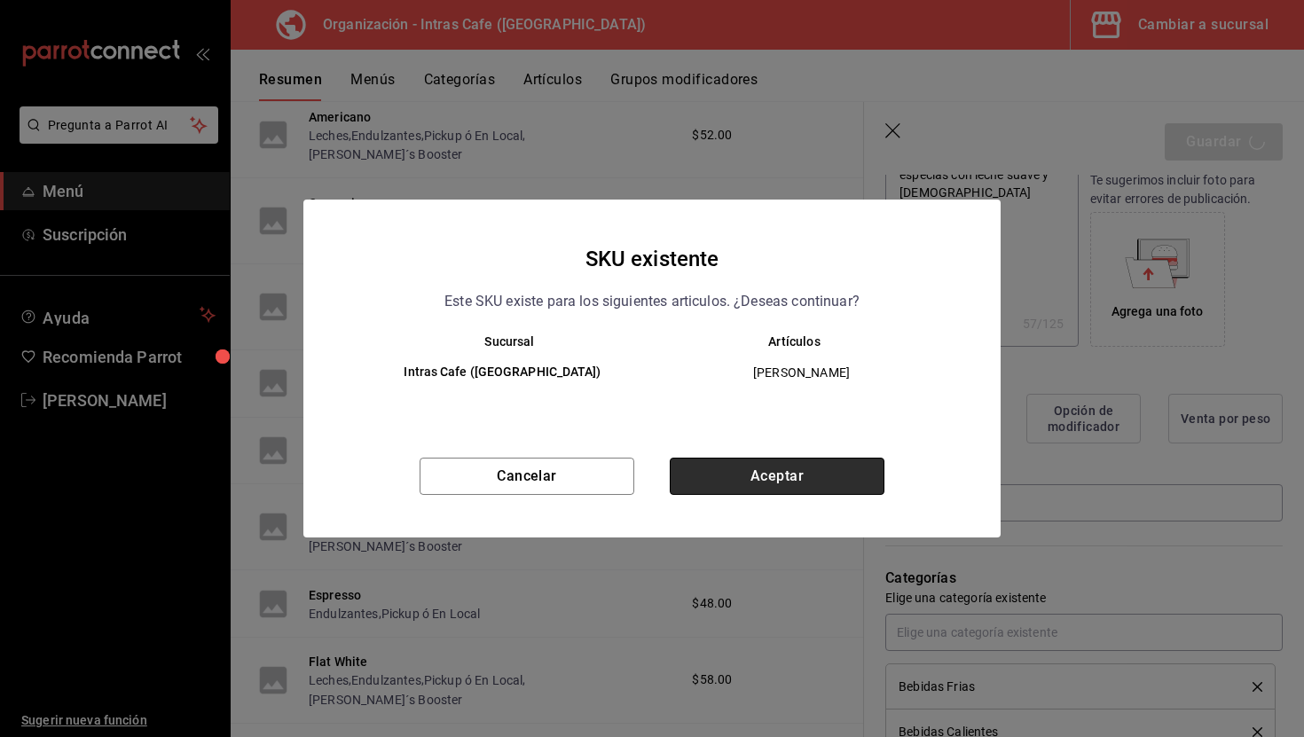
click at [876, 460] on button "Aceptar" at bounding box center [777, 476] width 215 height 37
type textarea "x"
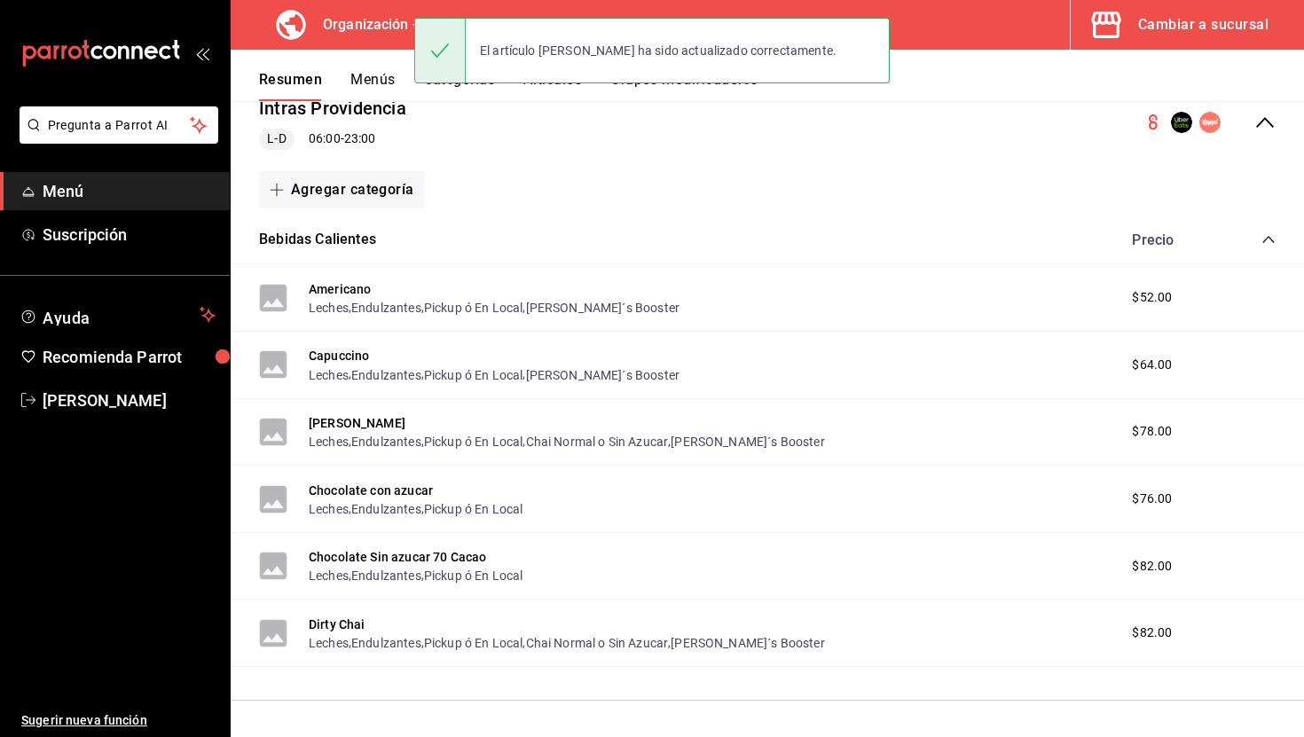
scroll to position [193, 0]
